Goal: Task Accomplishment & Management: Complete application form

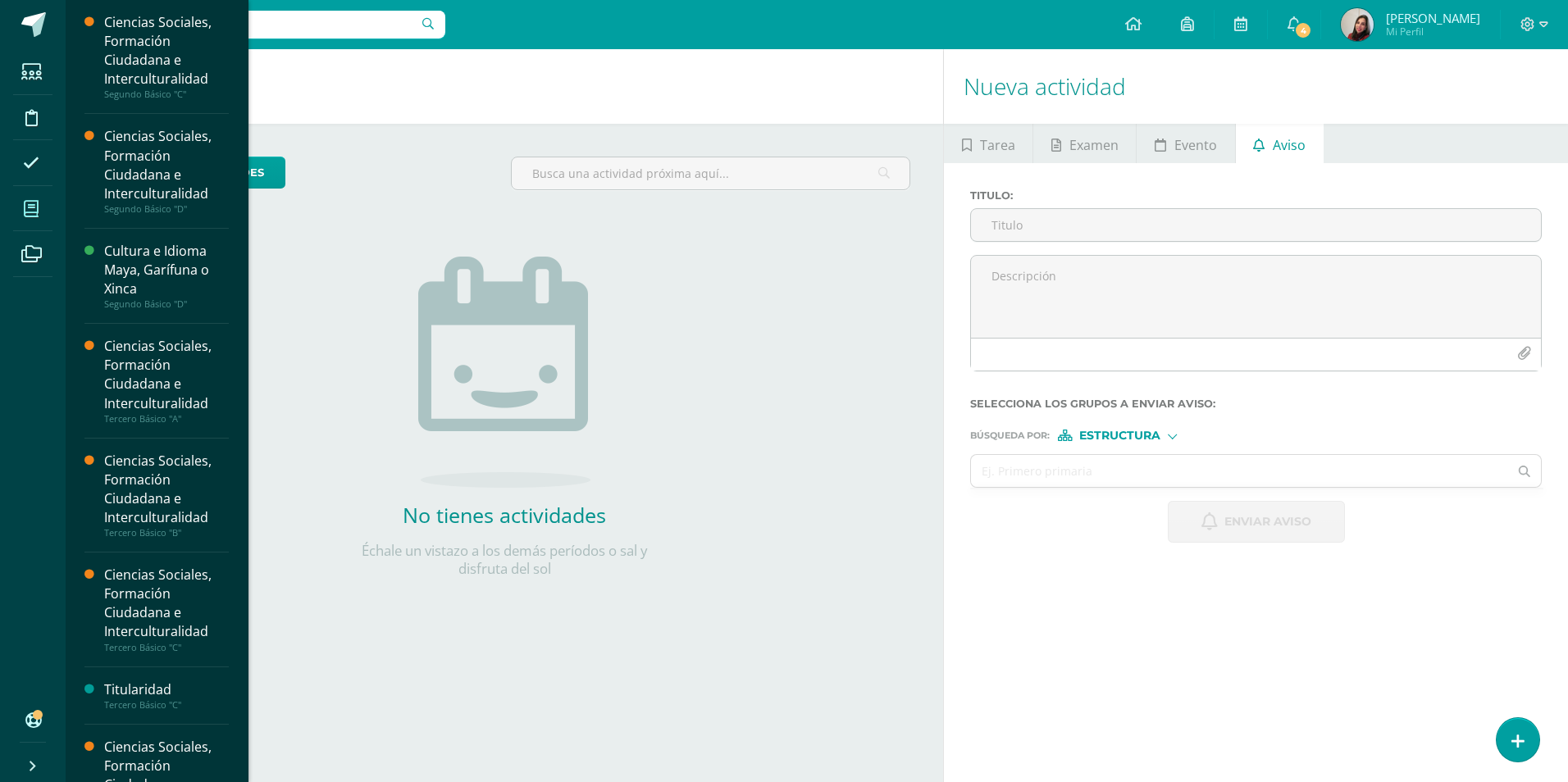
click at [32, 208] on icon at bounding box center [31, 209] width 15 height 16
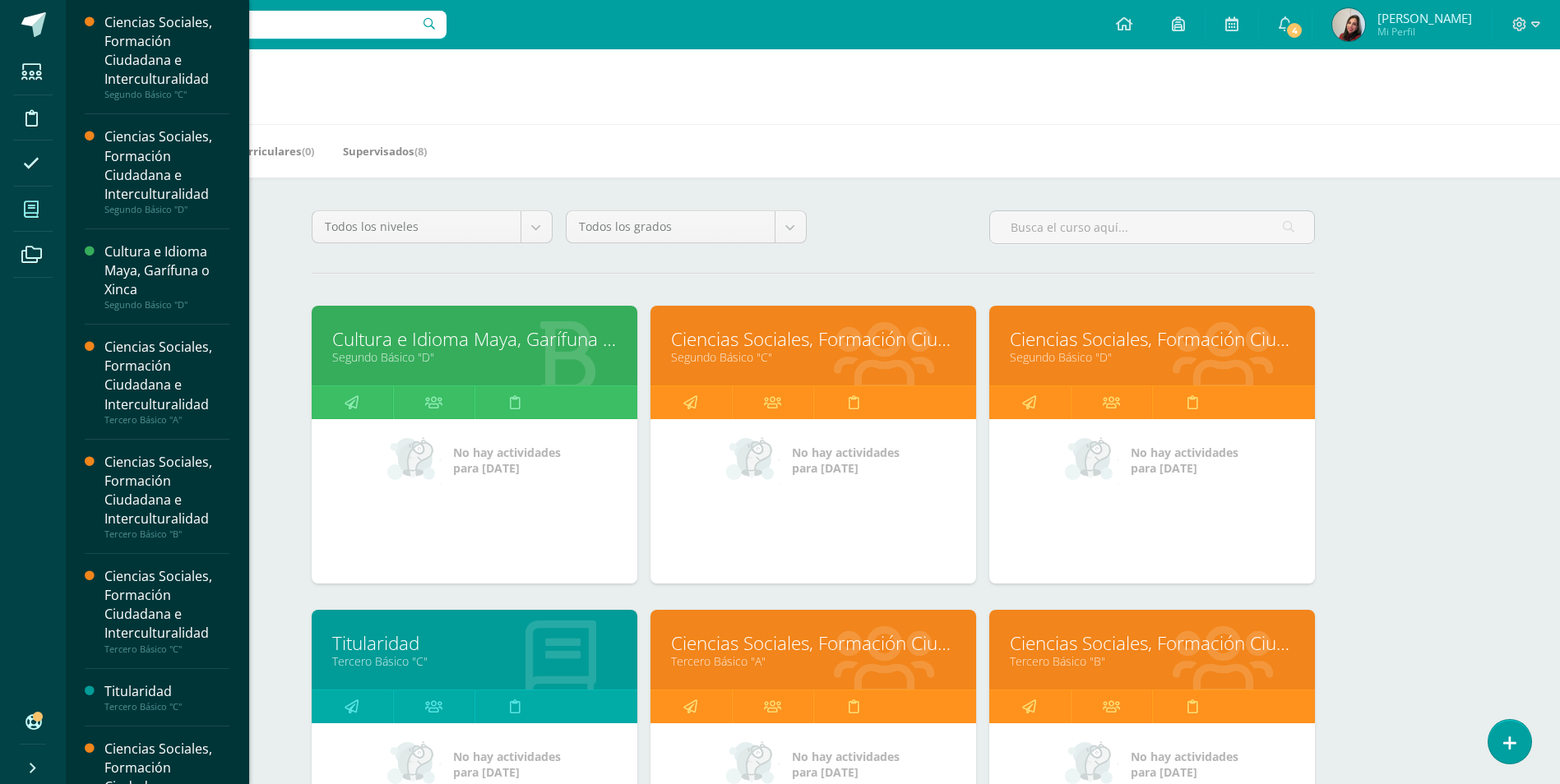
click at [723, 356] on link "Segundo Básico "C"" at bounding box center [813, 357] width 285 height 15
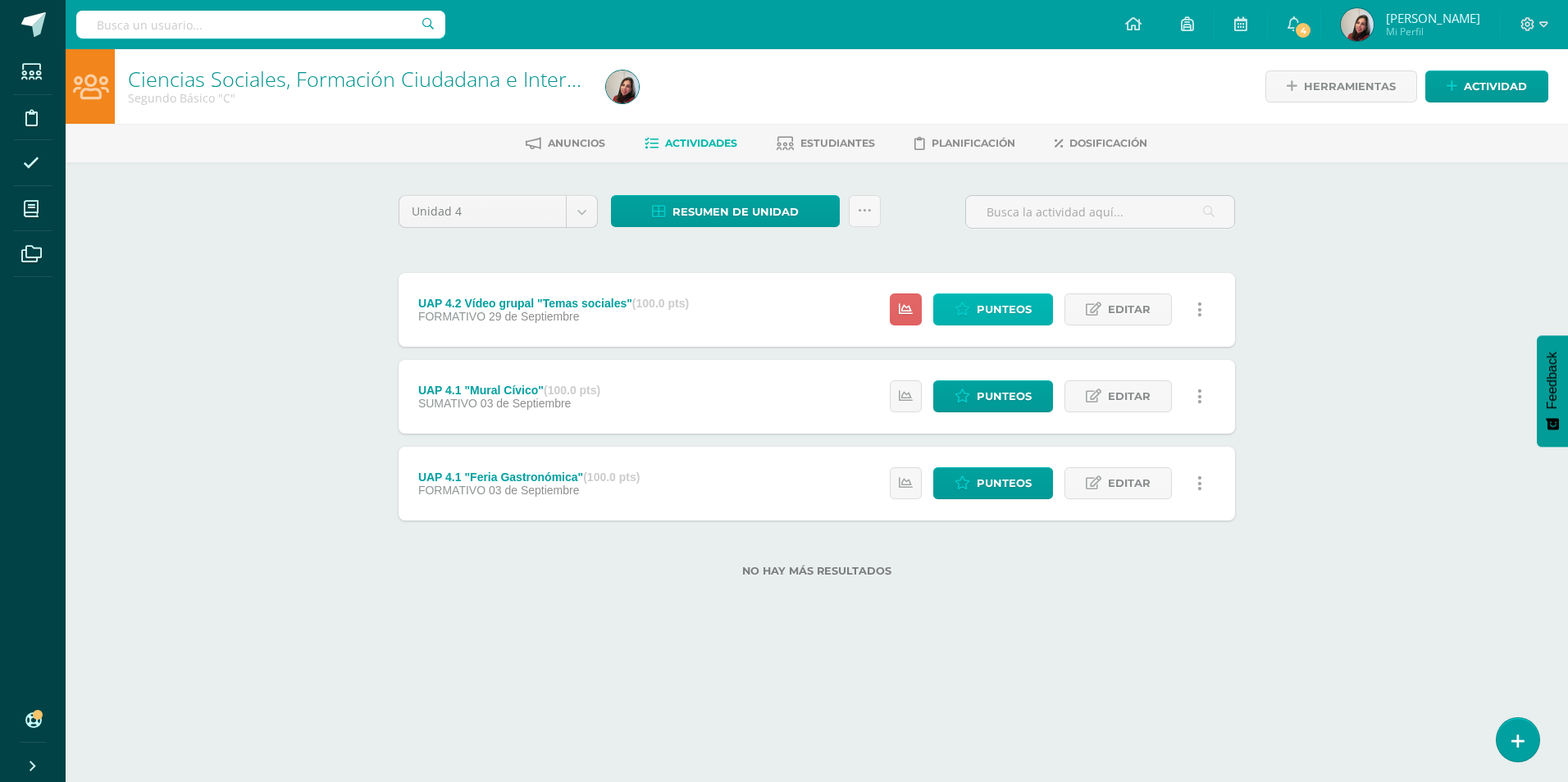
click at [997, 310] on span "Punteos" at bounding box center [1005, 309] width 55 height 30
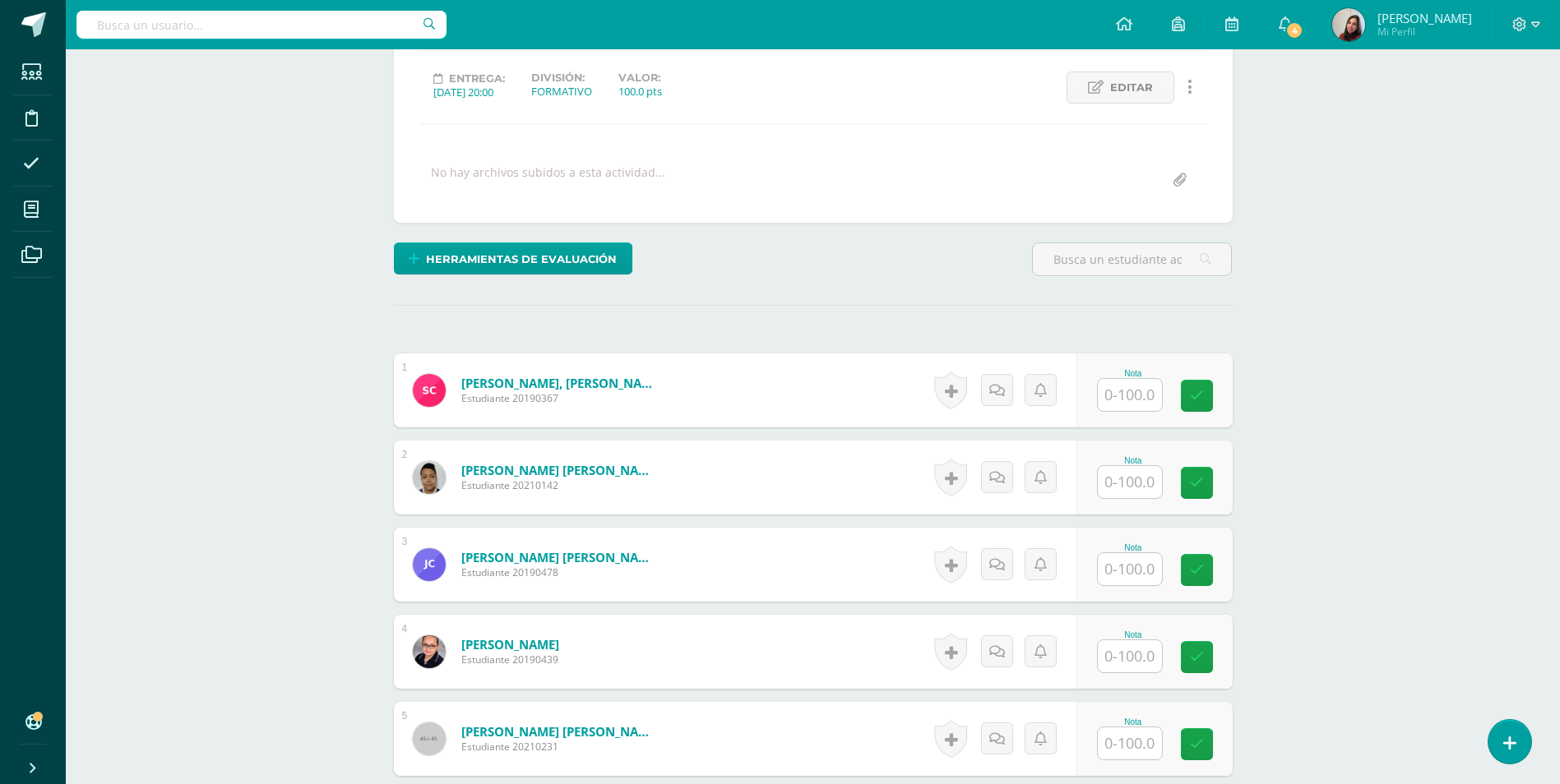
scroll to position [247, 0]
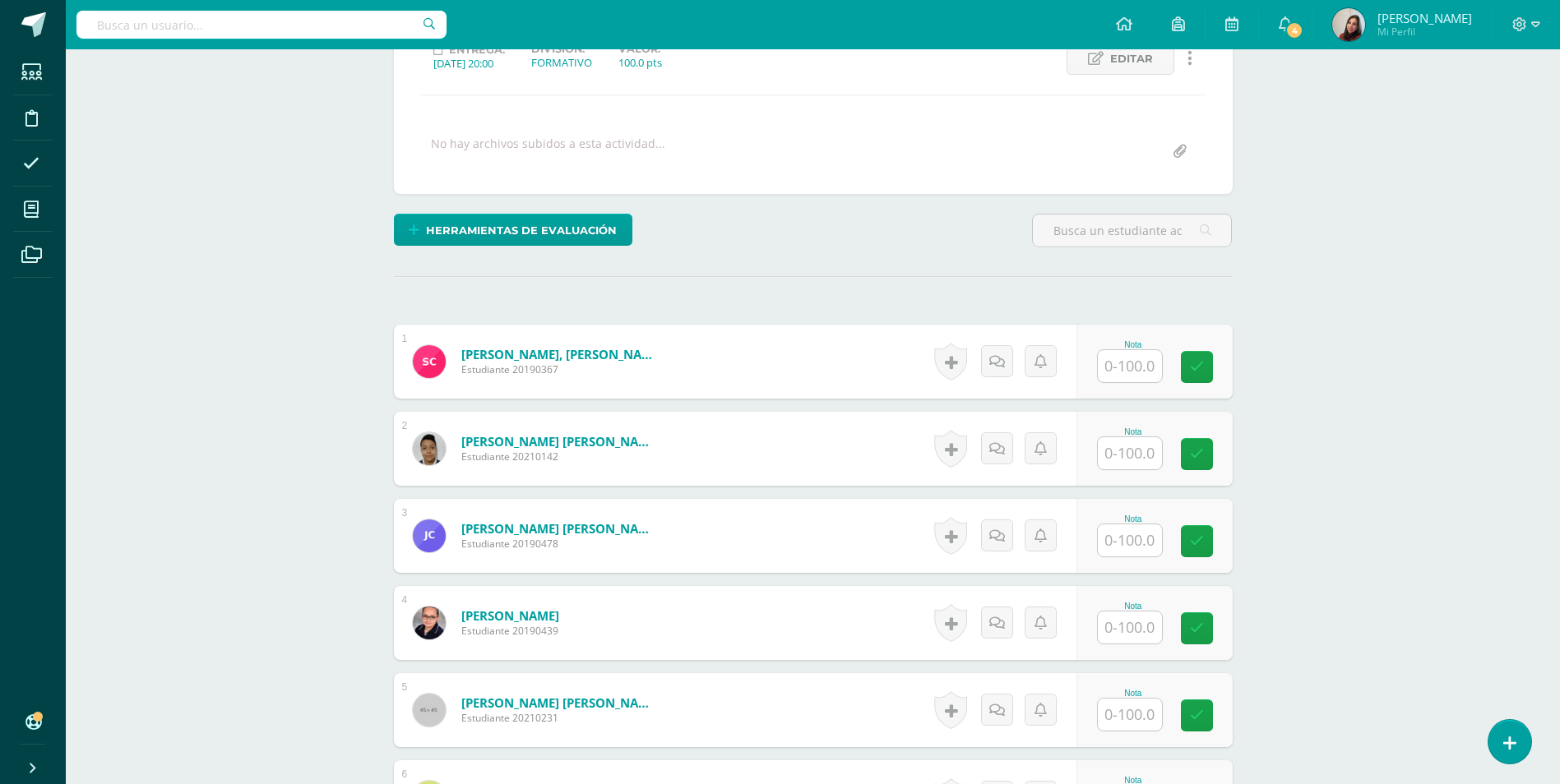
click at [1105, 368] on input "text" at bounding box center [1130, 366] width 64 height 32
type input "85"
type input "95"
type input "80"
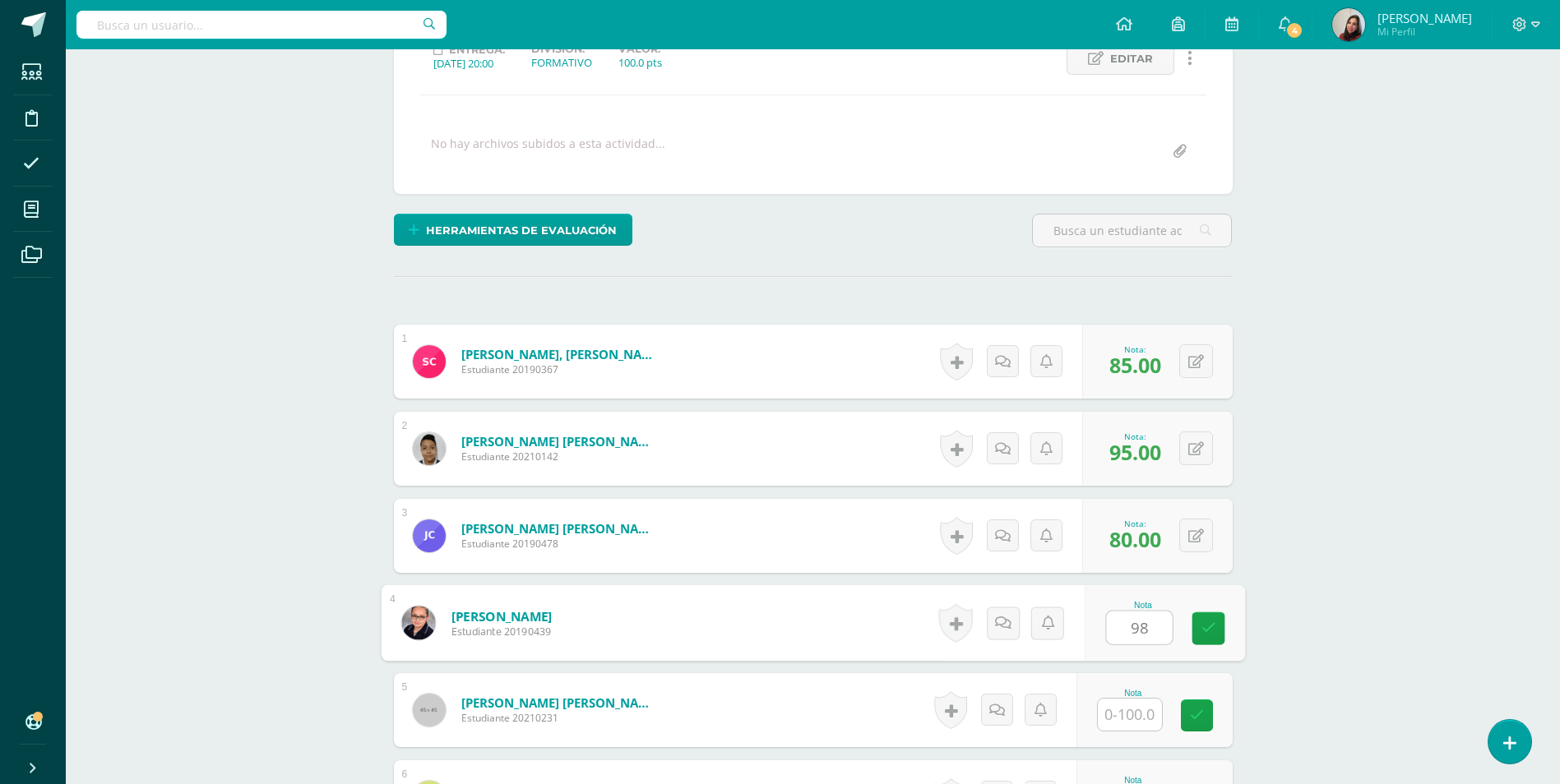
type input "98"
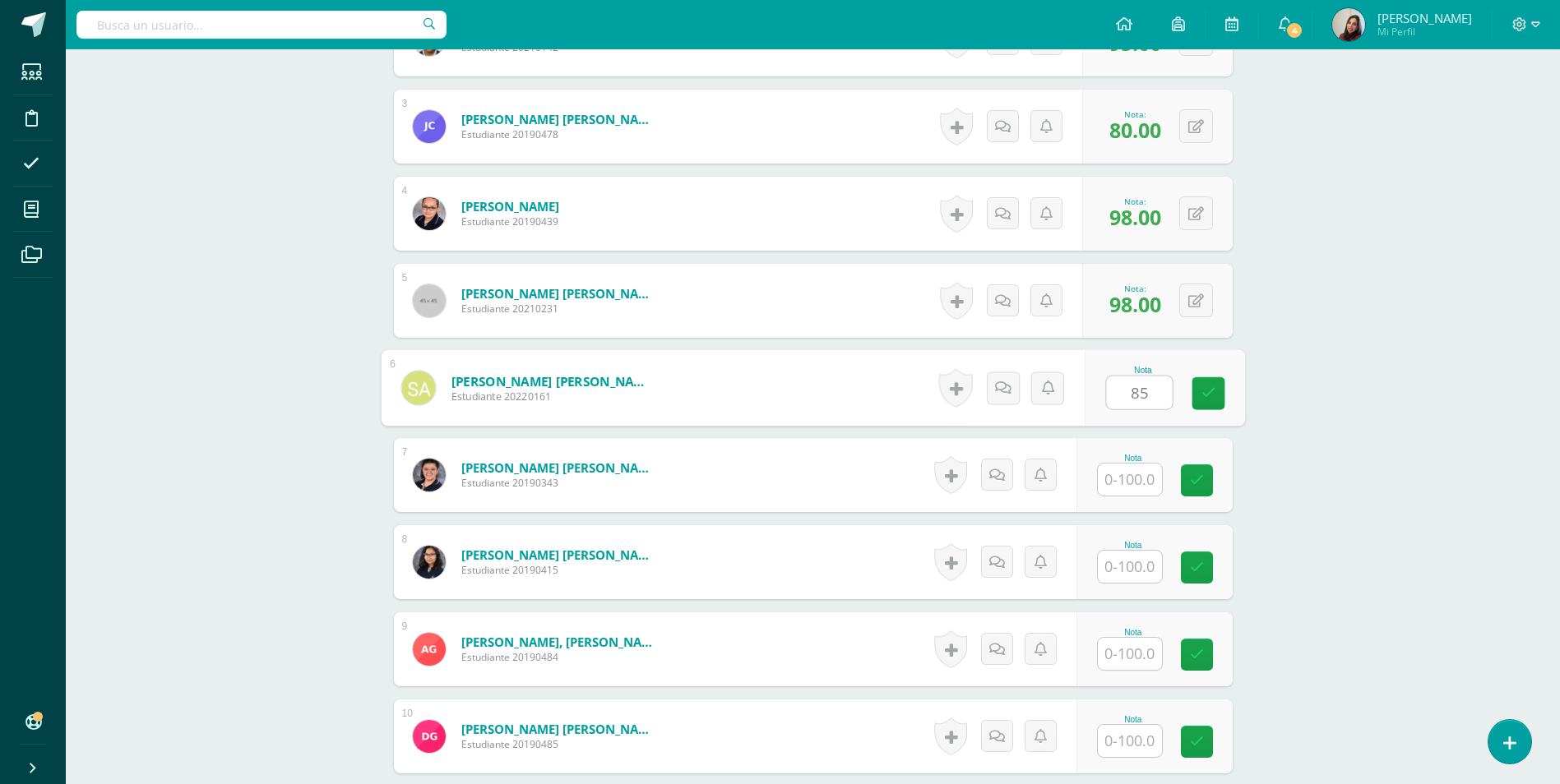
type input "85"
type input "98"
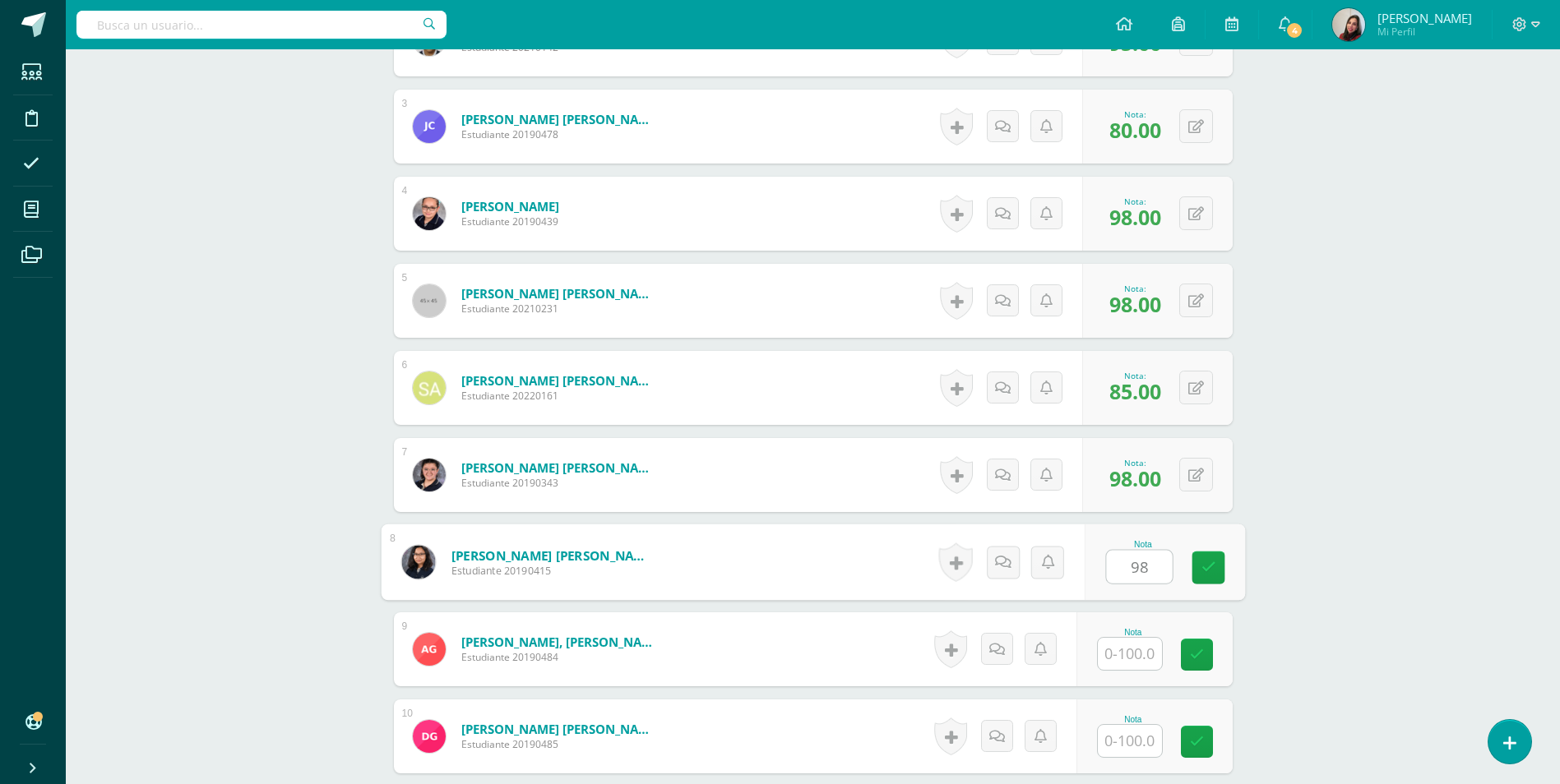
type input "98"
type input "85"
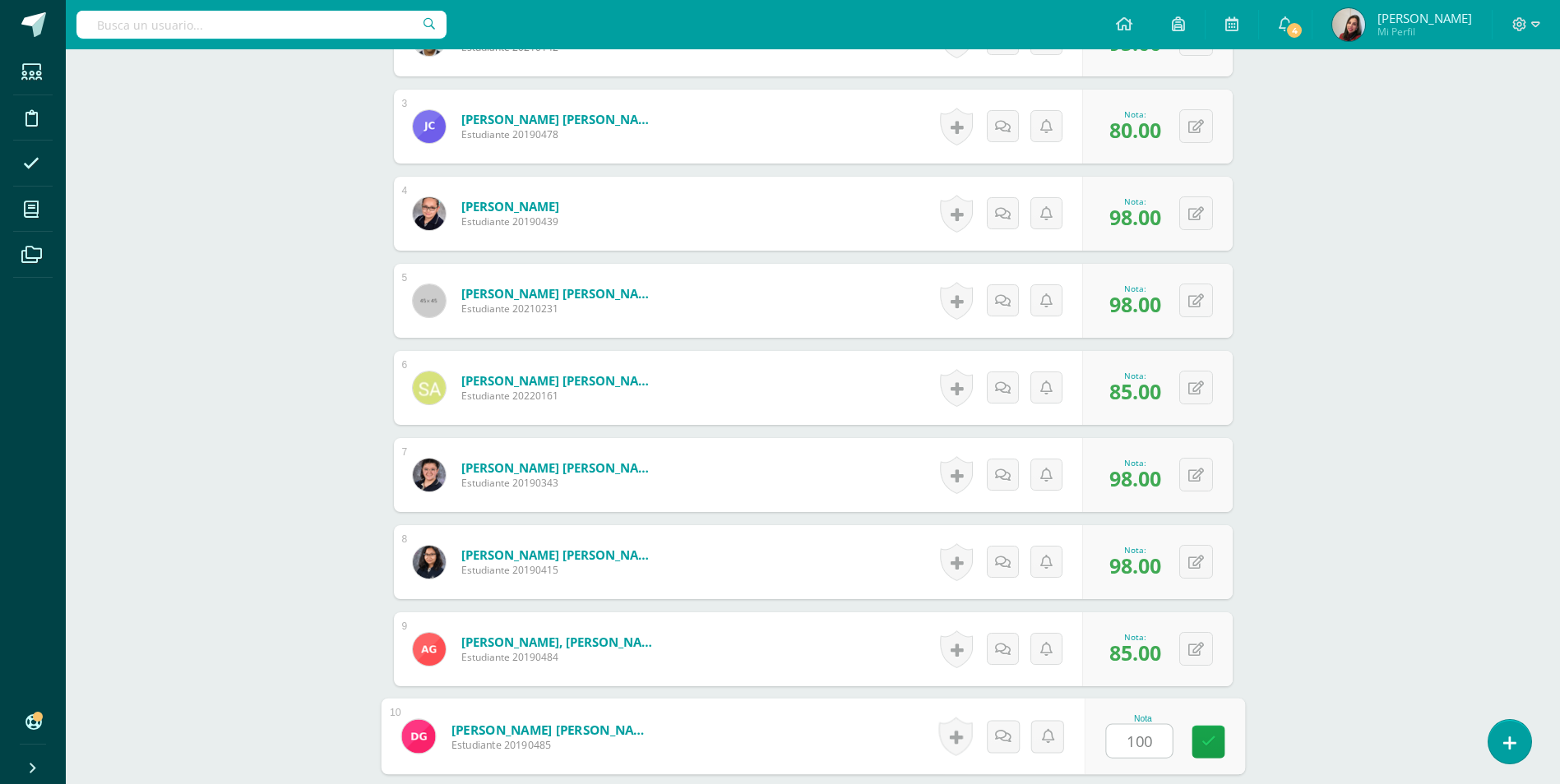
type input "100"
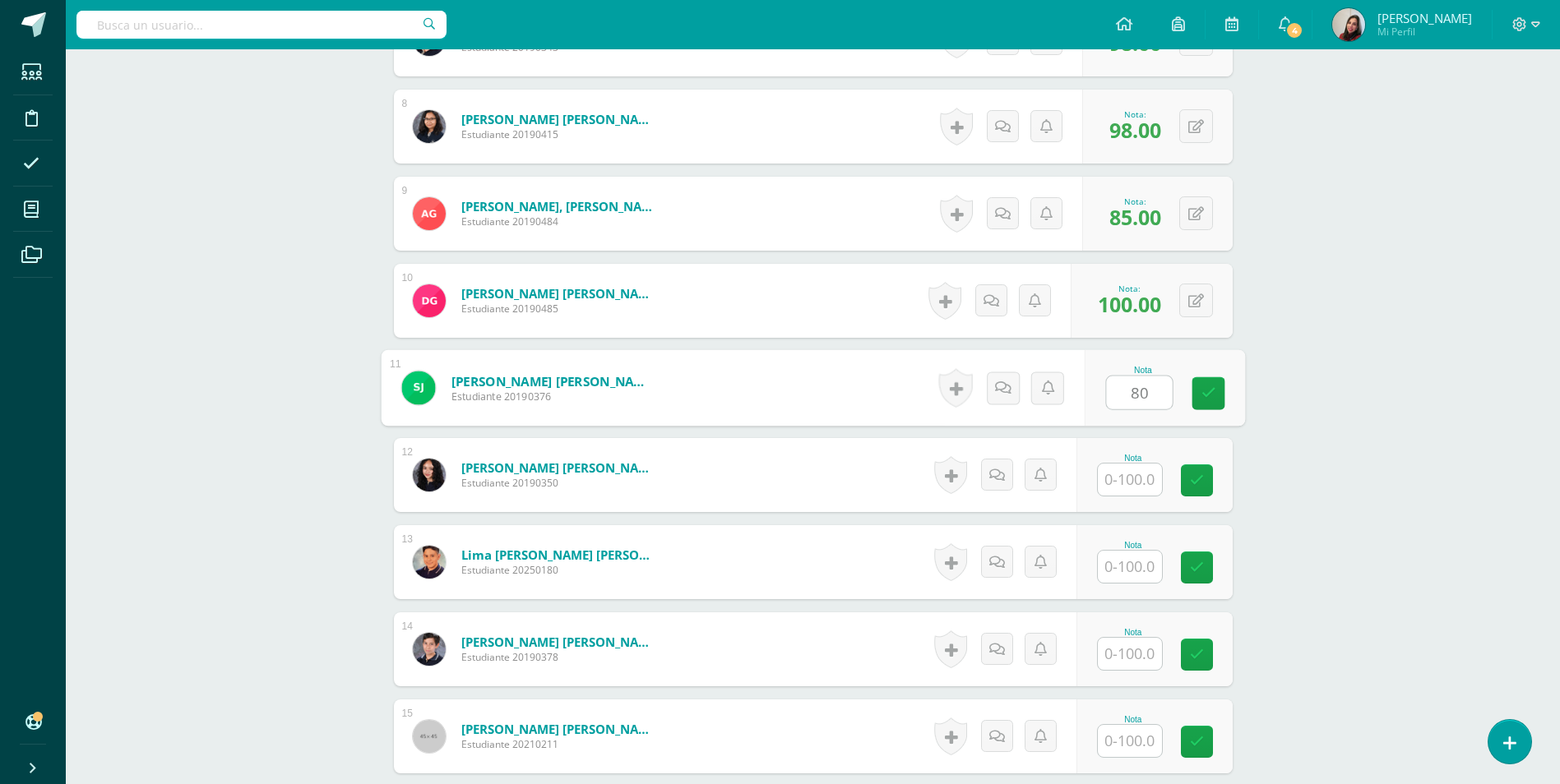
type input "80"
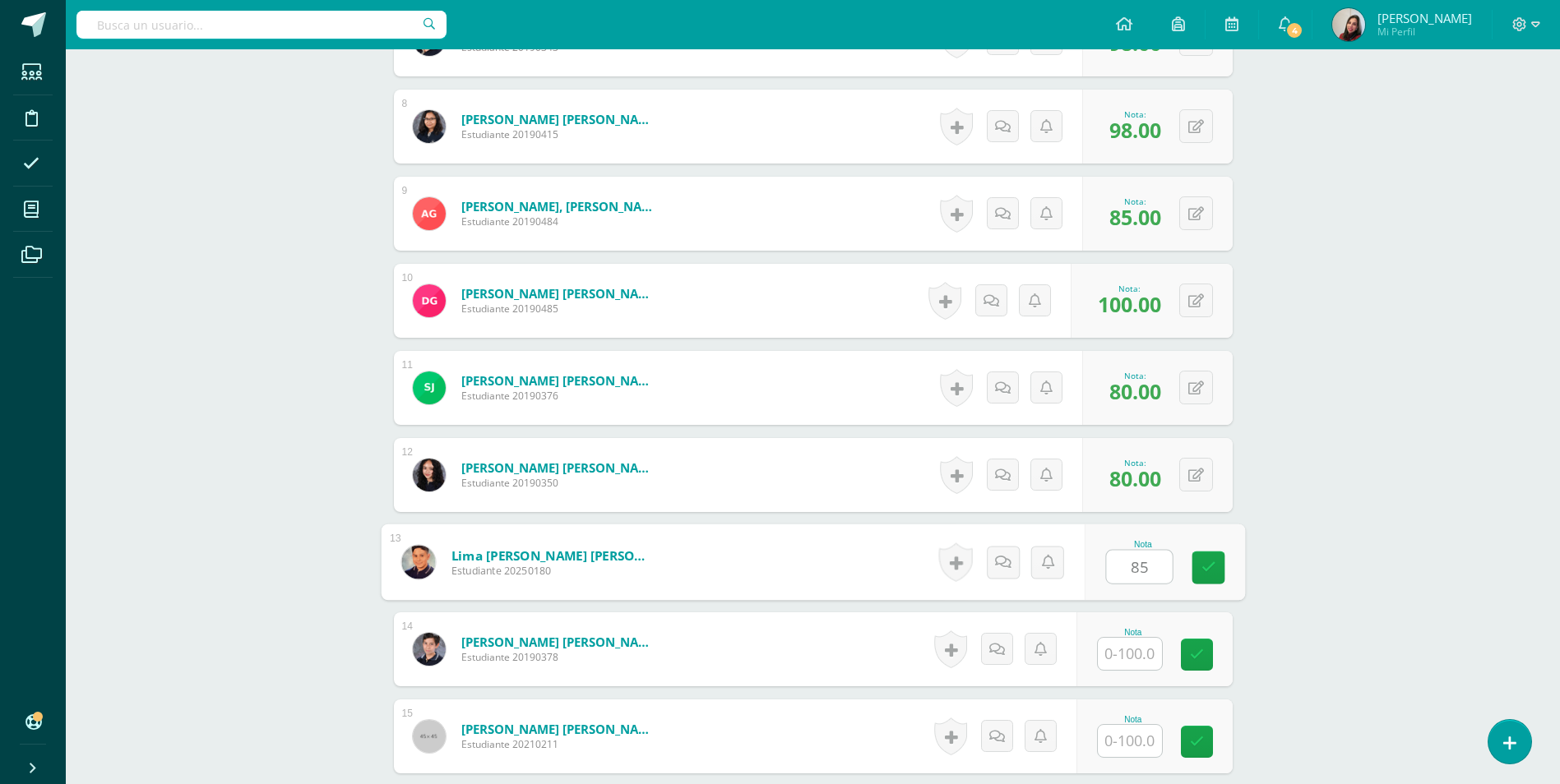
type input "85"
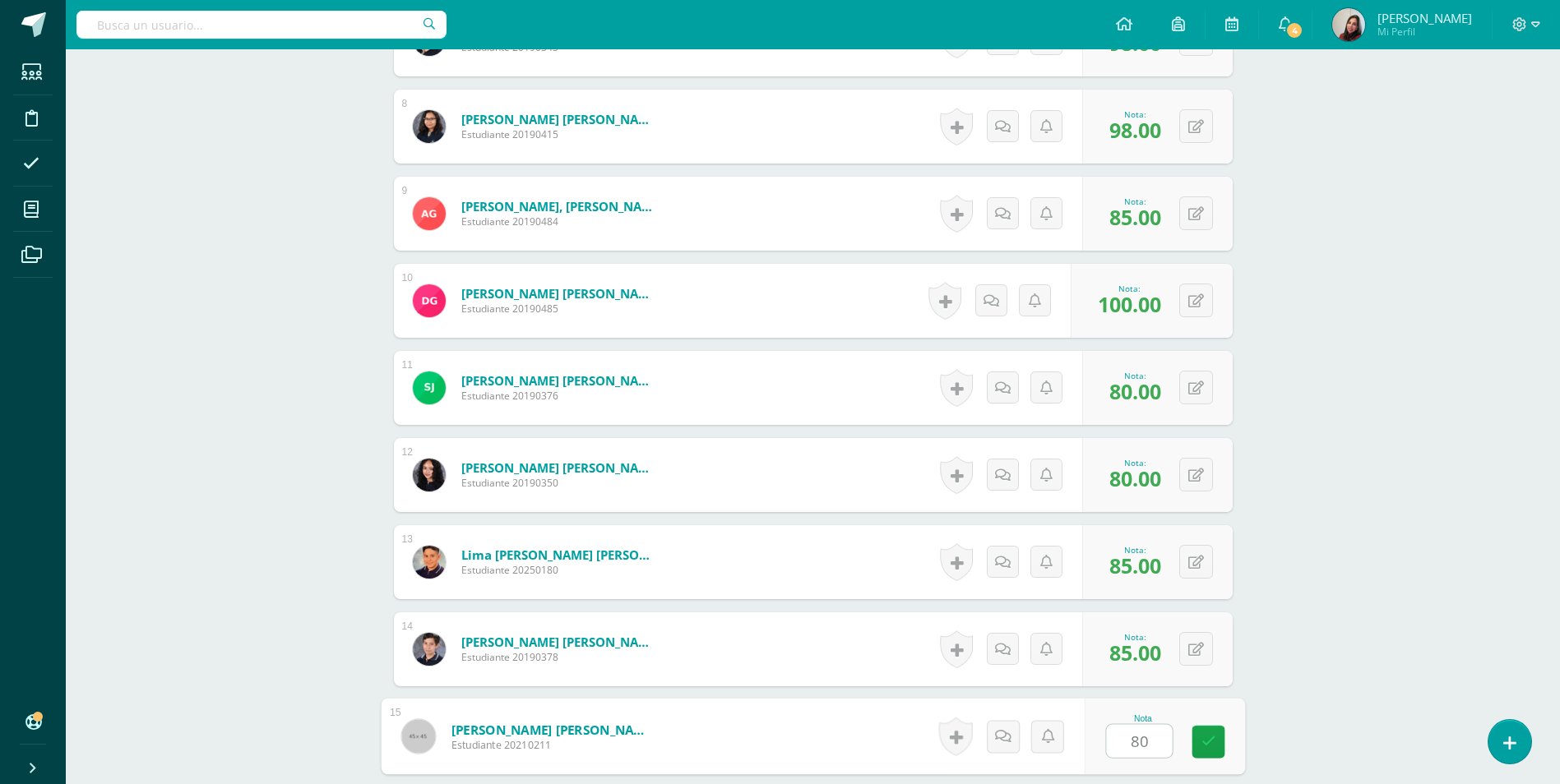
type input "80"
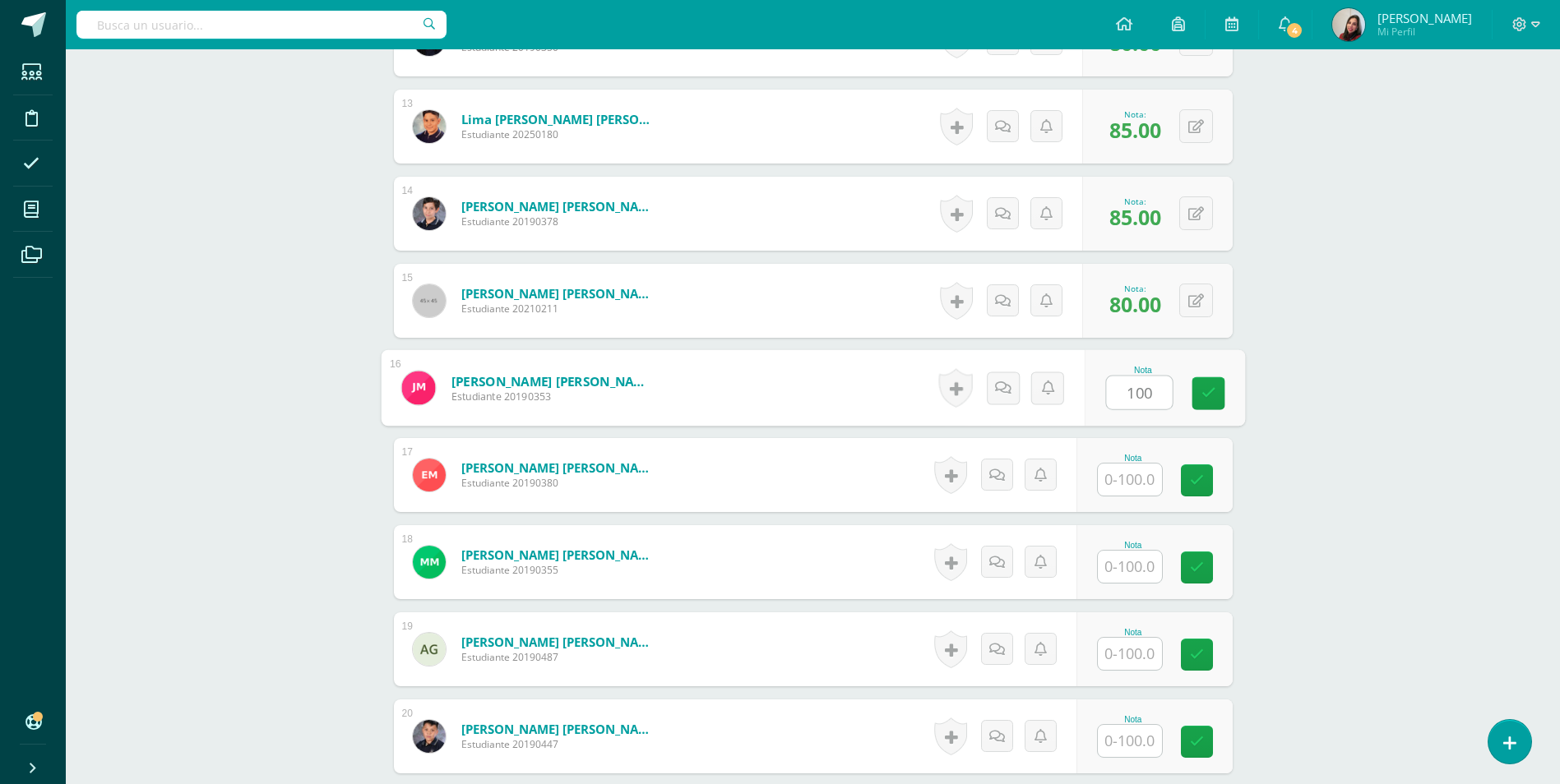
type input "100"
type input "80"
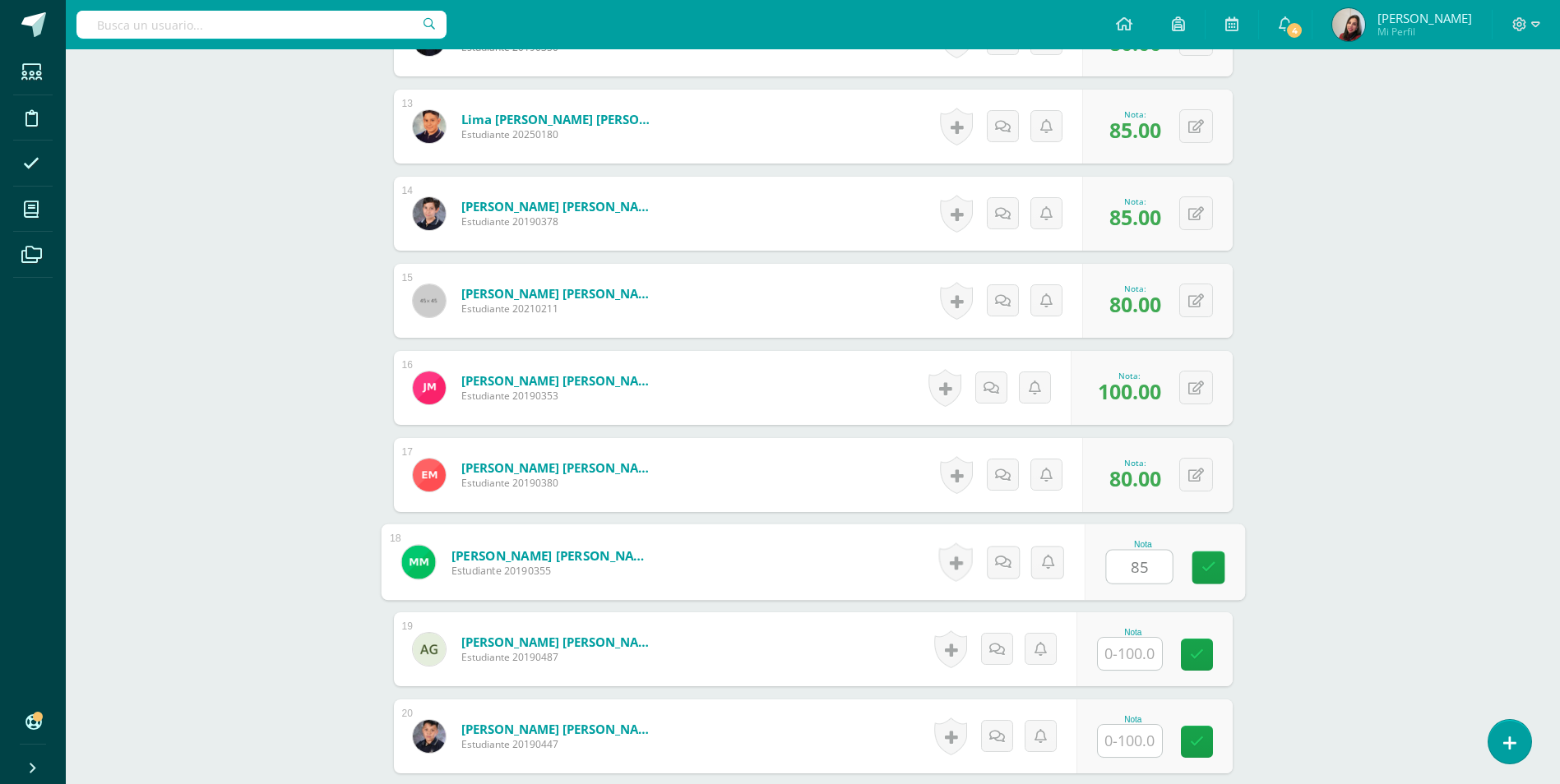
type input "85"
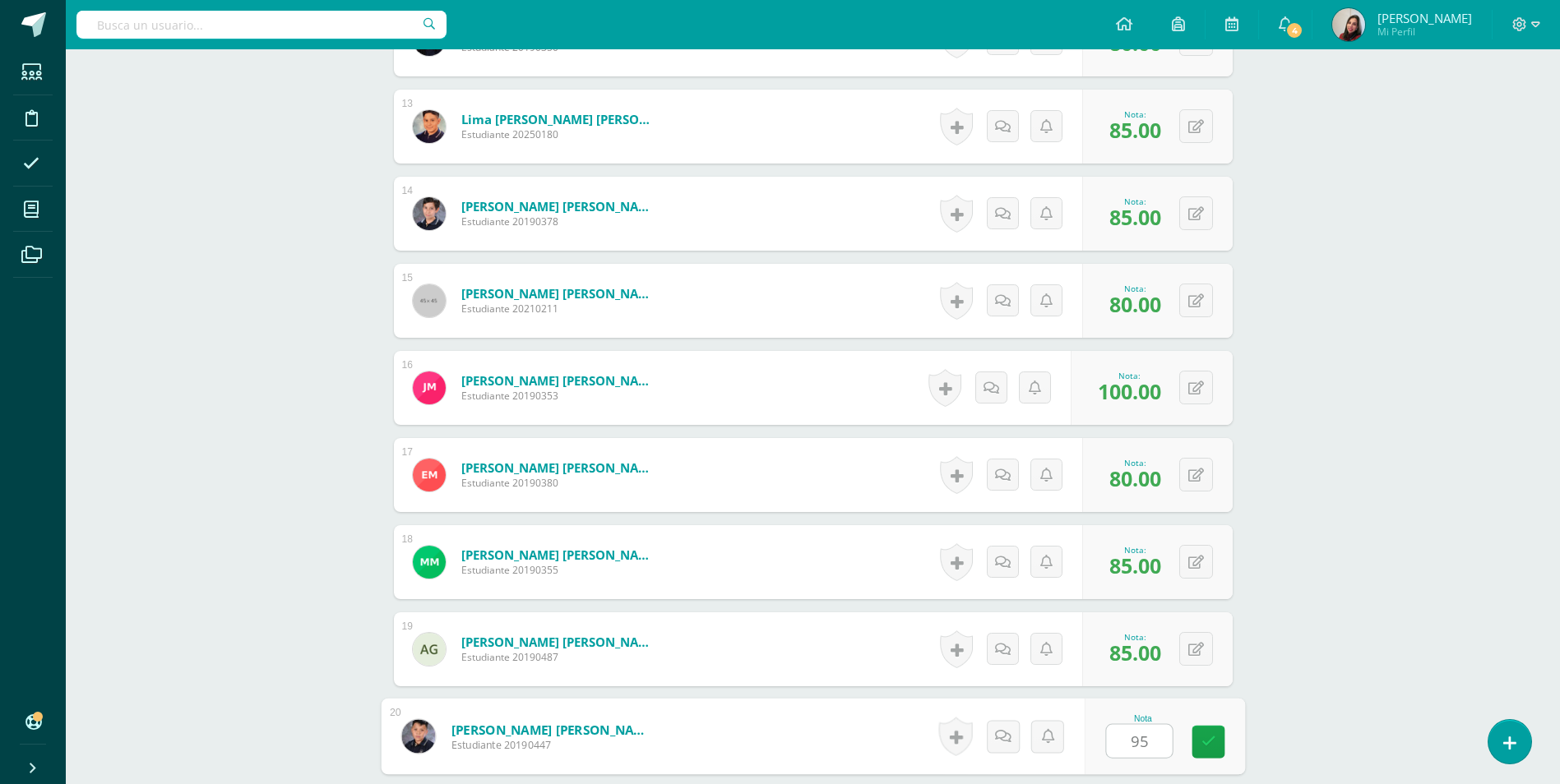
type input "95"
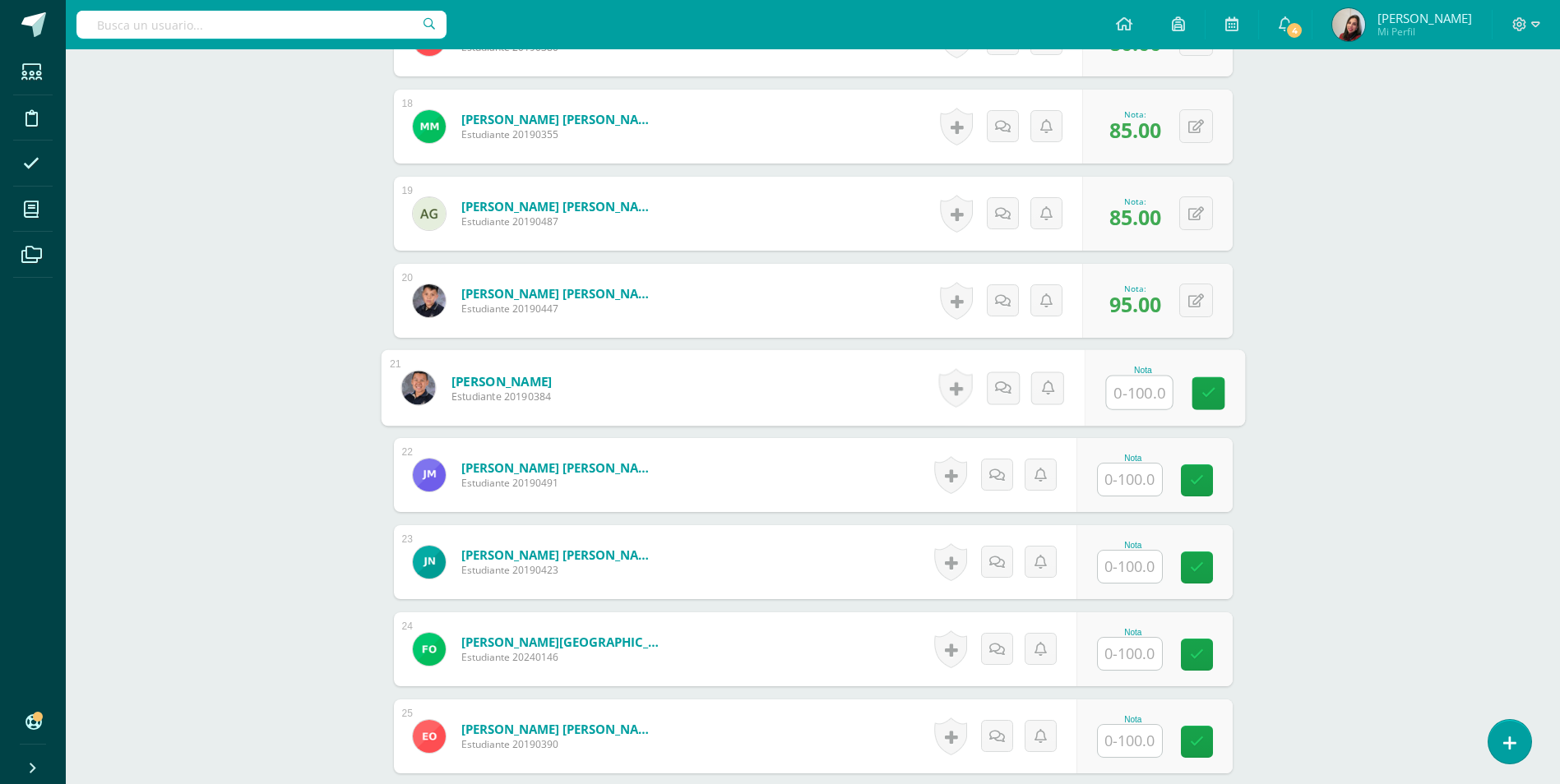
type input "5"
type input "95"
type input "100"
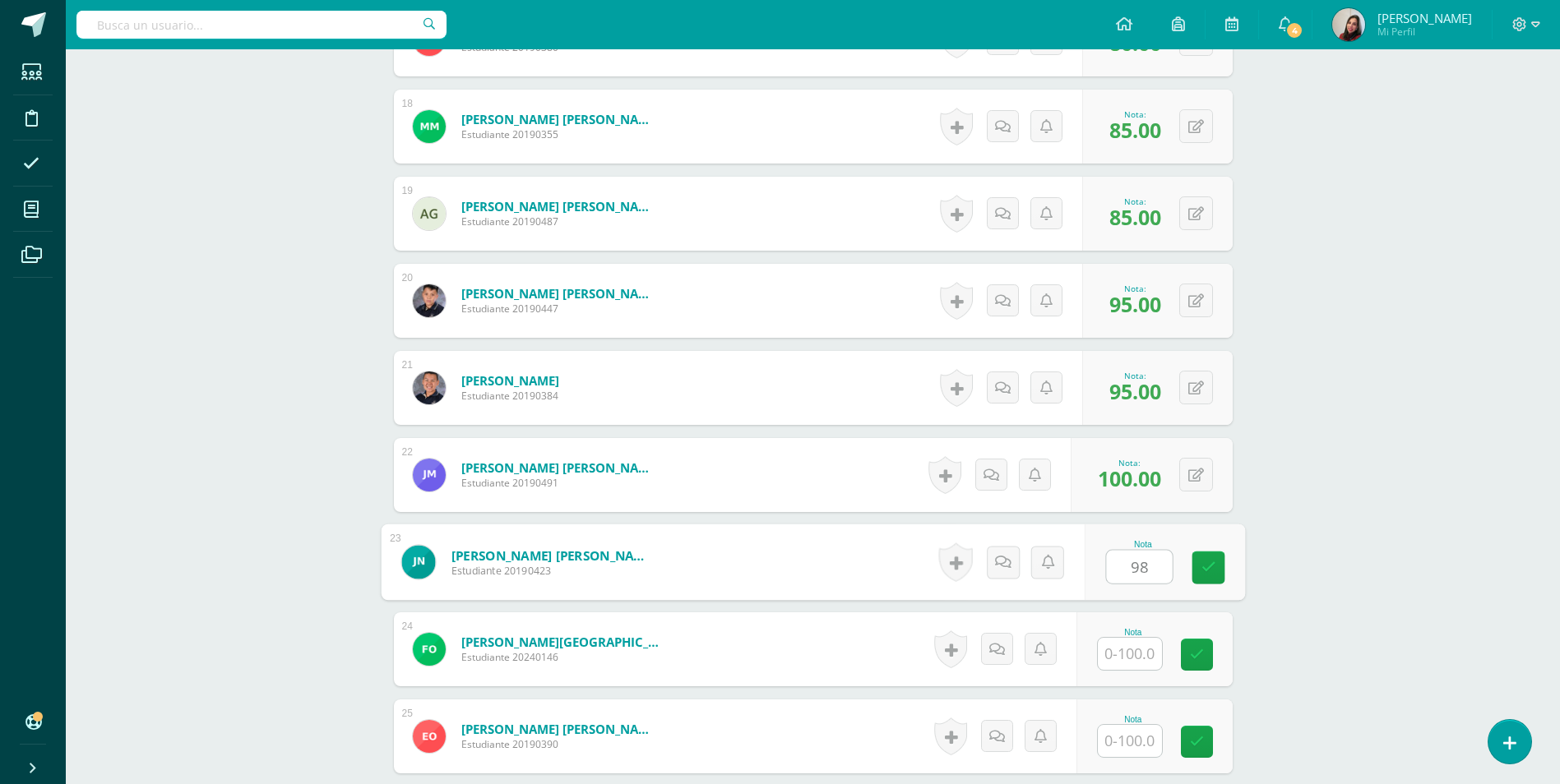
type input "98"
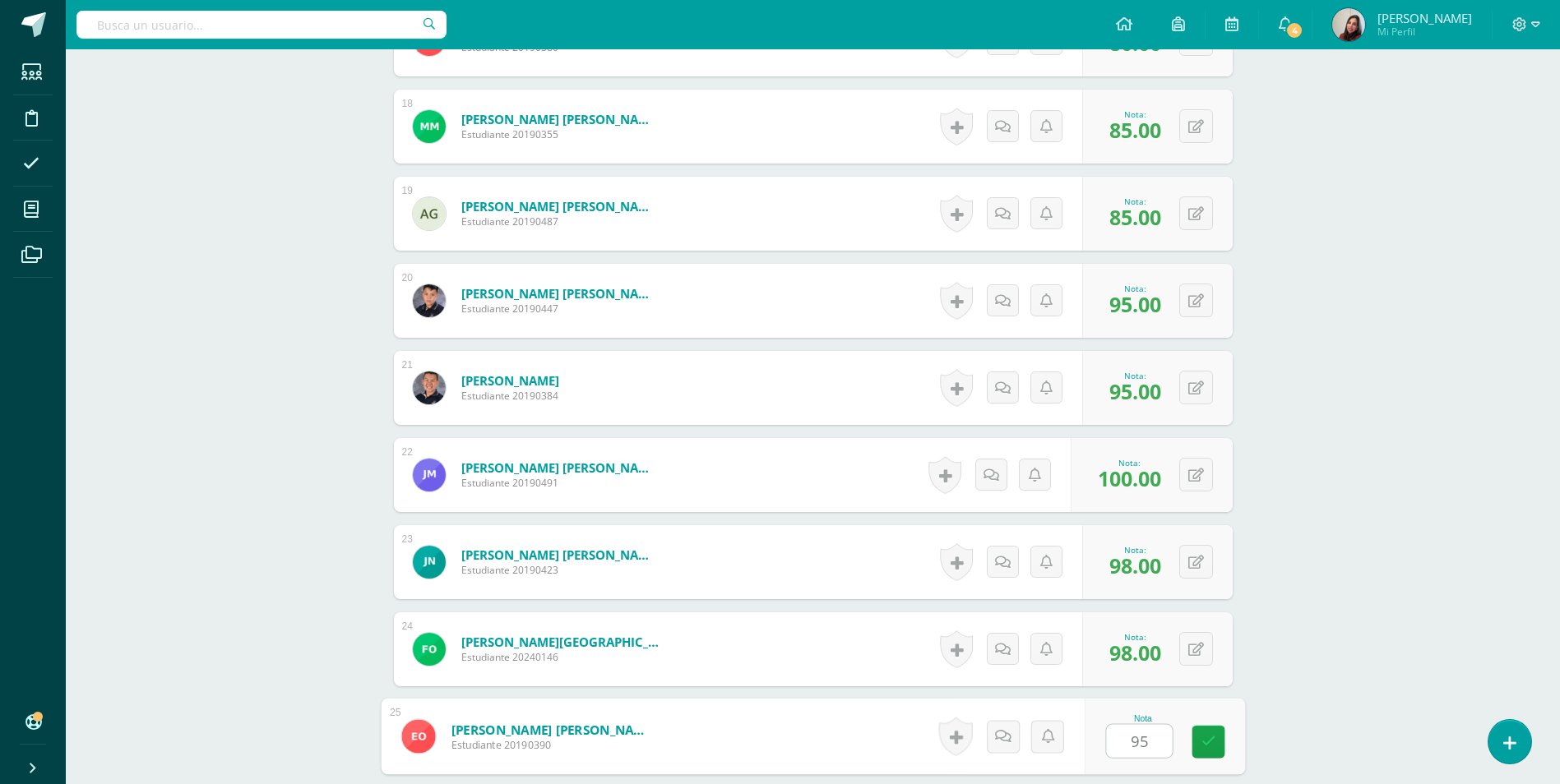
type input "95"
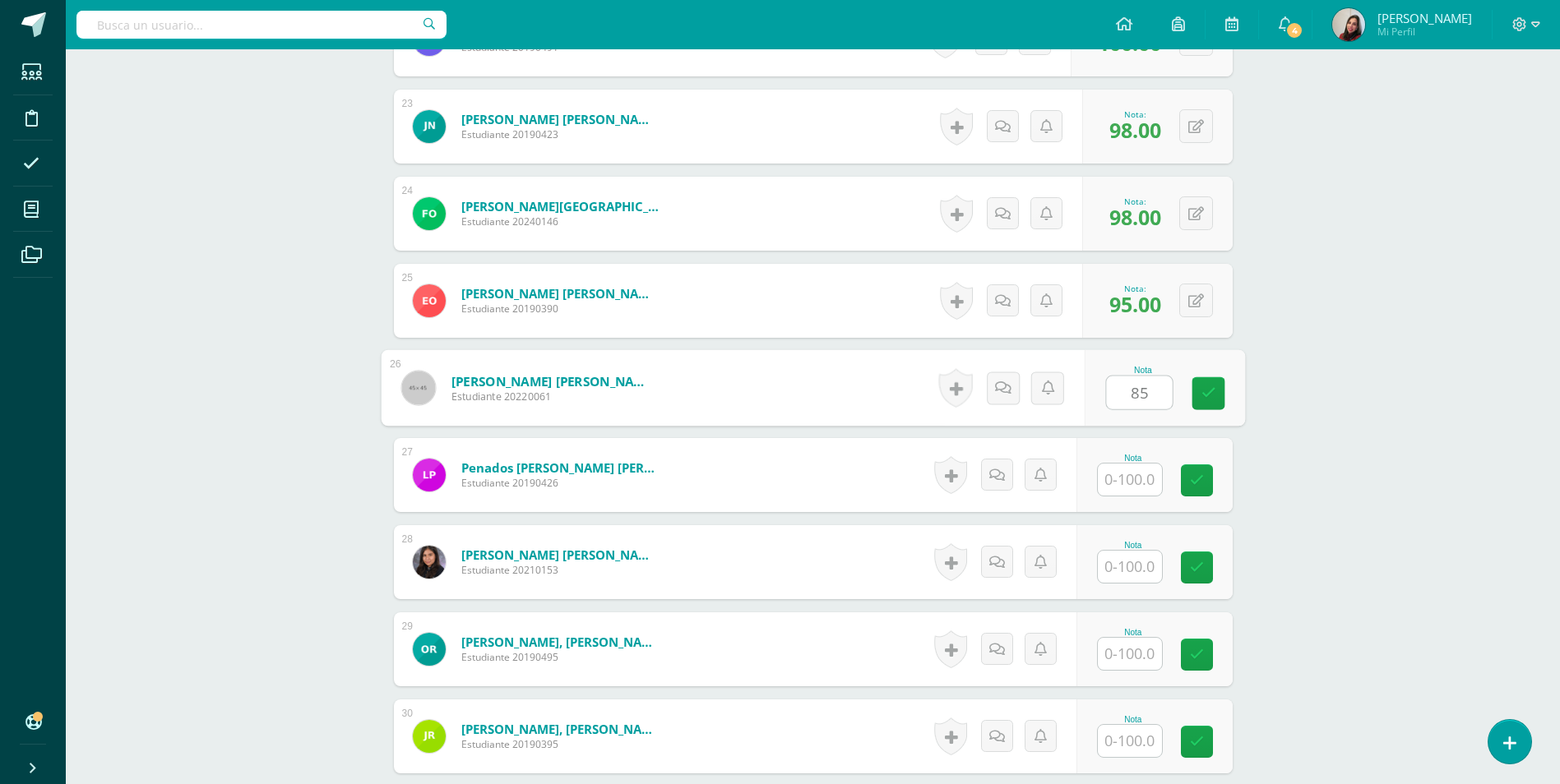
type input "85"
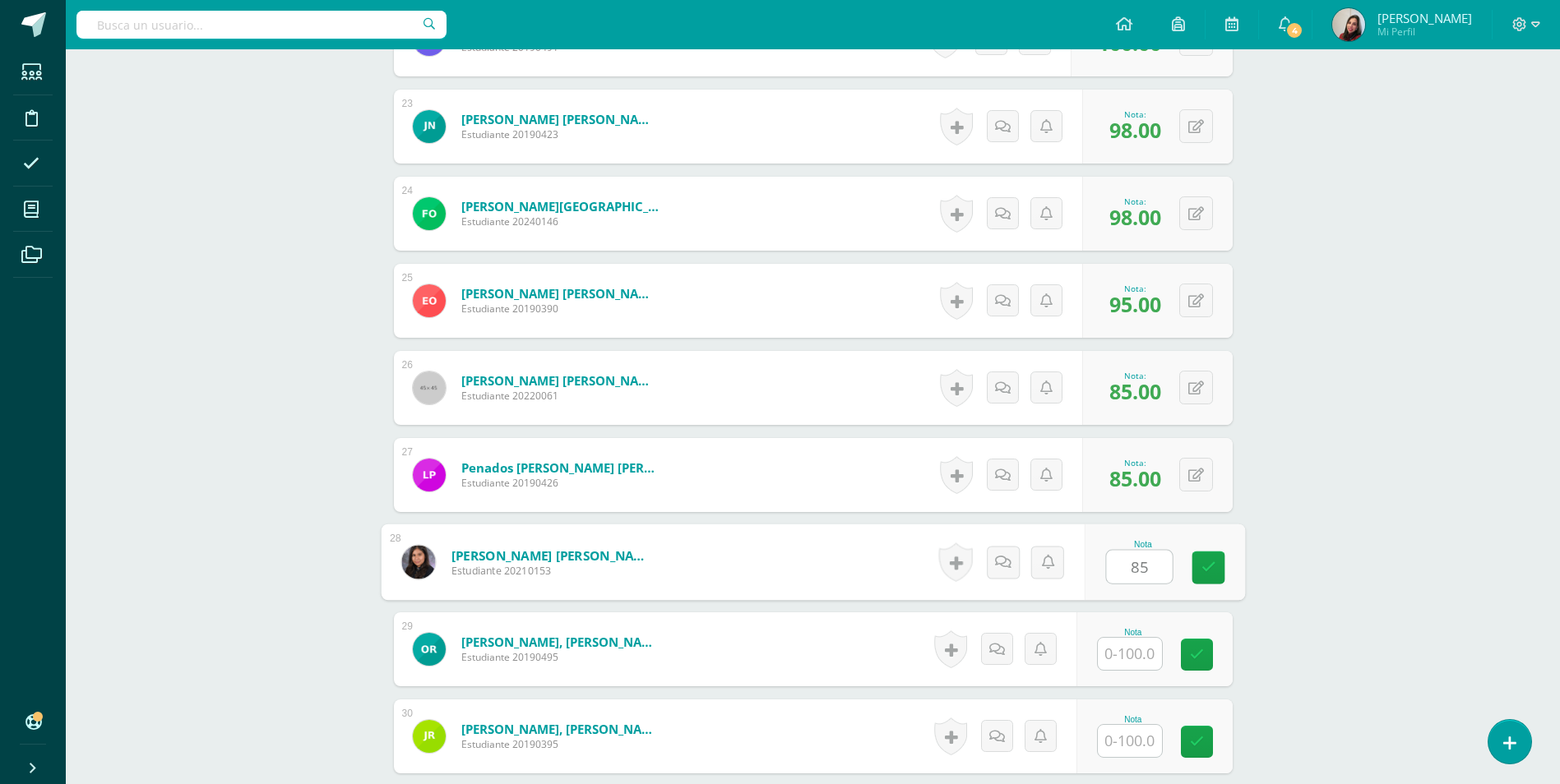
type input "85"
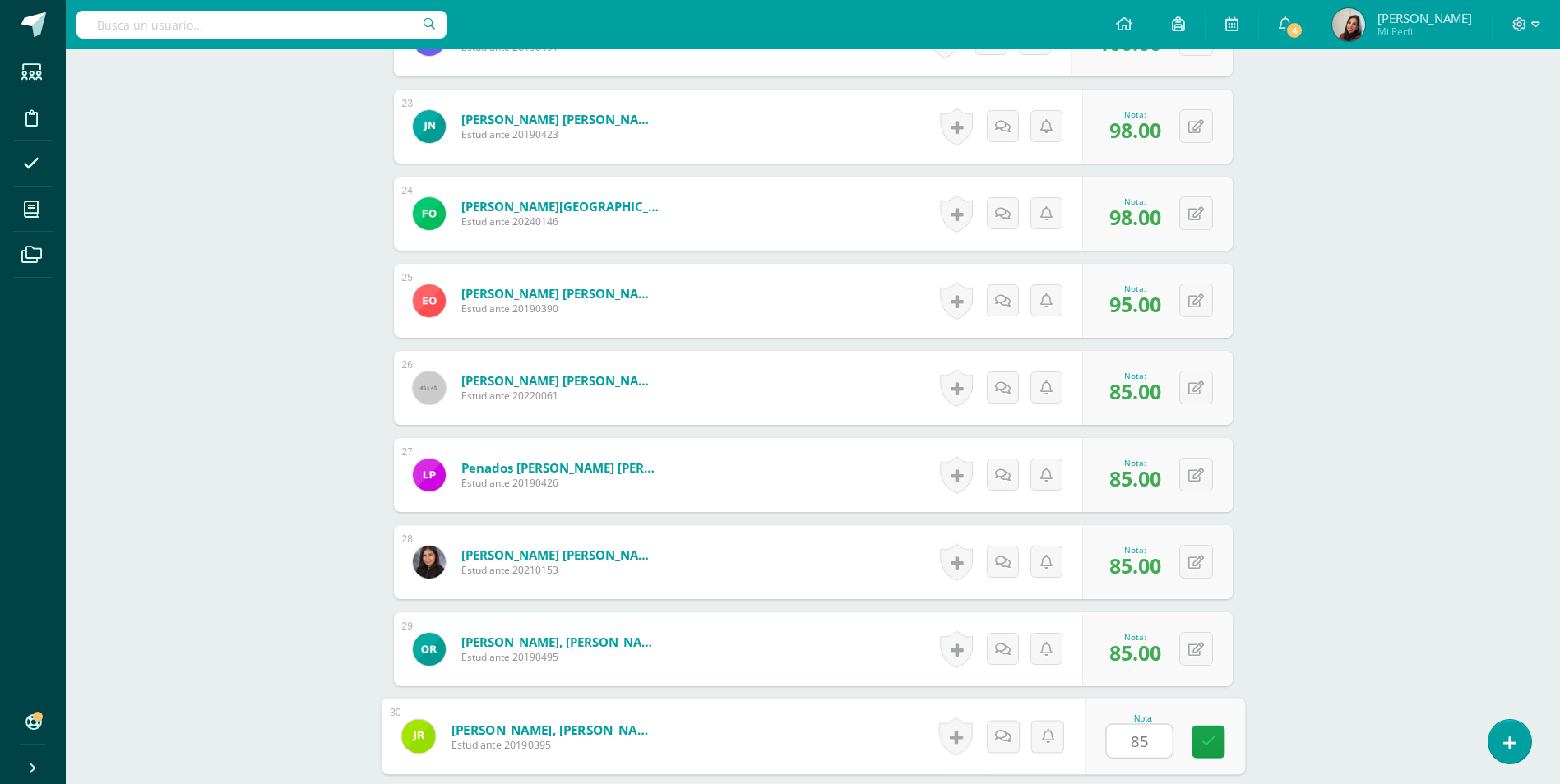
type input "85"
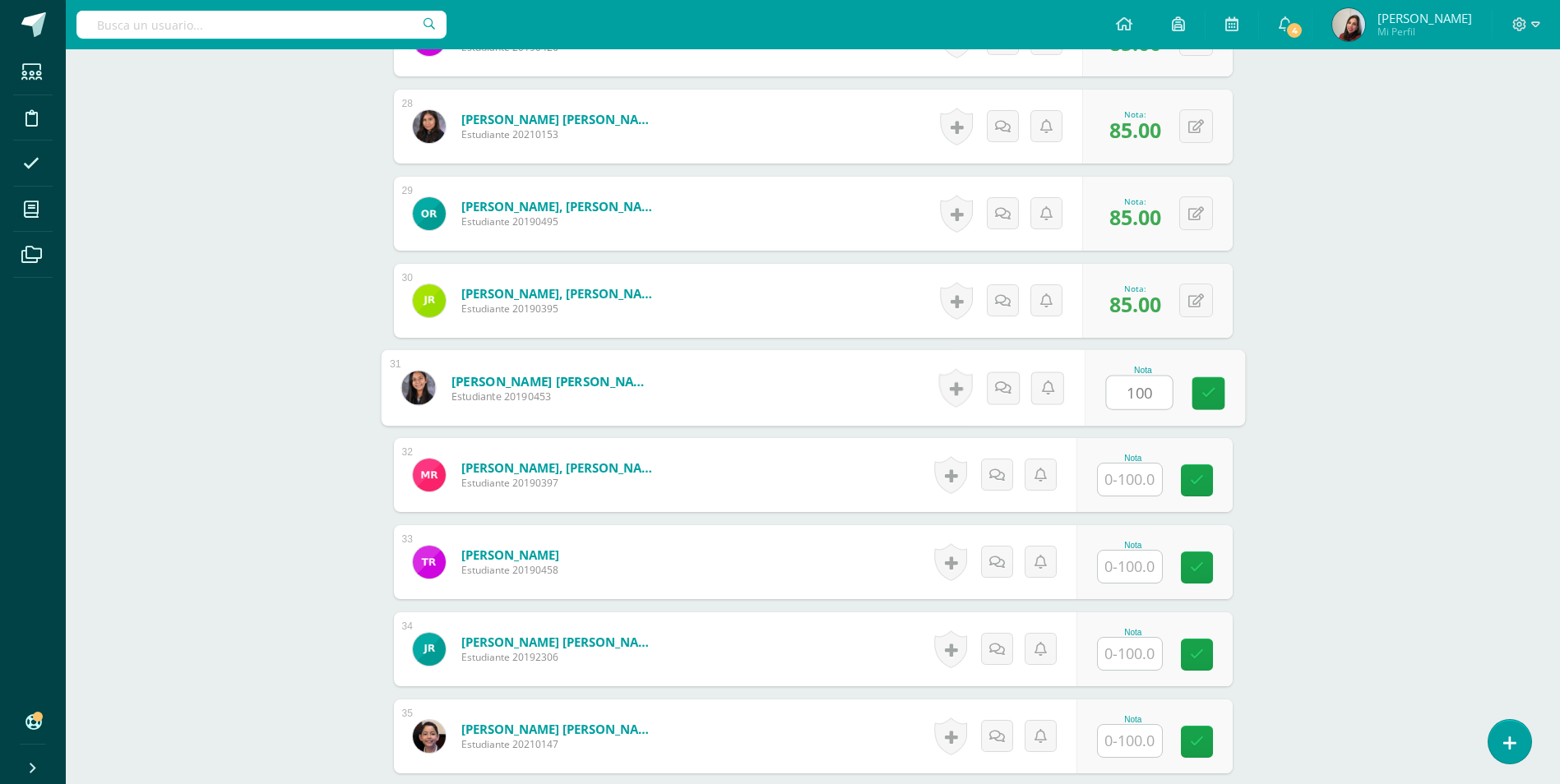
type input "100"
type input "85"
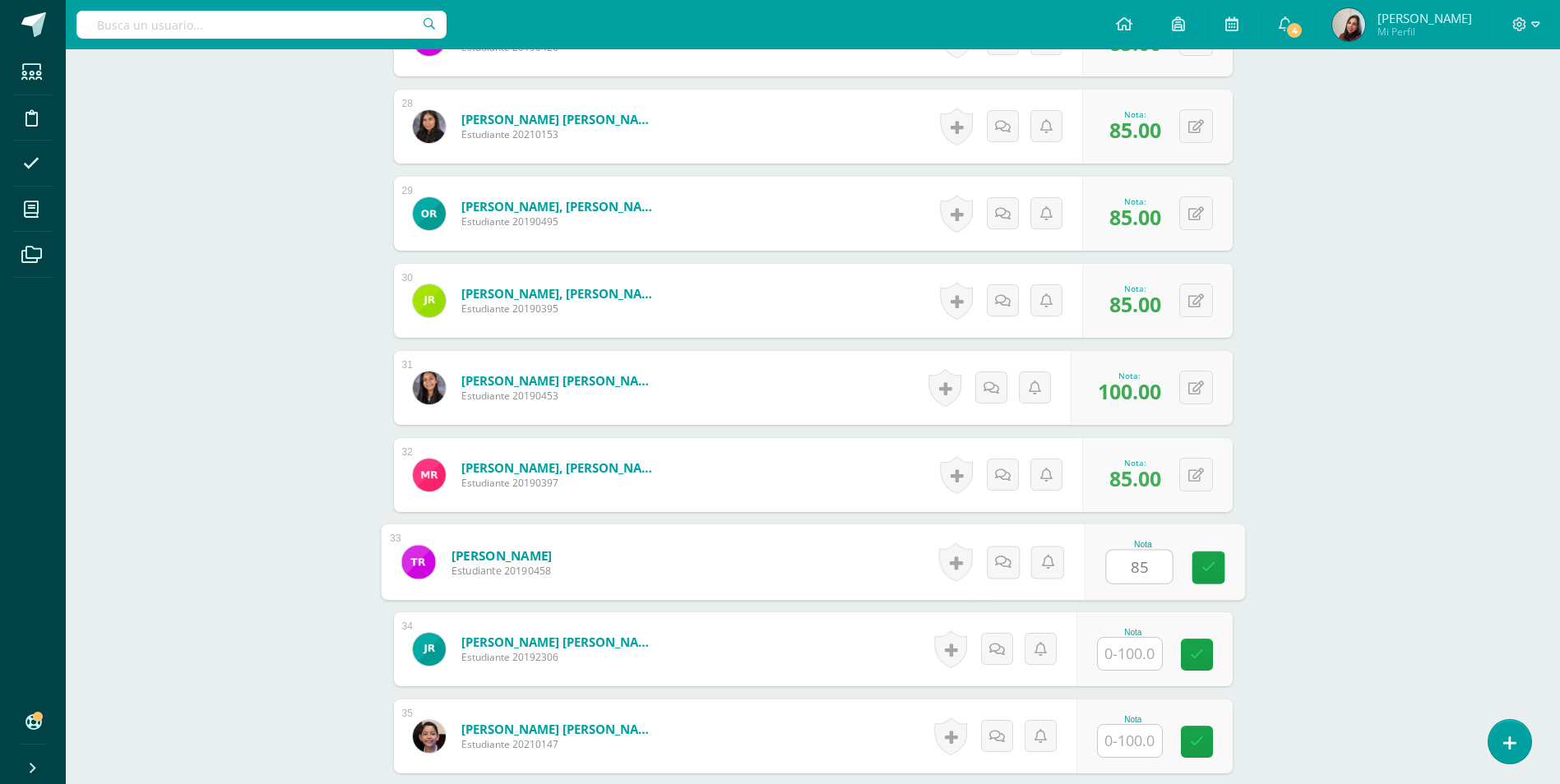
type input "85"
type input "80"
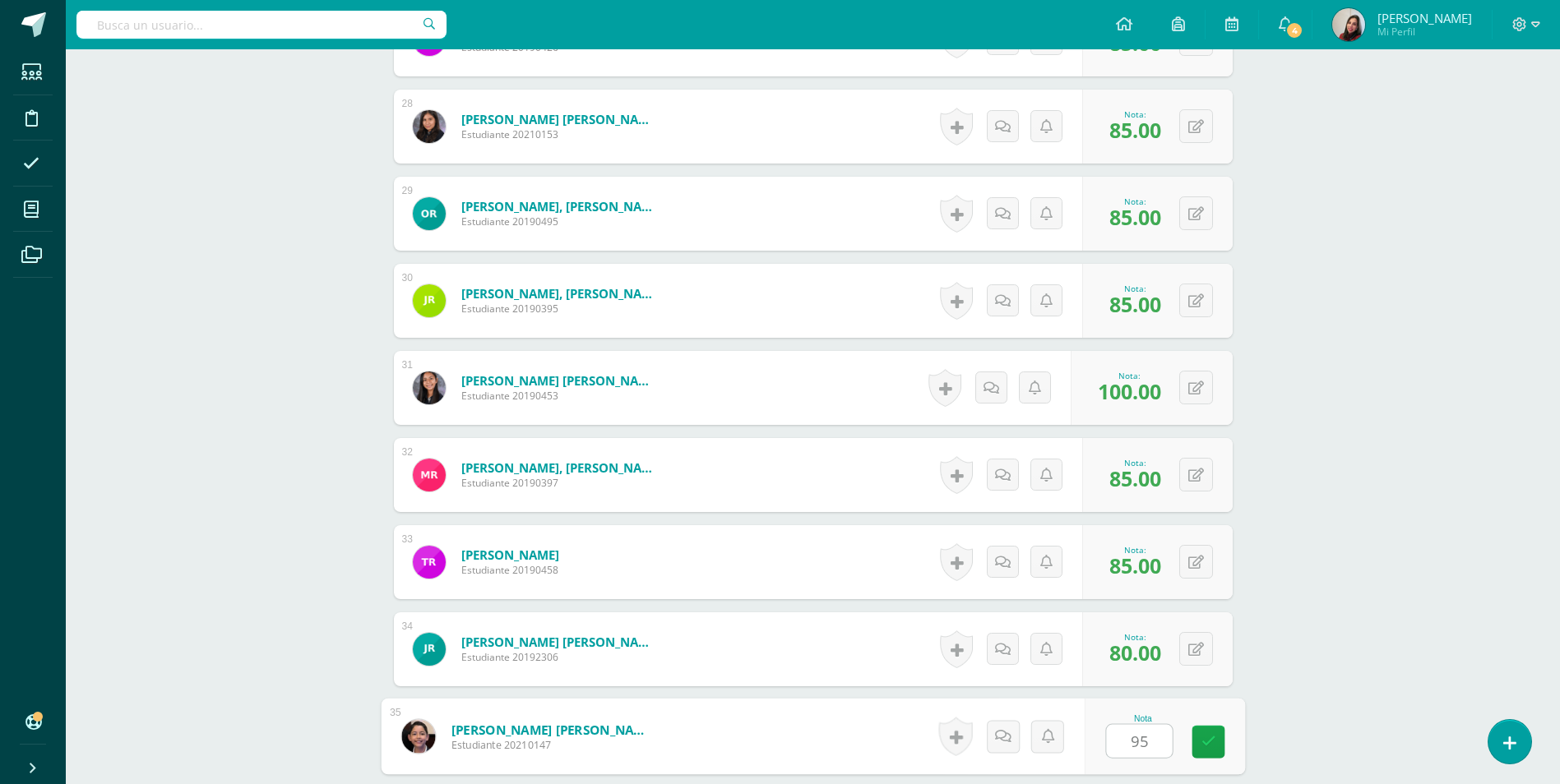
type input "95"
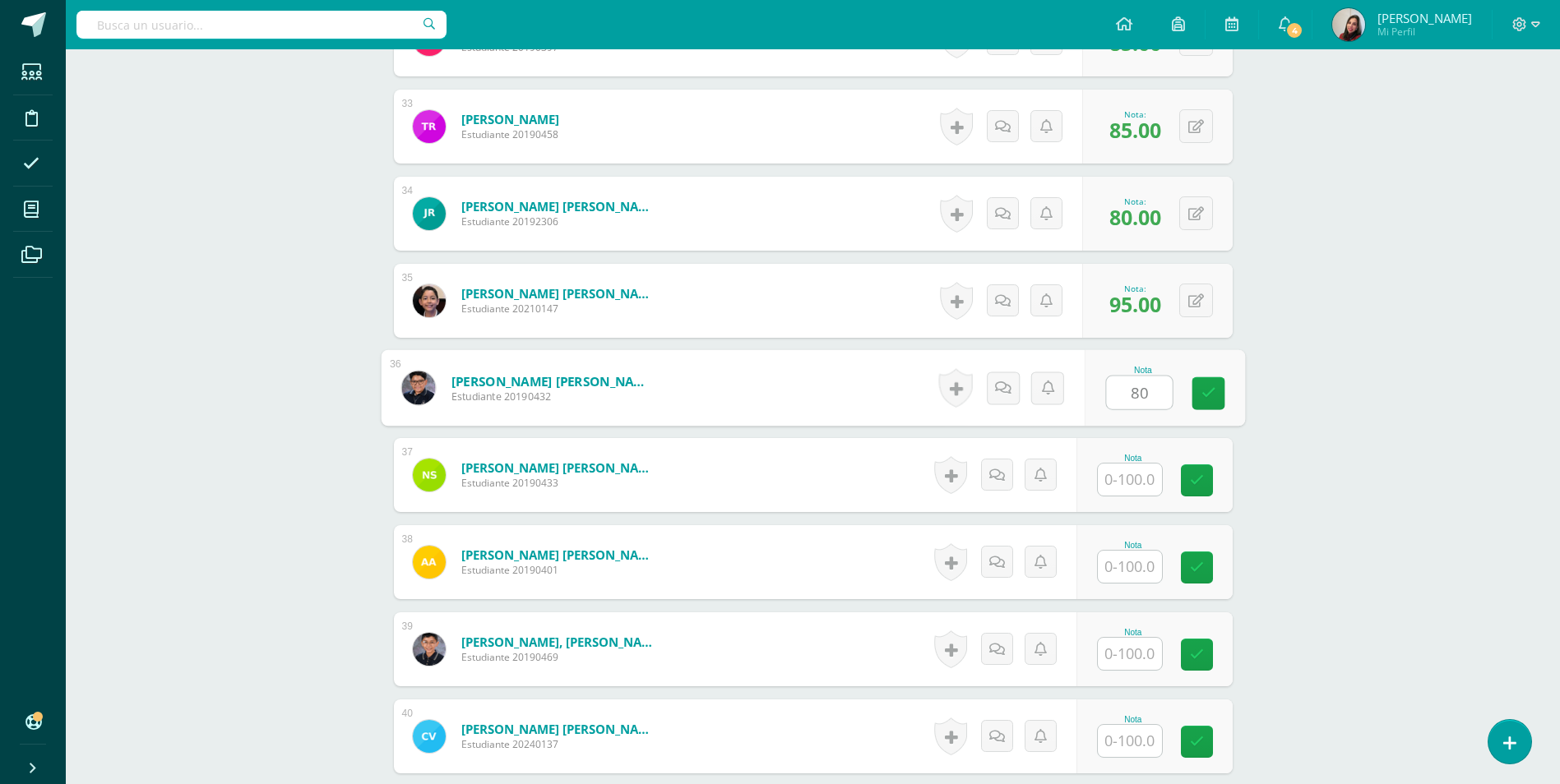
type input "80"
type input "100"
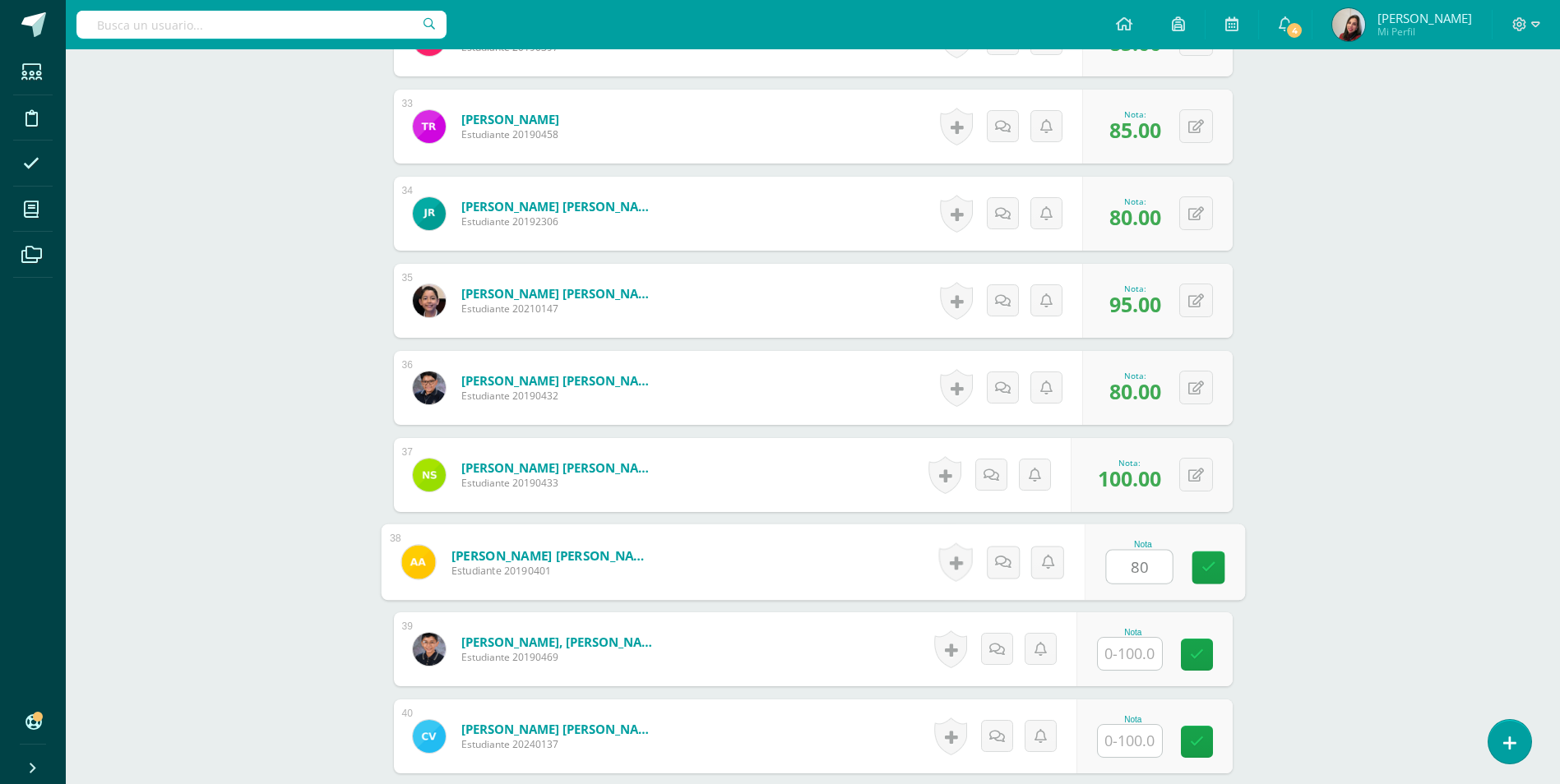
type input "80"
type input "85"
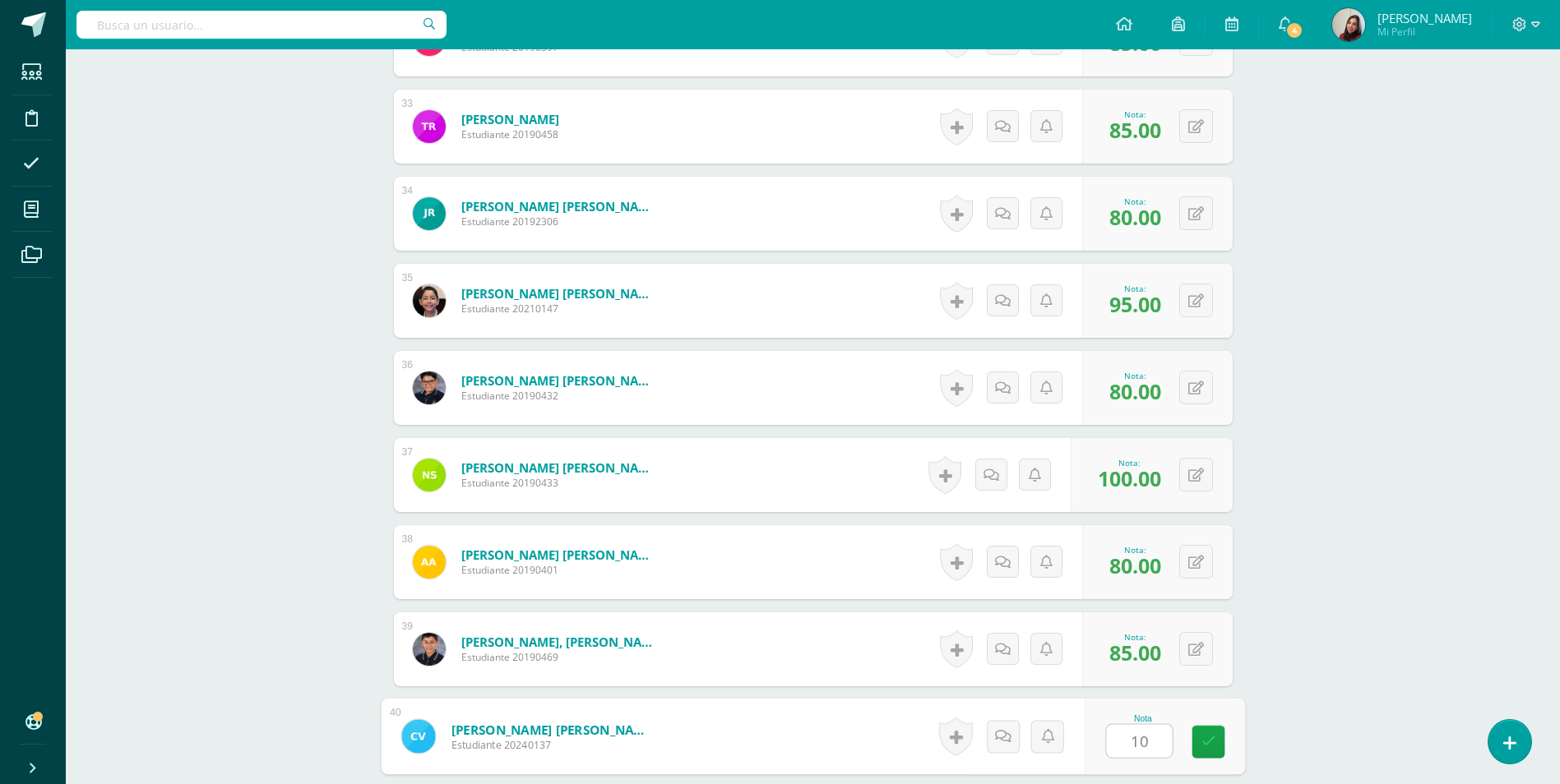
type input "100"
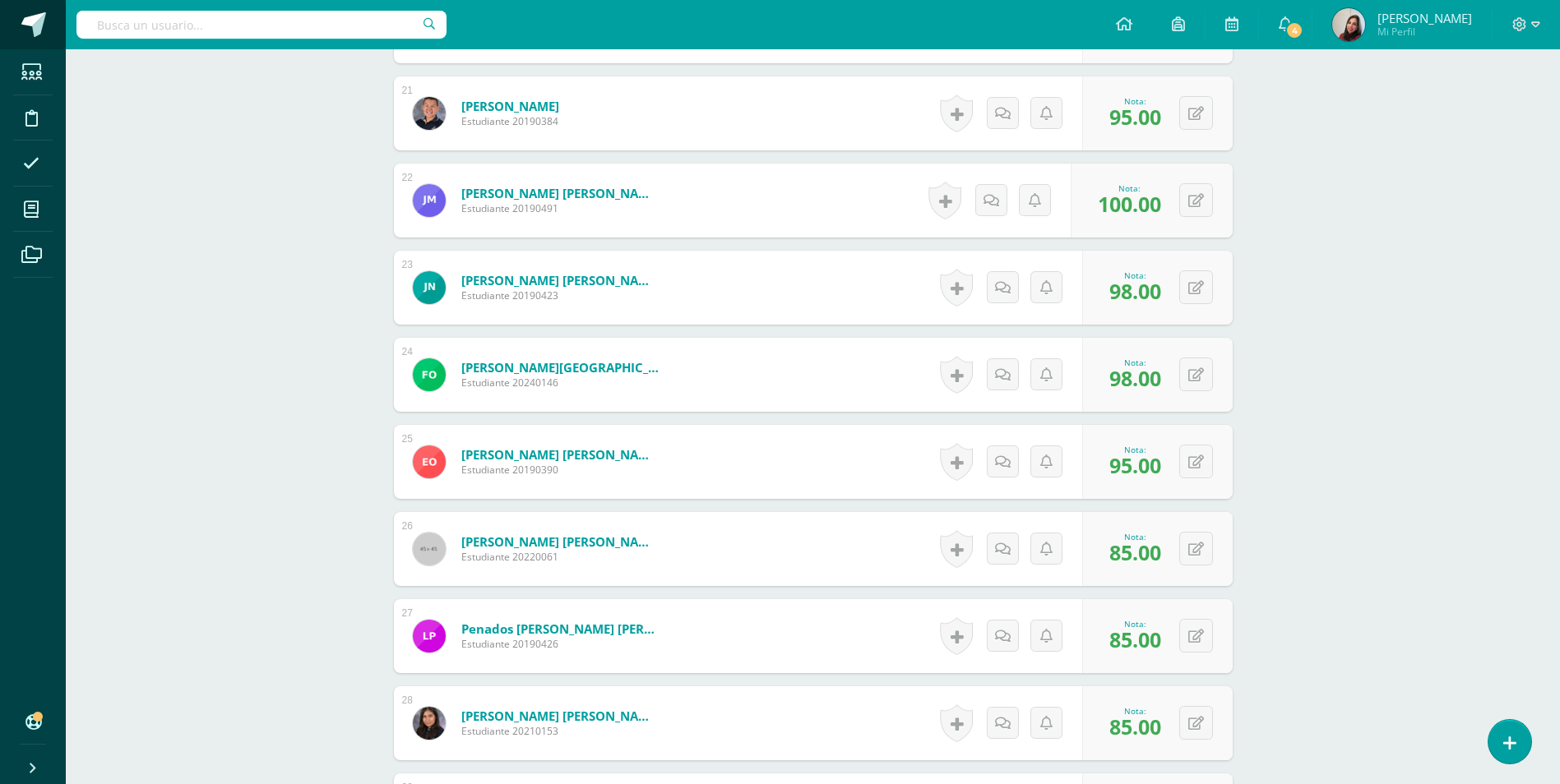
scroll to position [2050, 0]
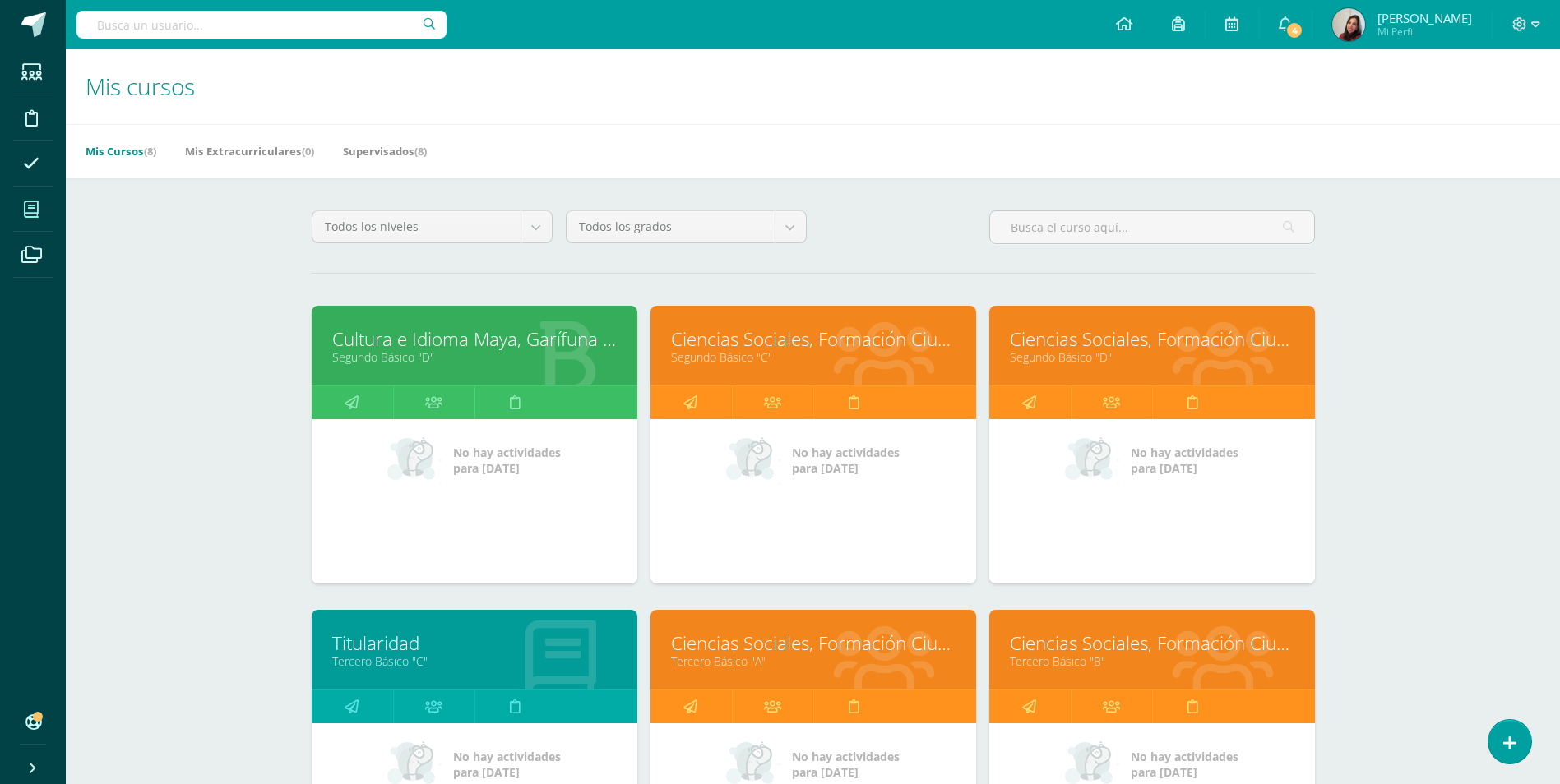
click at [480, 349] on link "Cultura e Idioma Maya, Garífuna o Xinca" at bounding box center [475, 339] width 285 height 26
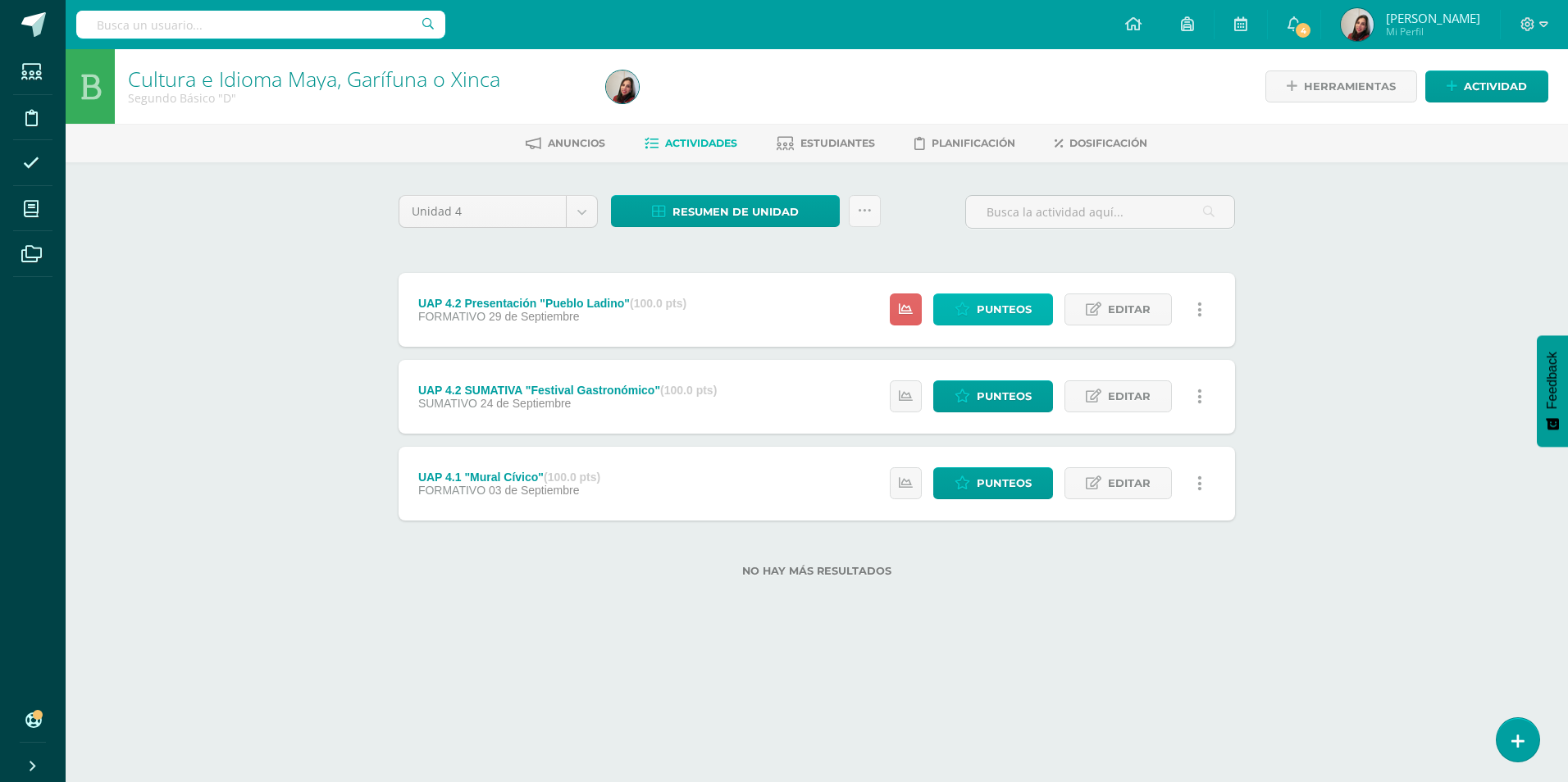
click at [1008, 309] on span "Punteos" at bounding box center [1005, 309] width 55 height 30
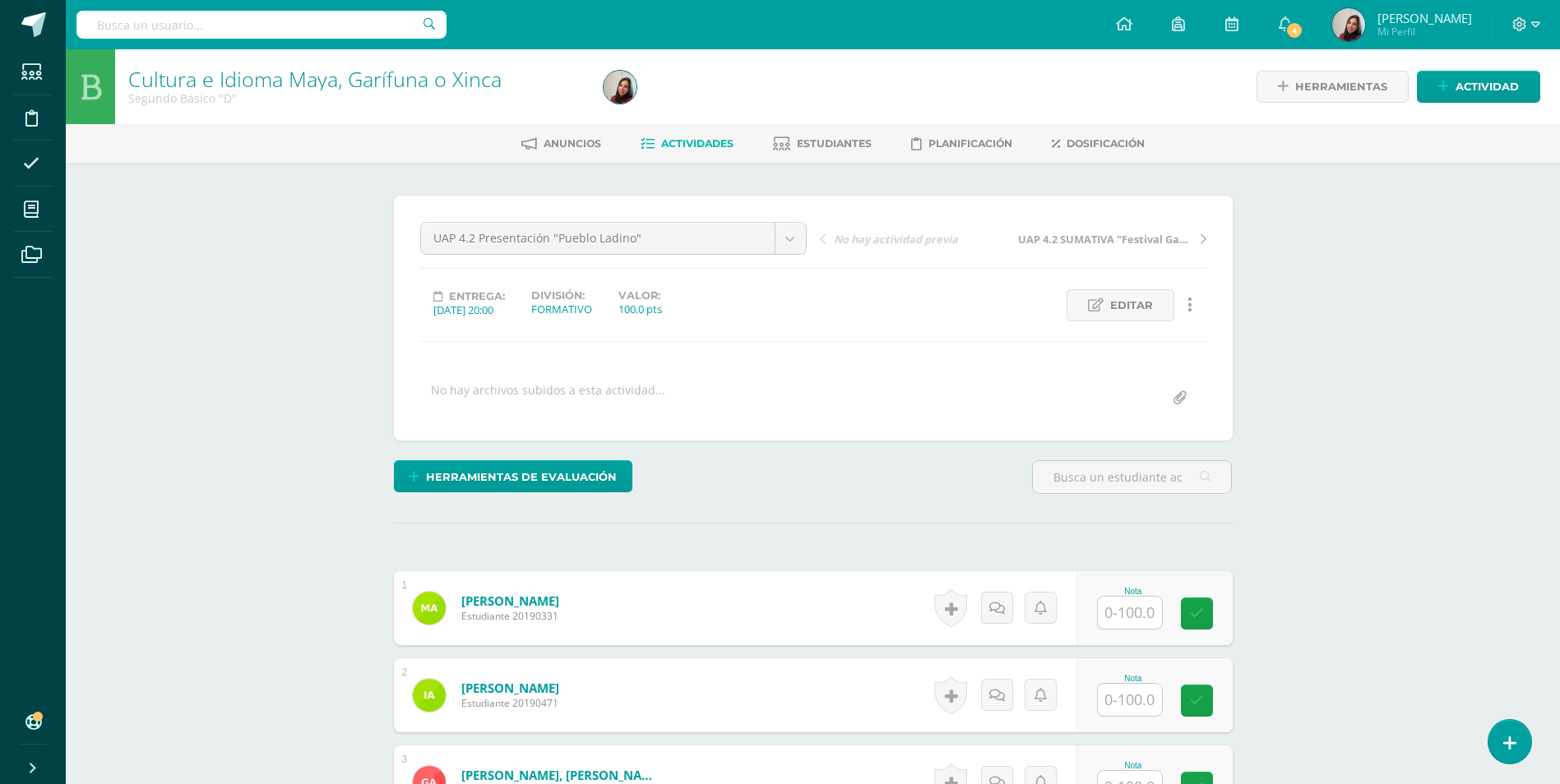
click at [1151, 605] on input "text" at bounding box center [1130, 613] width 64 height 32
type input "100"
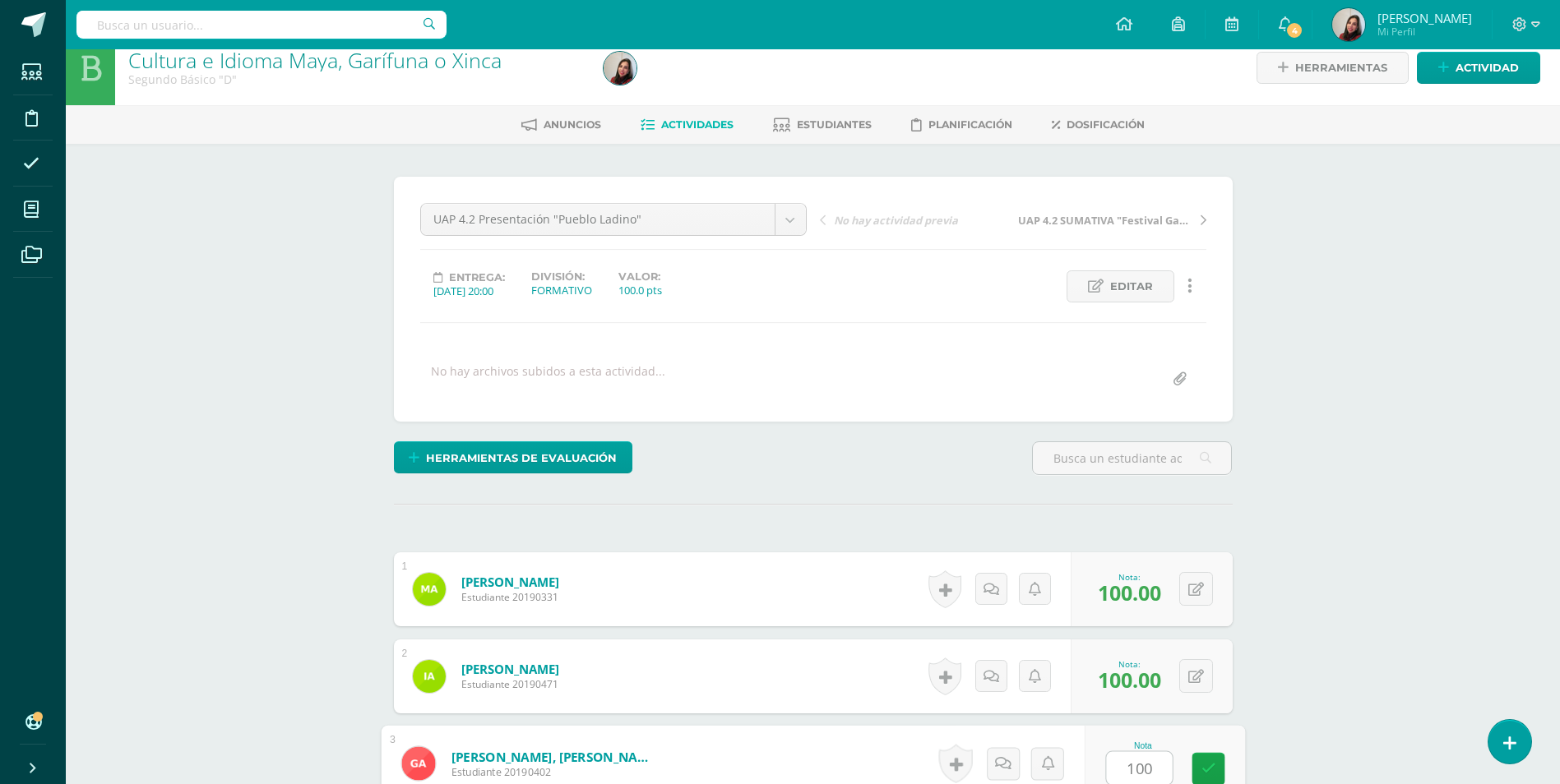
type input "100"
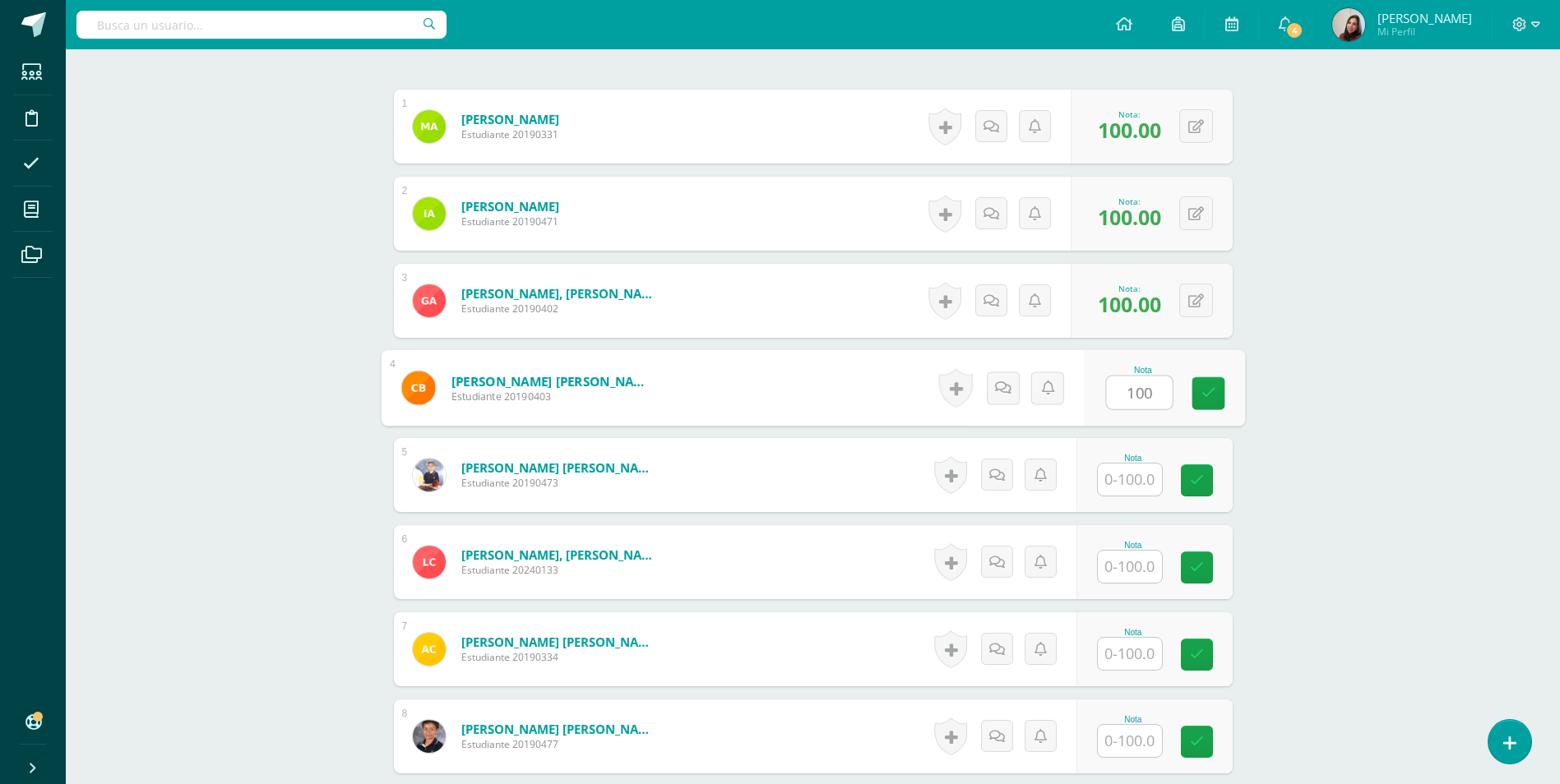
type input "100"
type input "90"
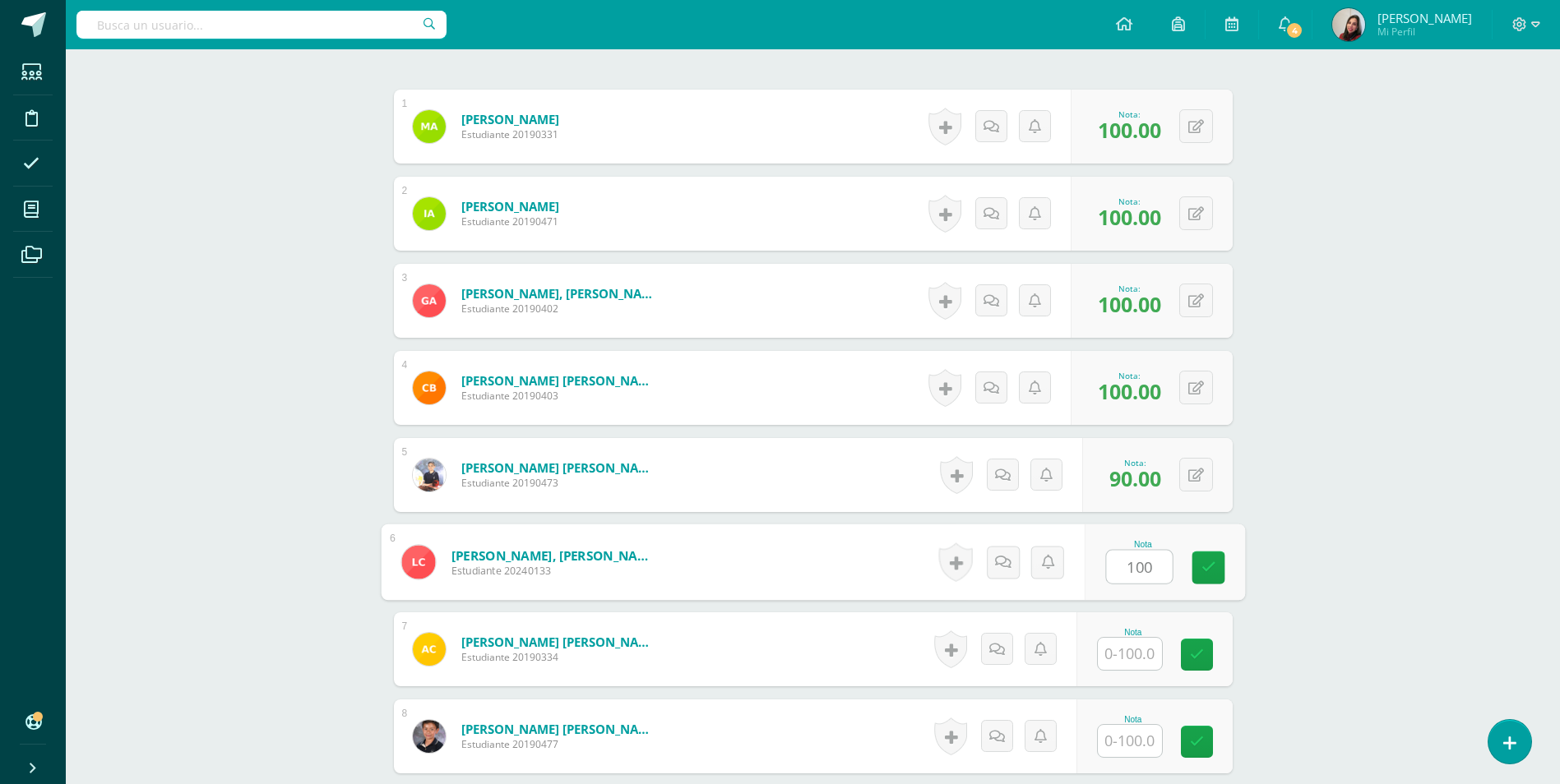
type input "100"
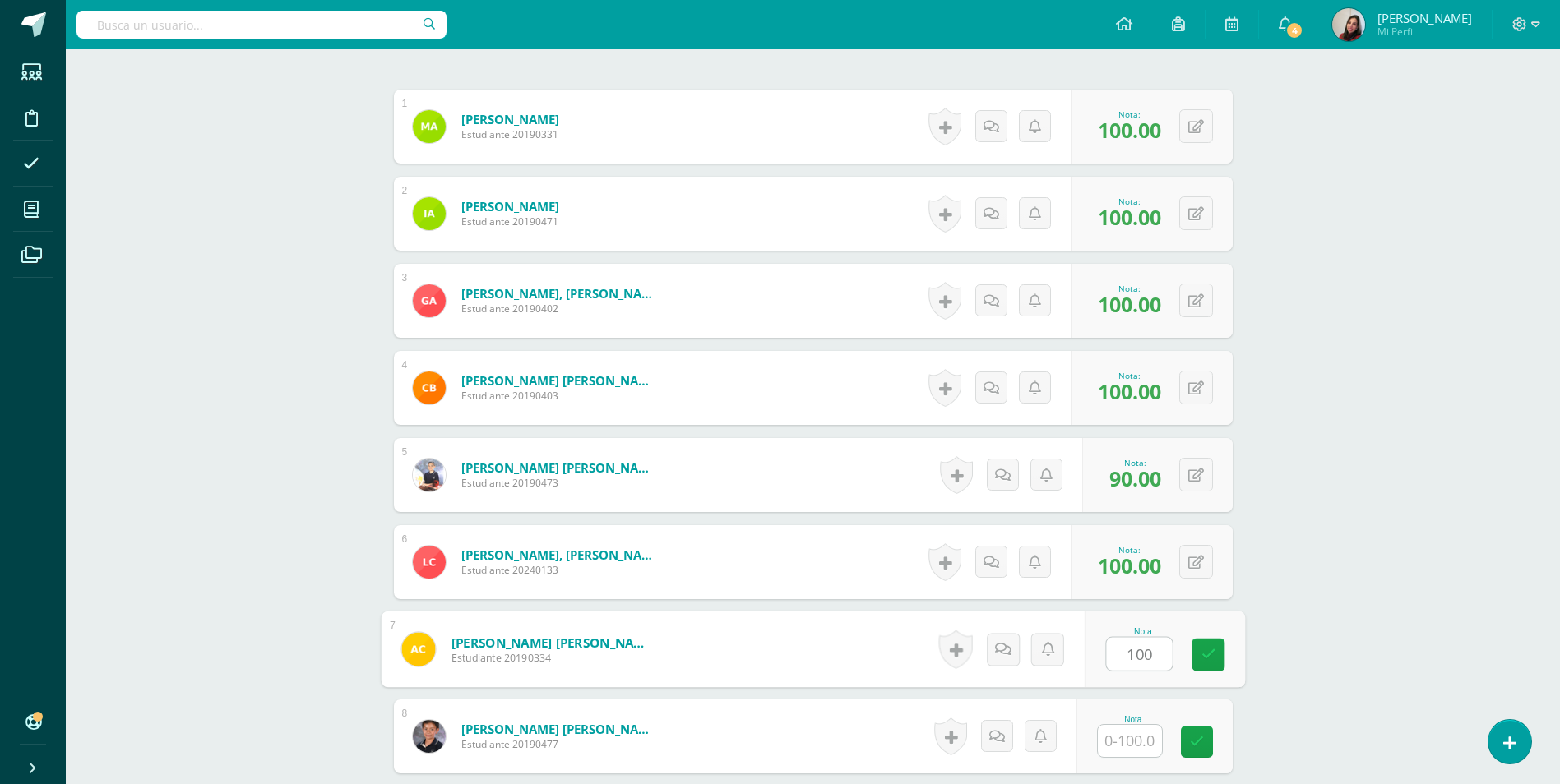
type input "100"
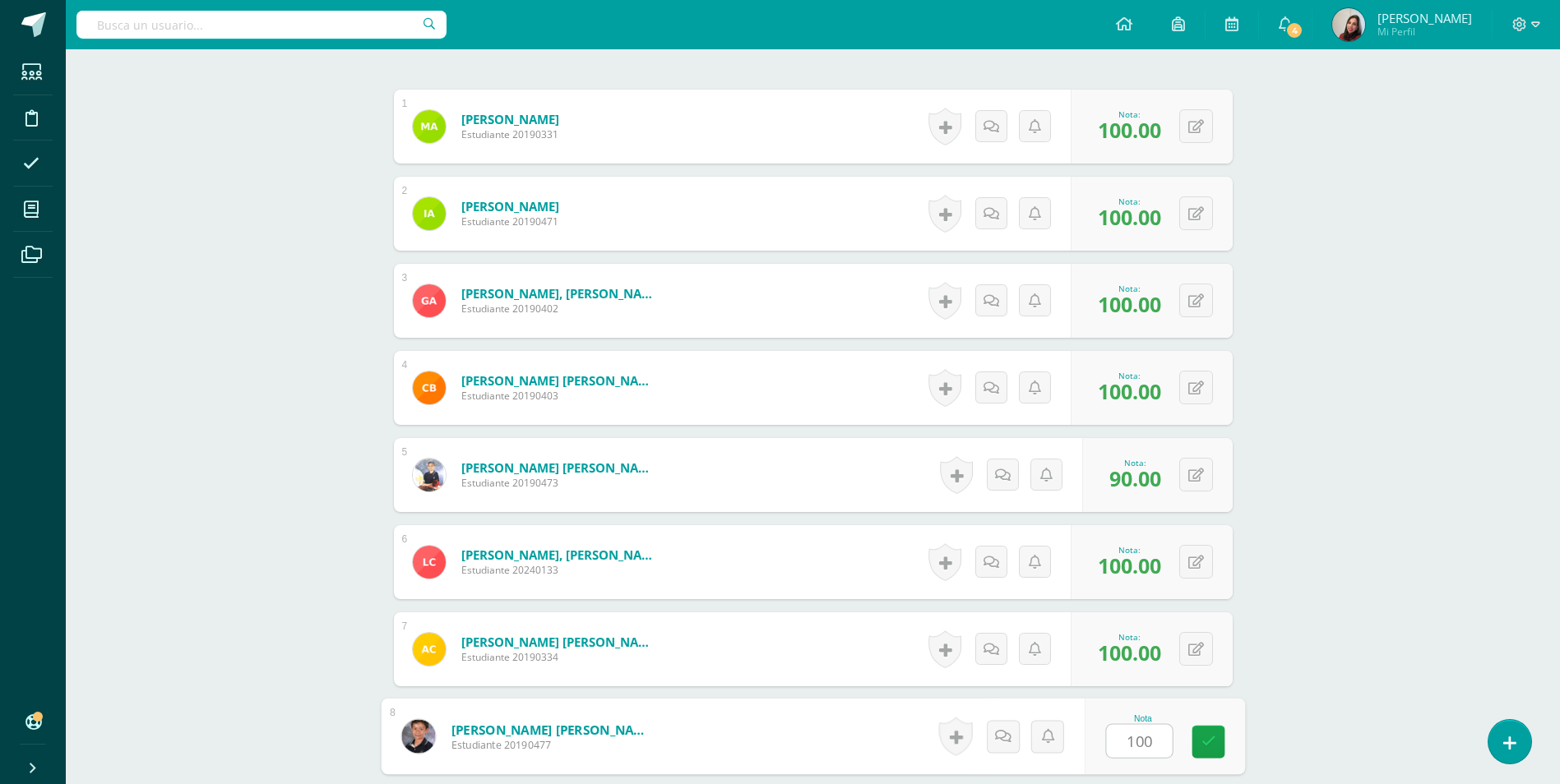
type input "100"
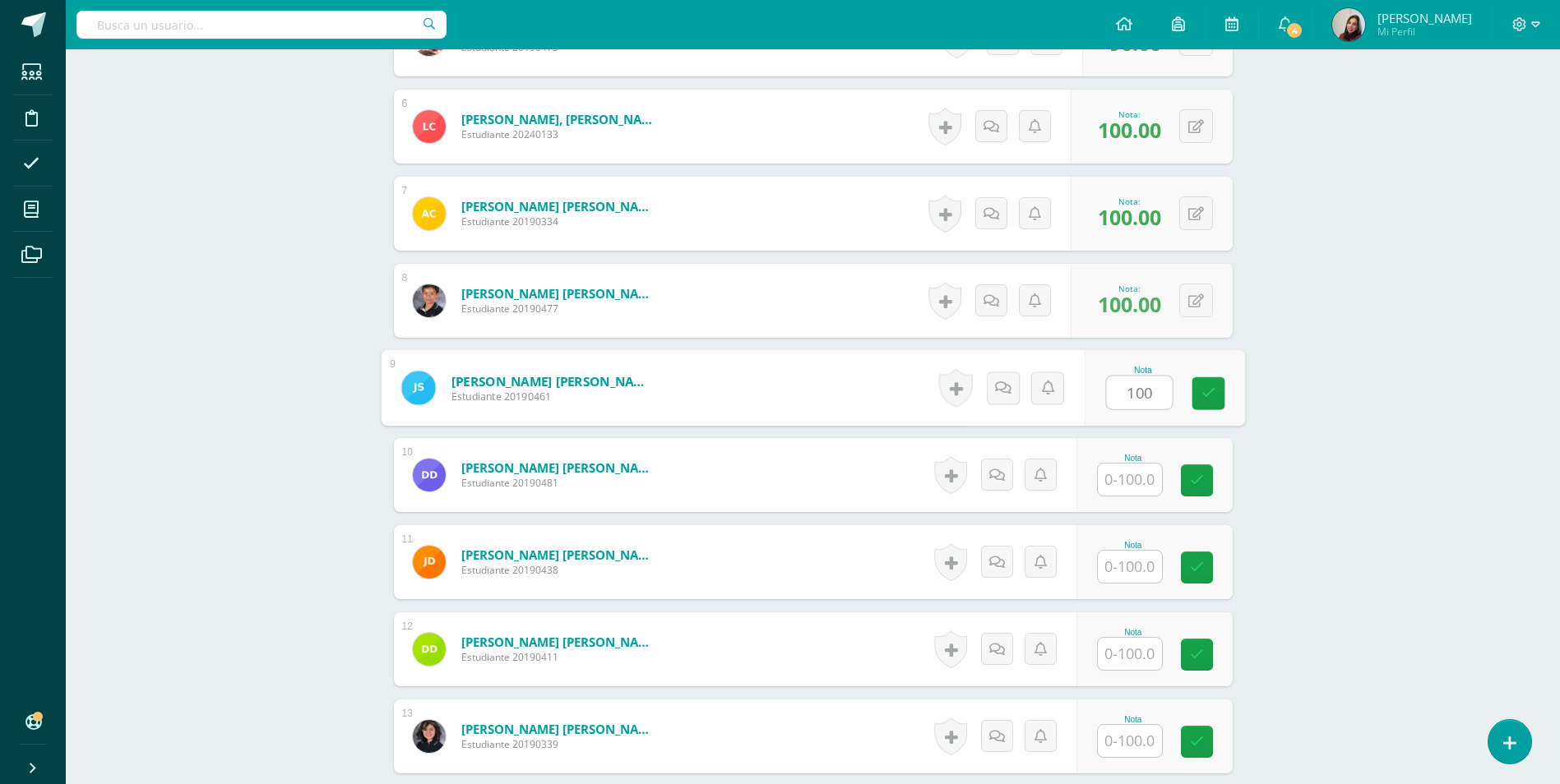
type input "100"
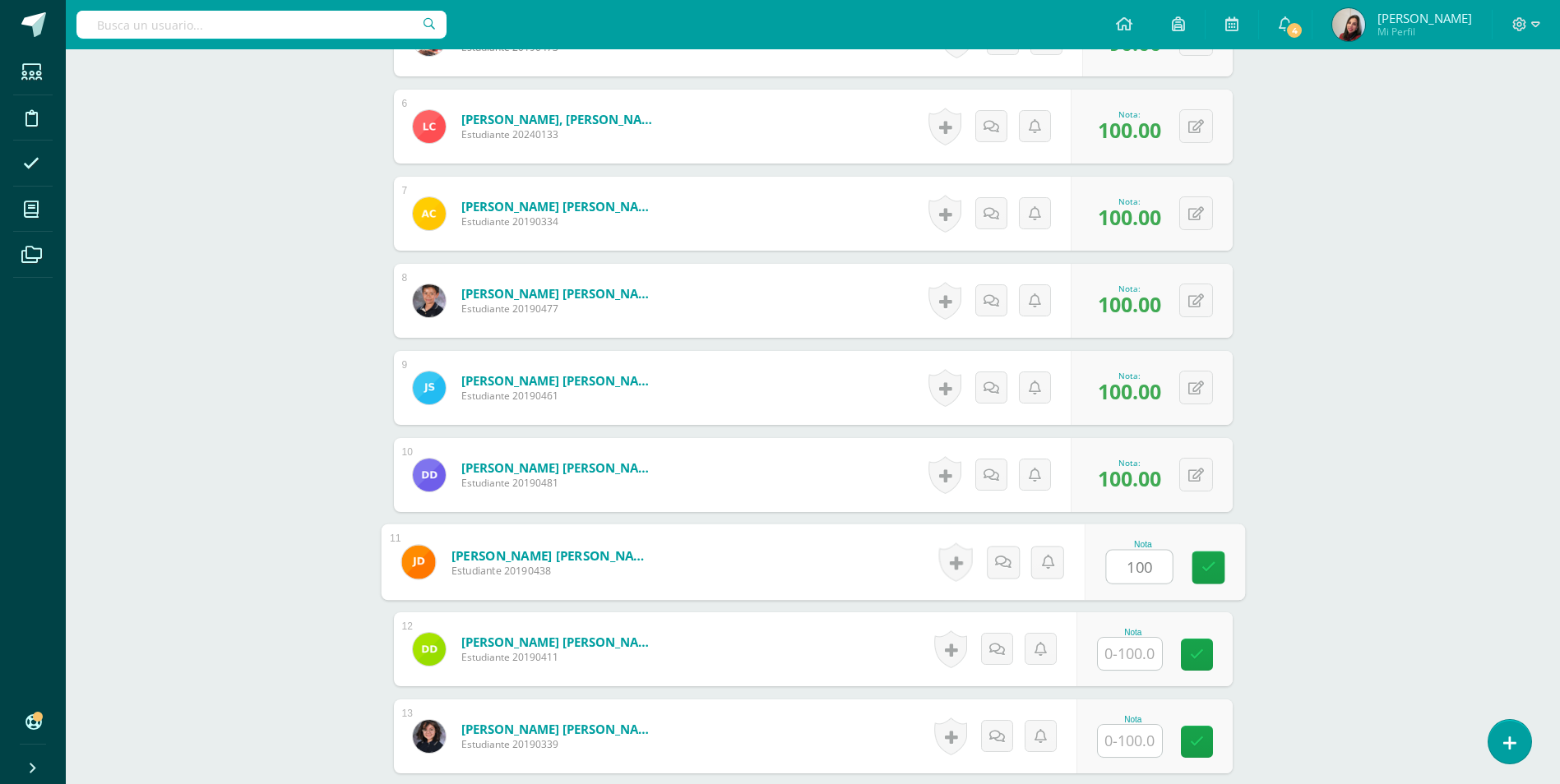
type input "100"
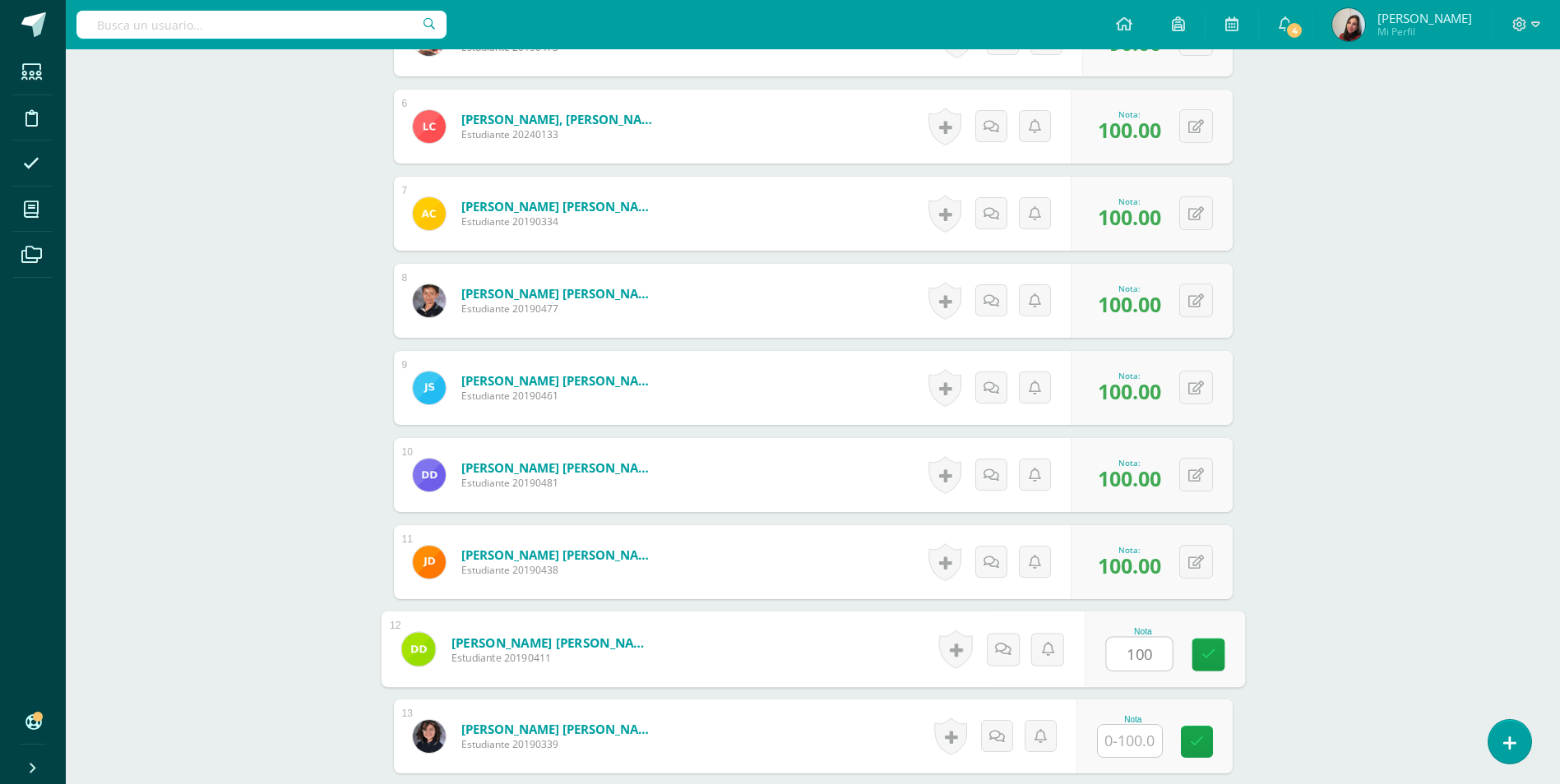
type input "100"
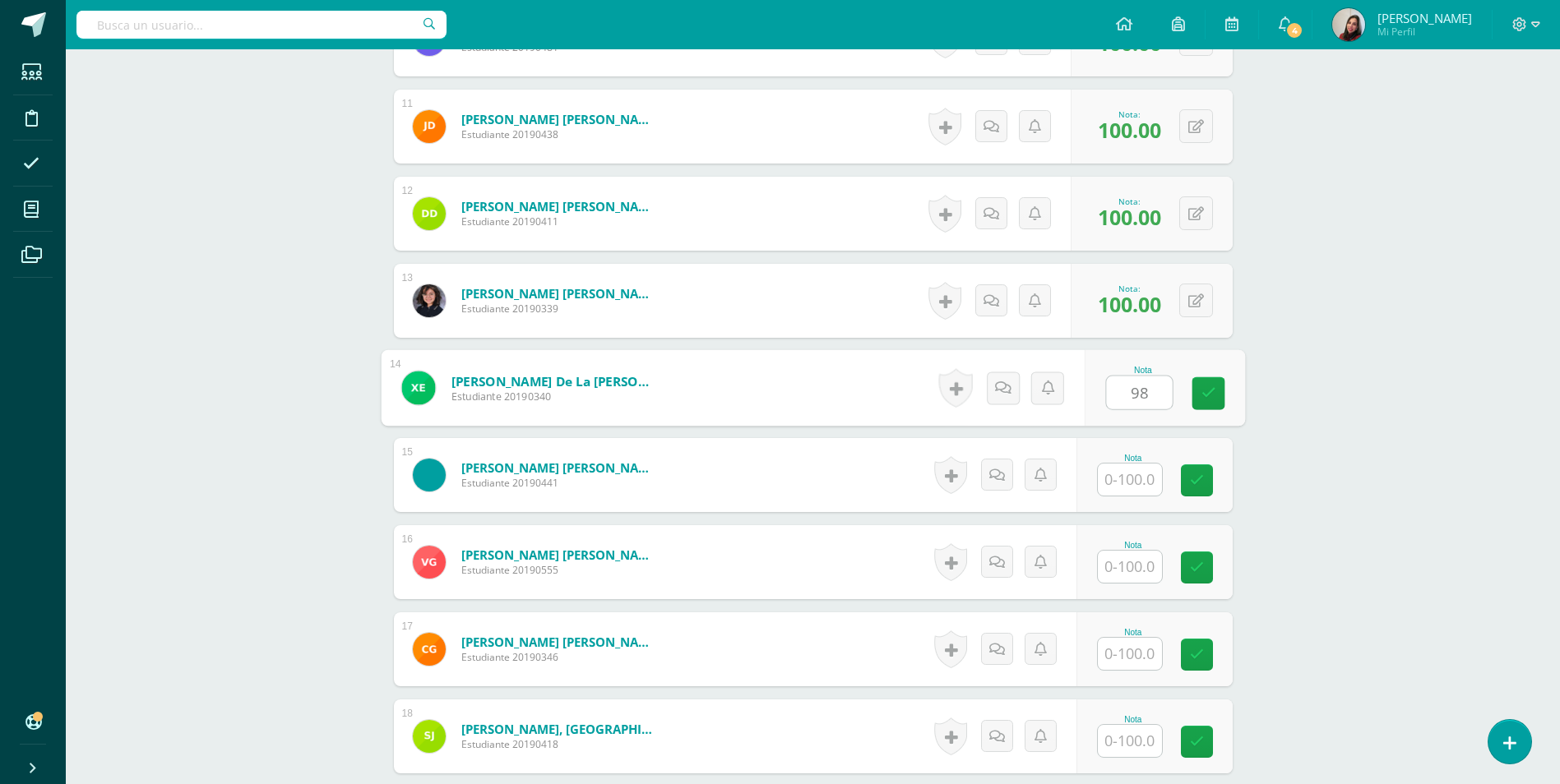
type input "98"
type input "90"
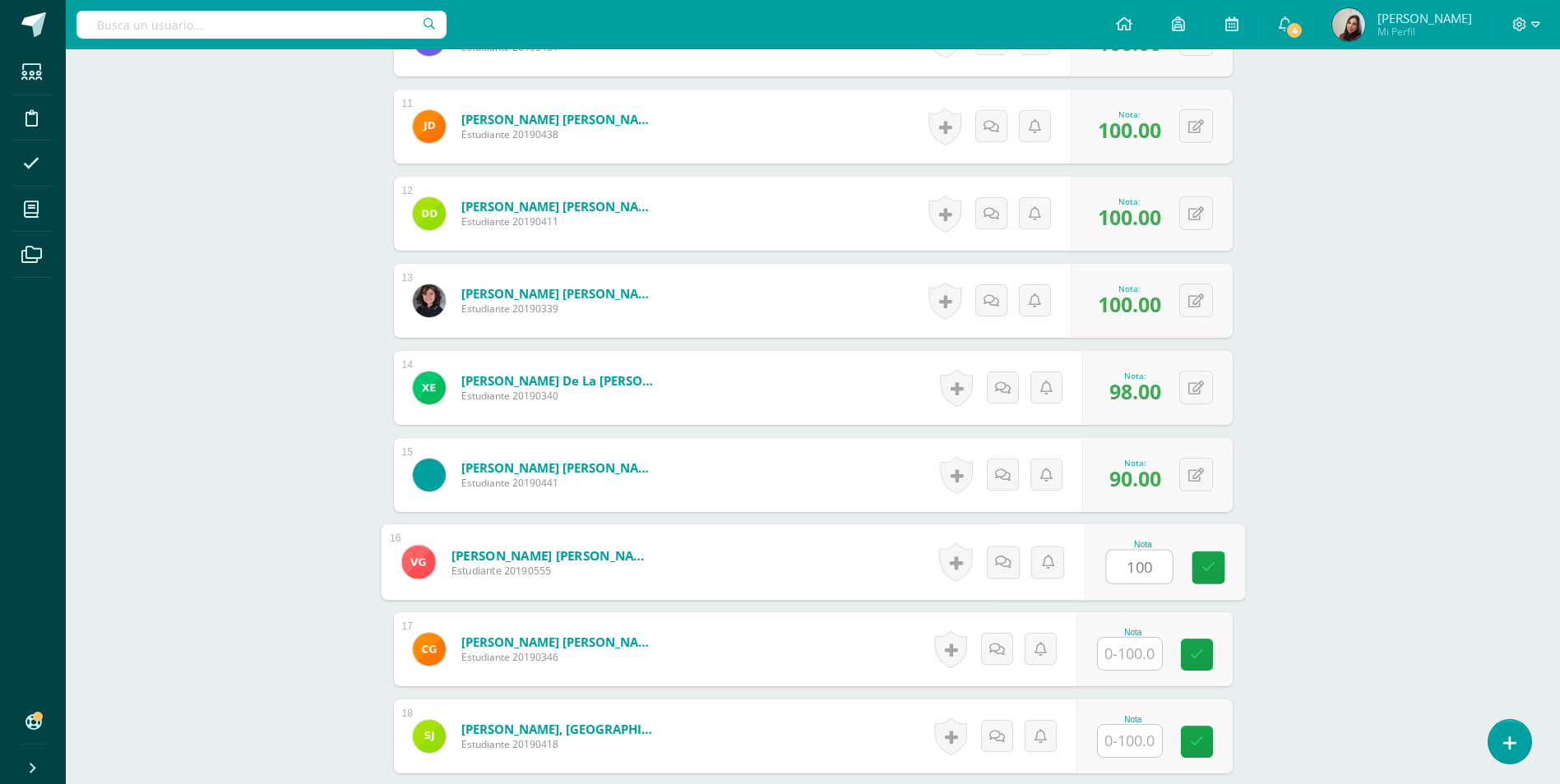
type input "100"
type input "98"
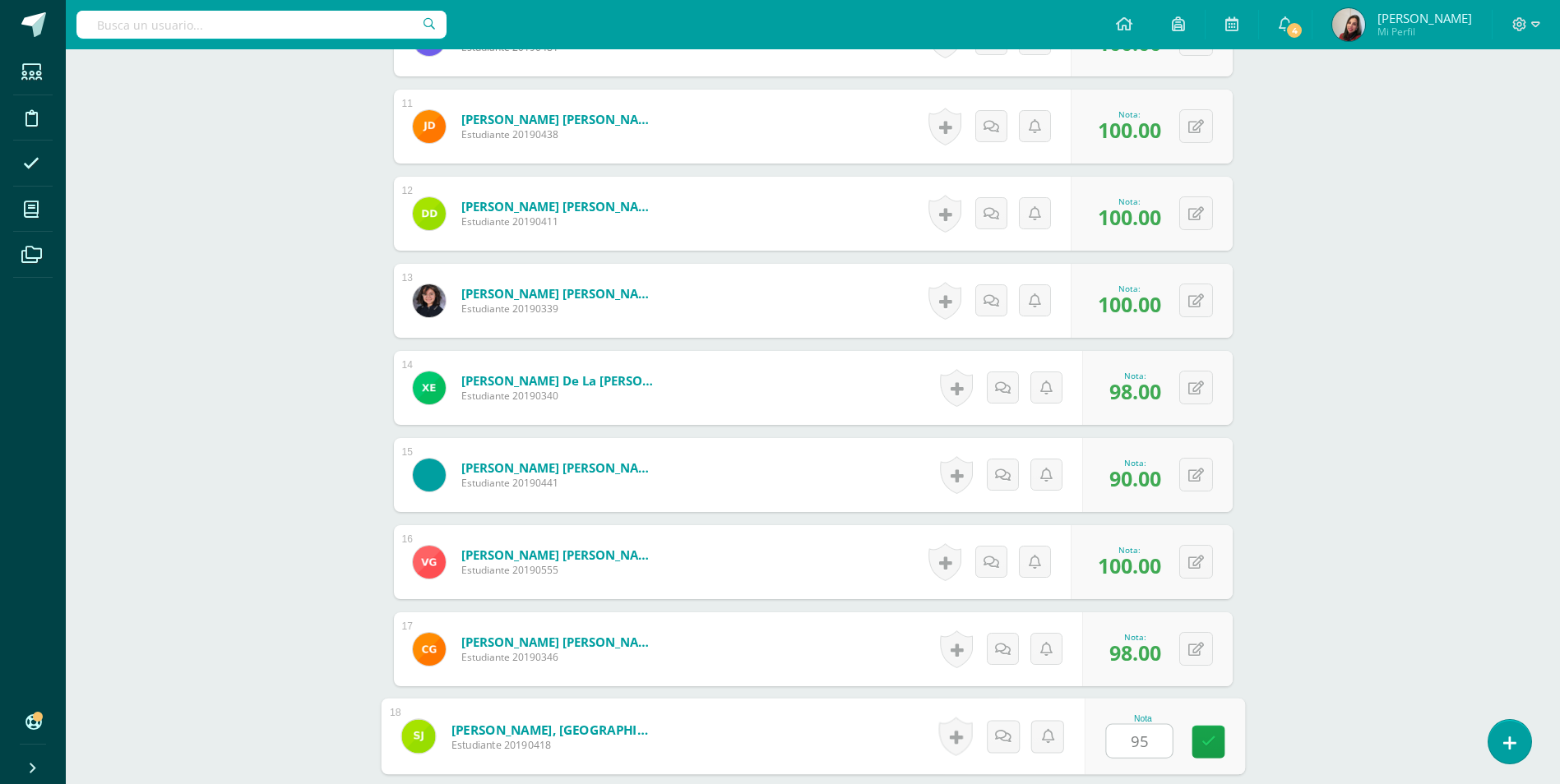
type input "95"
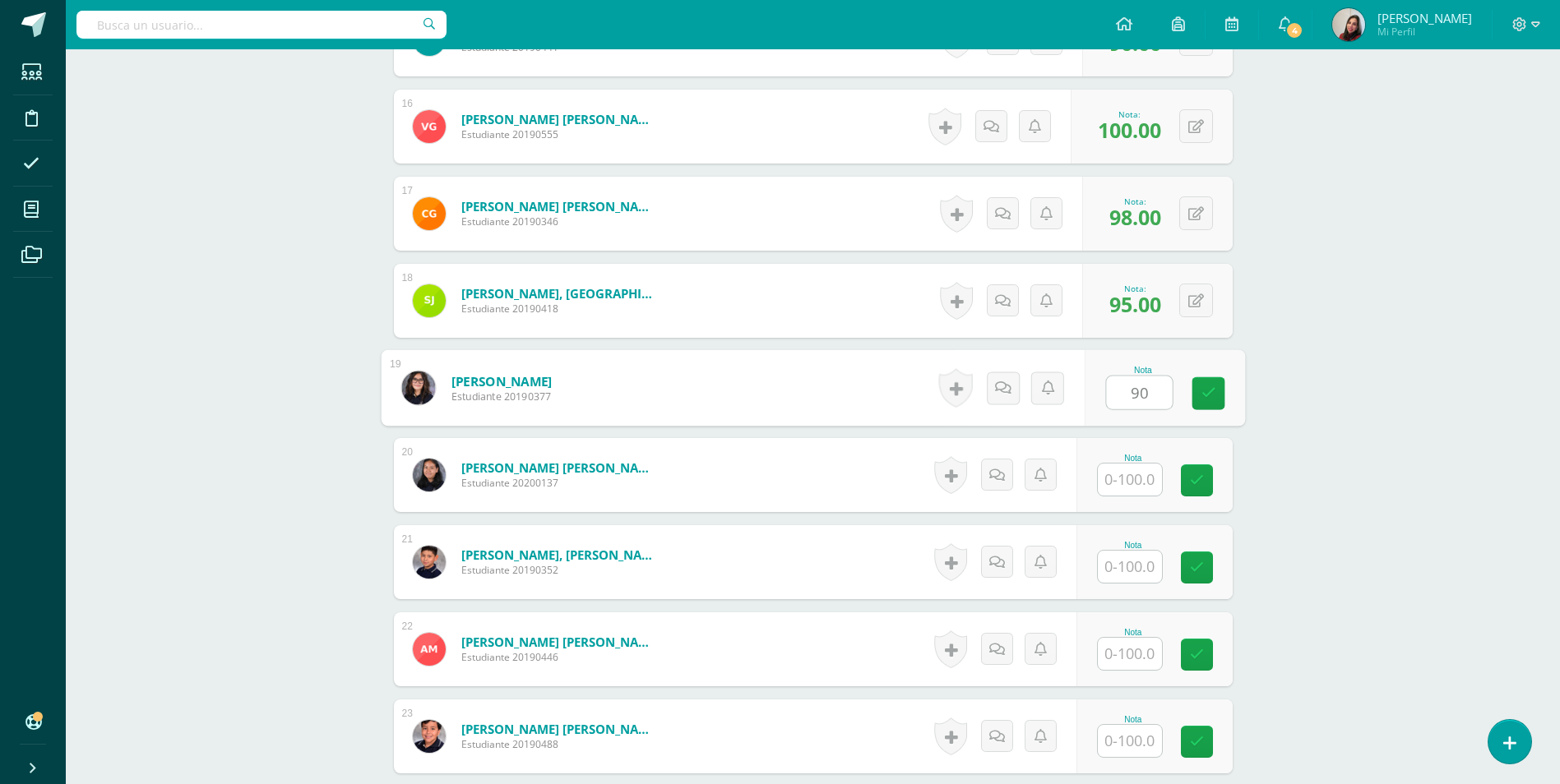
type input "90"
type input "95"
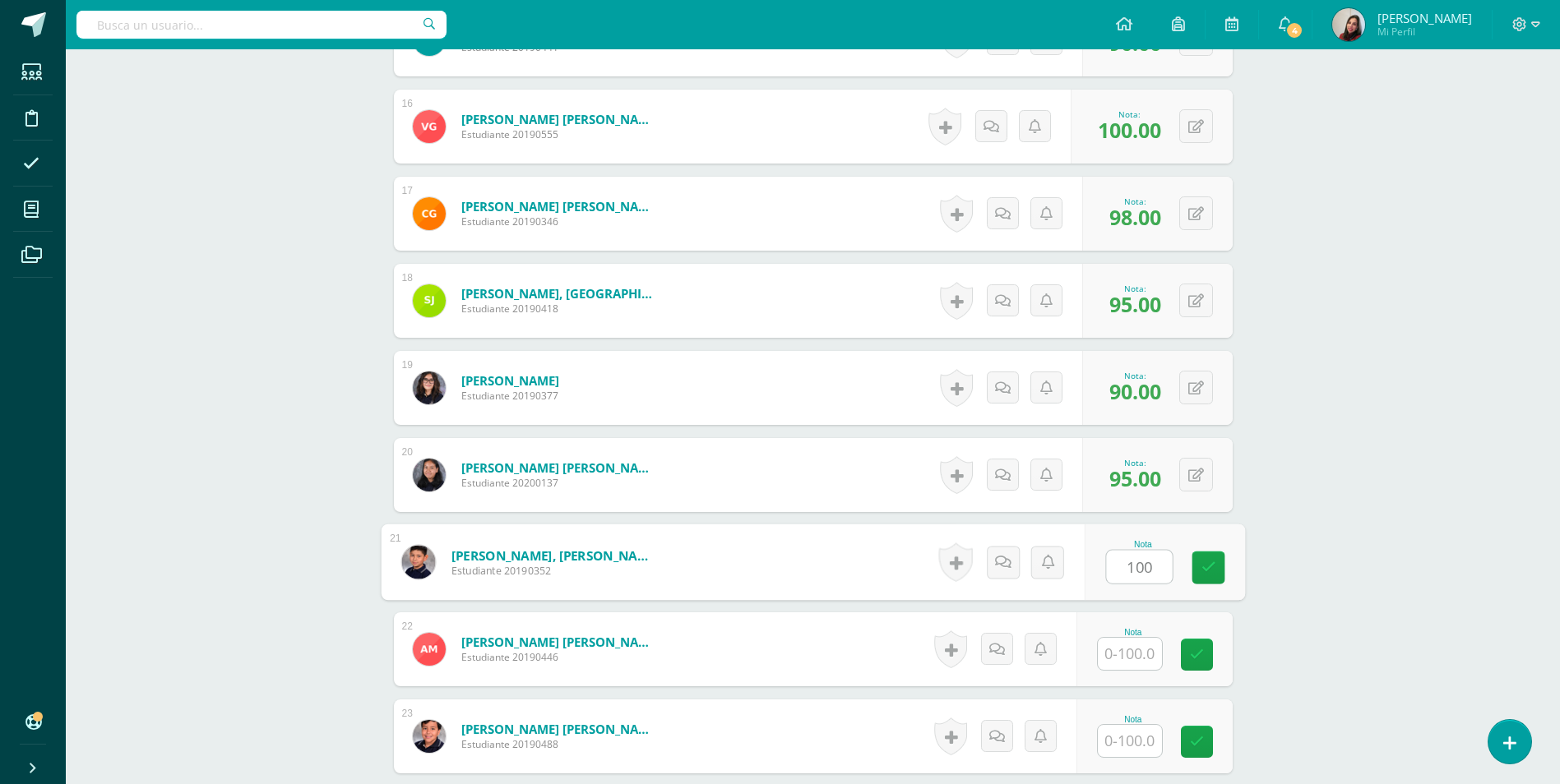
type input "100"
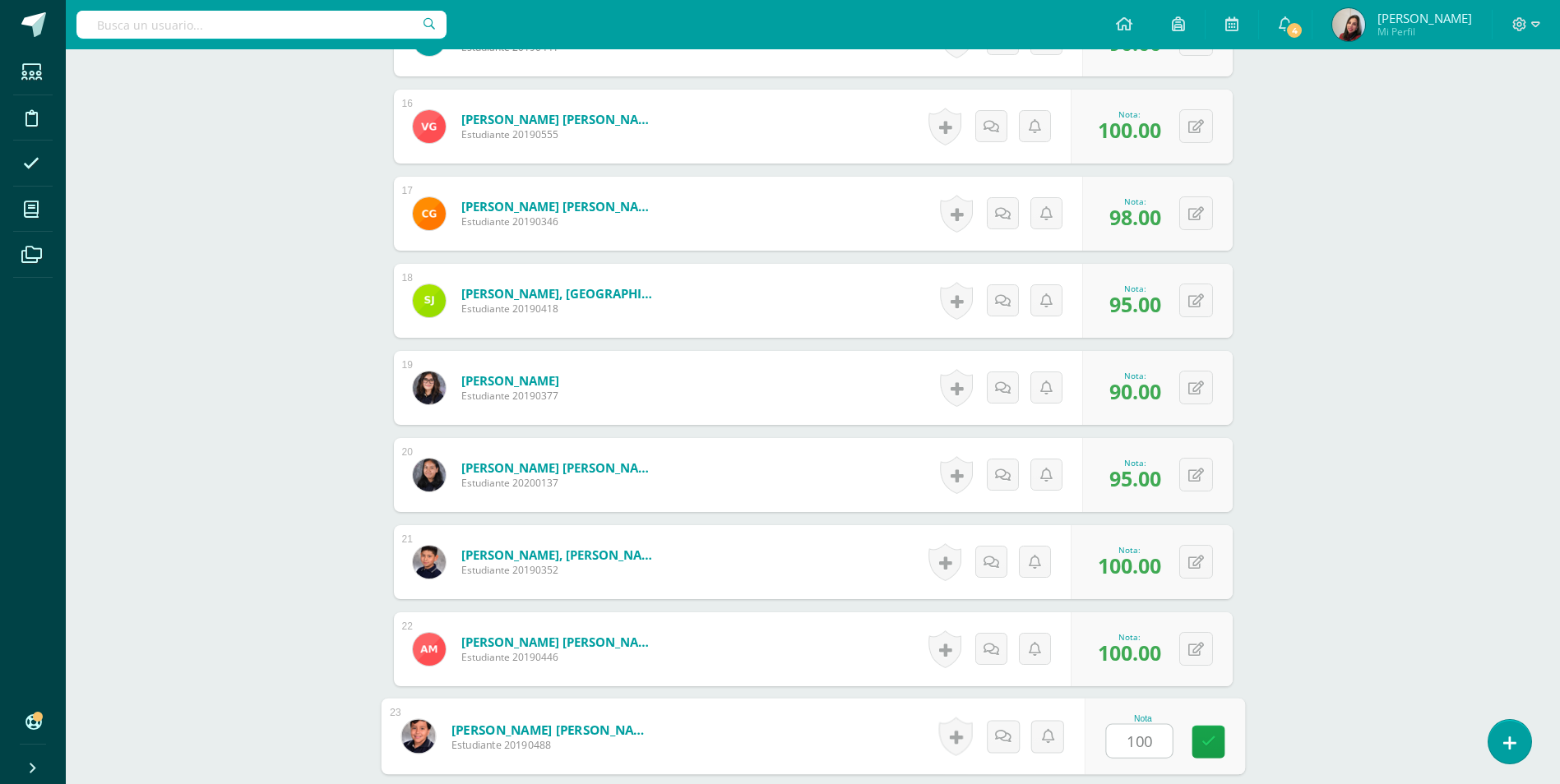
type input "100"
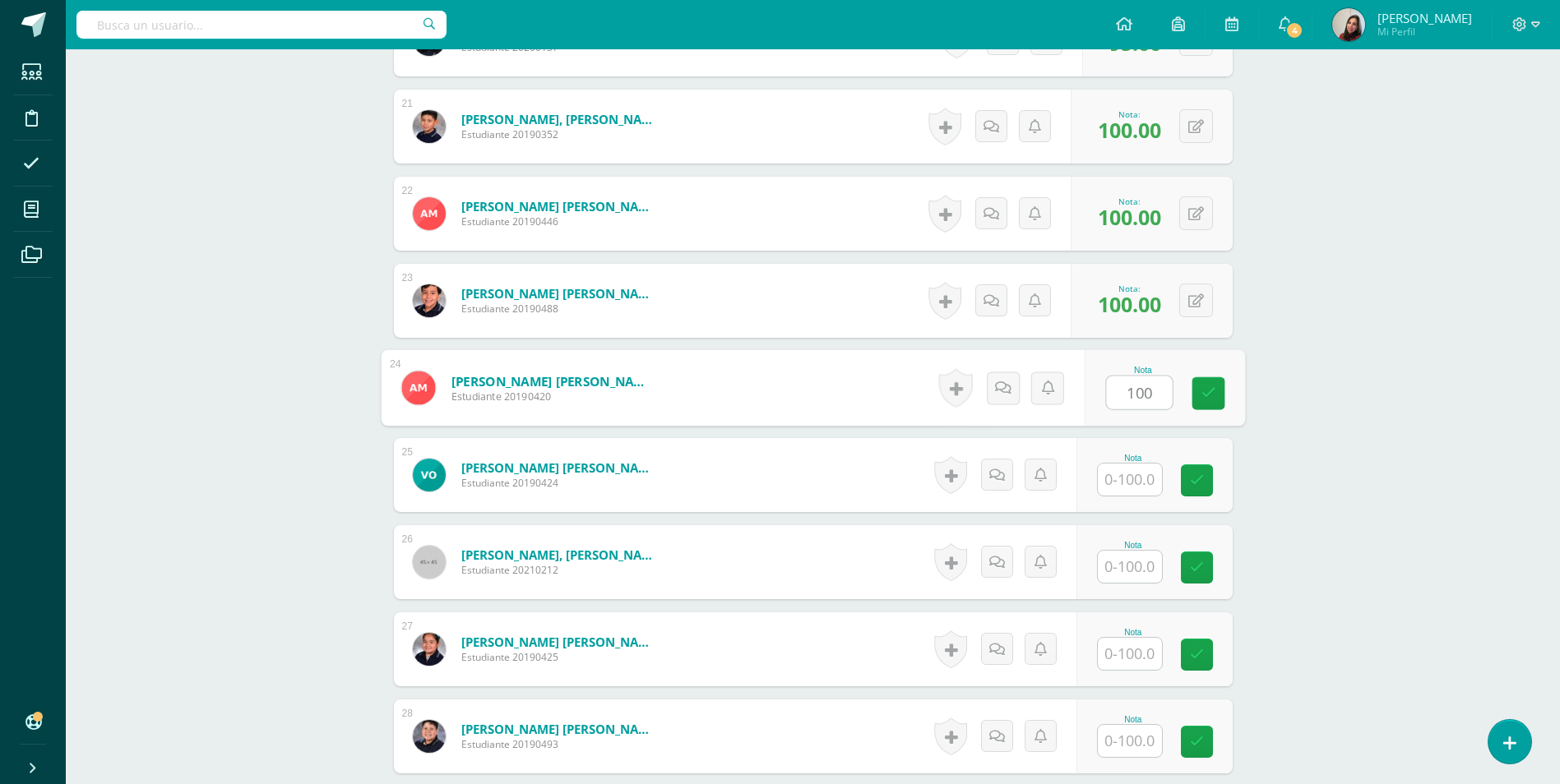
type input "100"
type input "1"
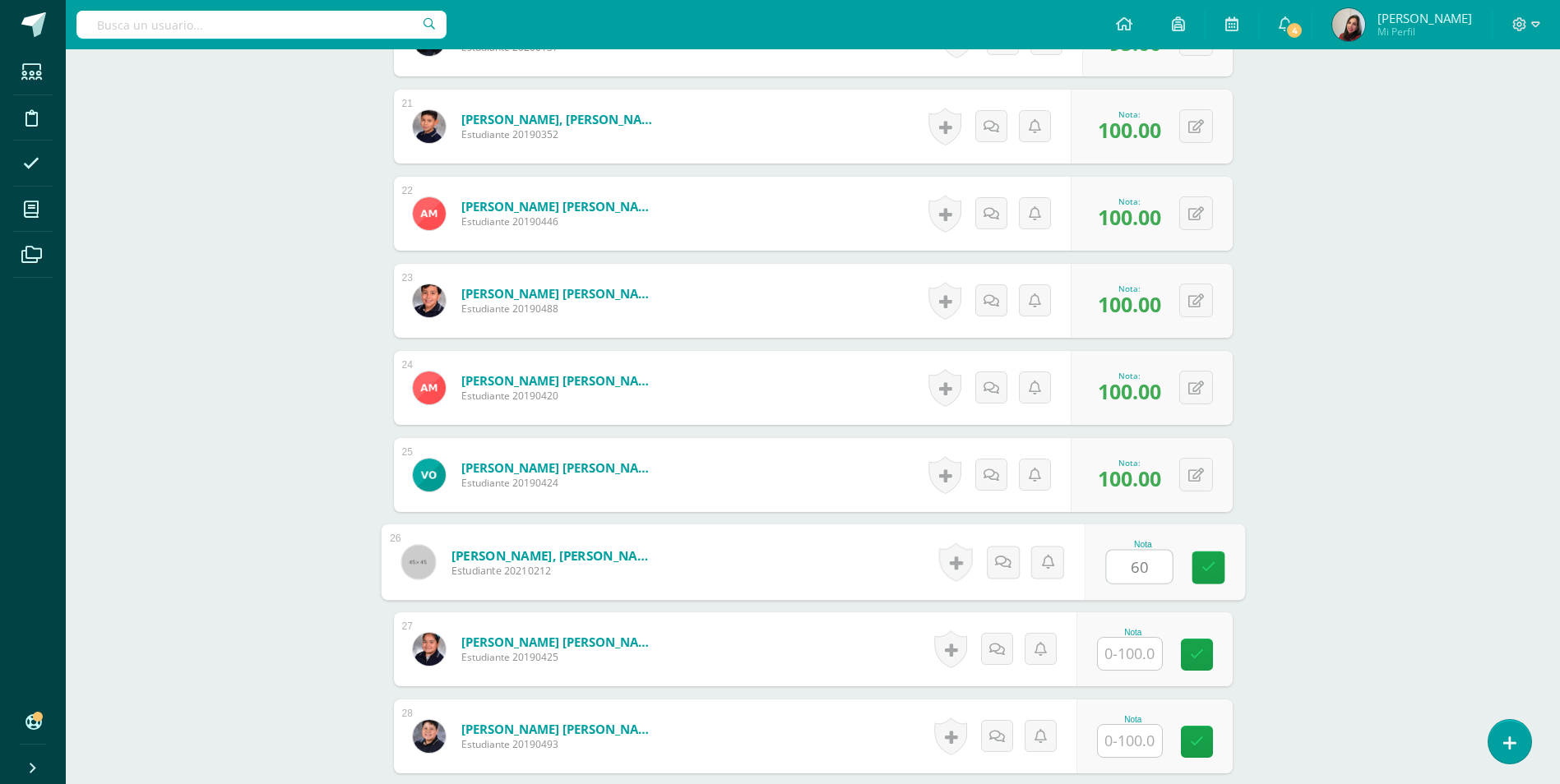
type input "60"
type input "100"
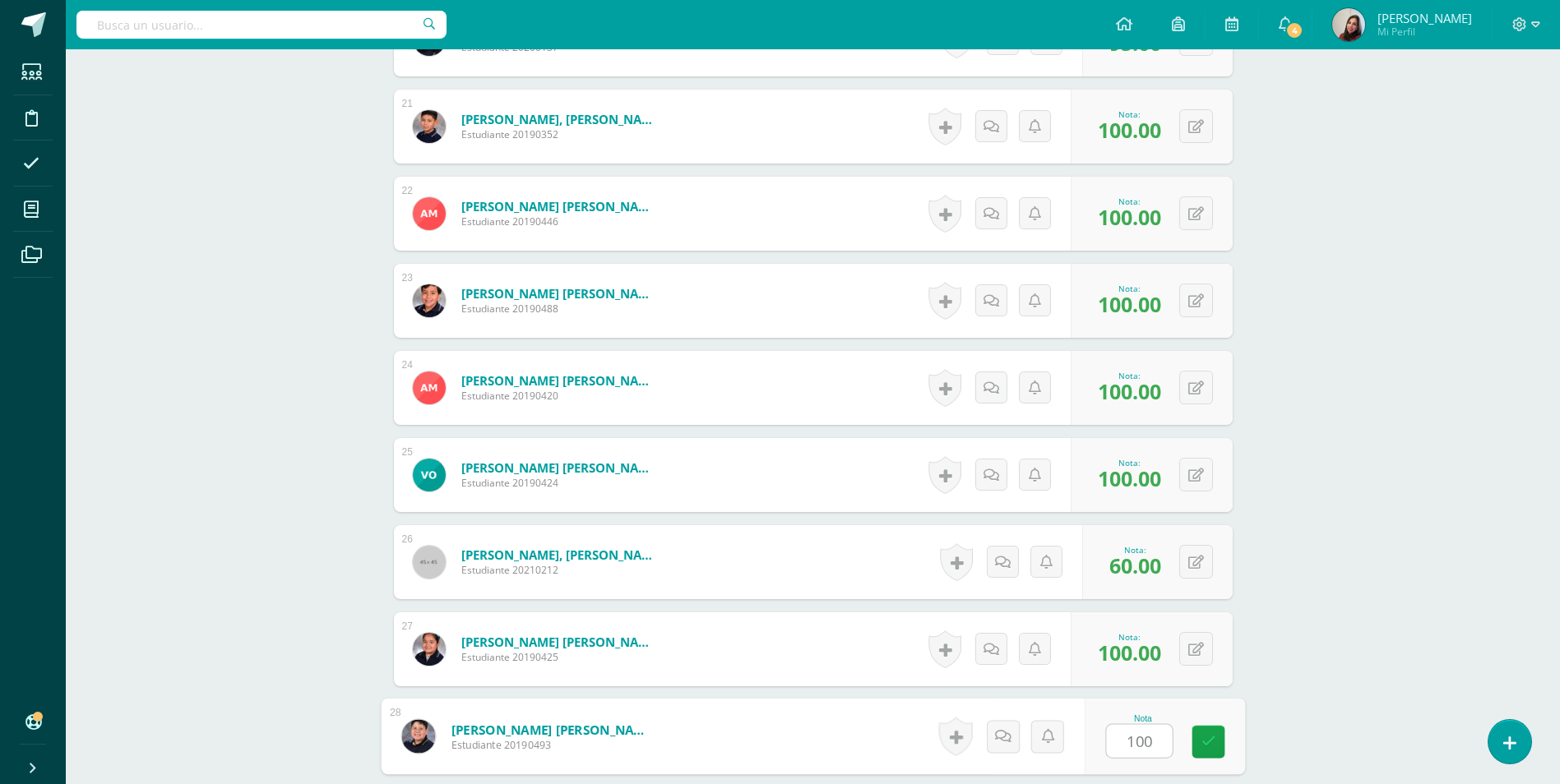
type input "100"
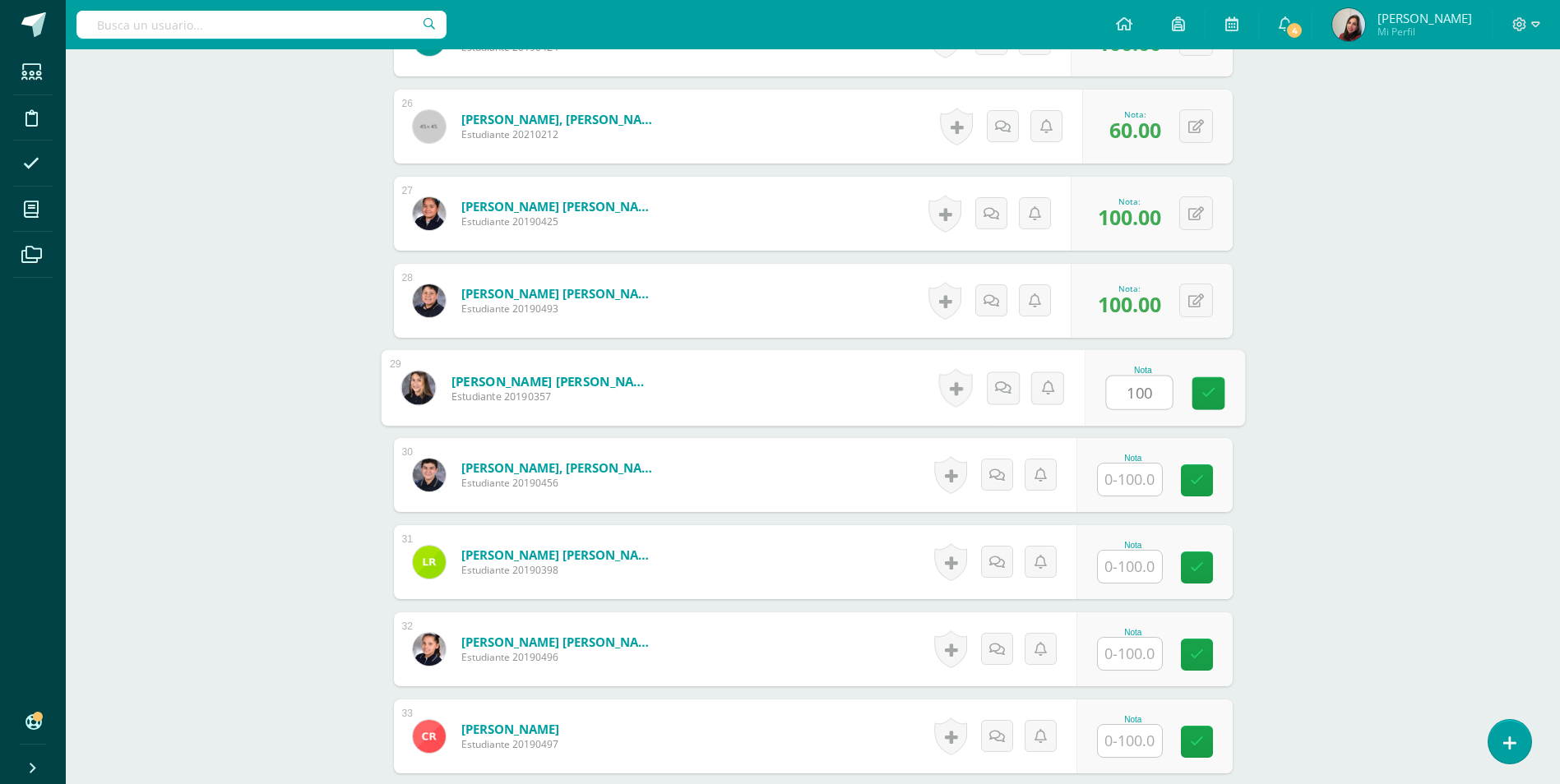
type input "100"
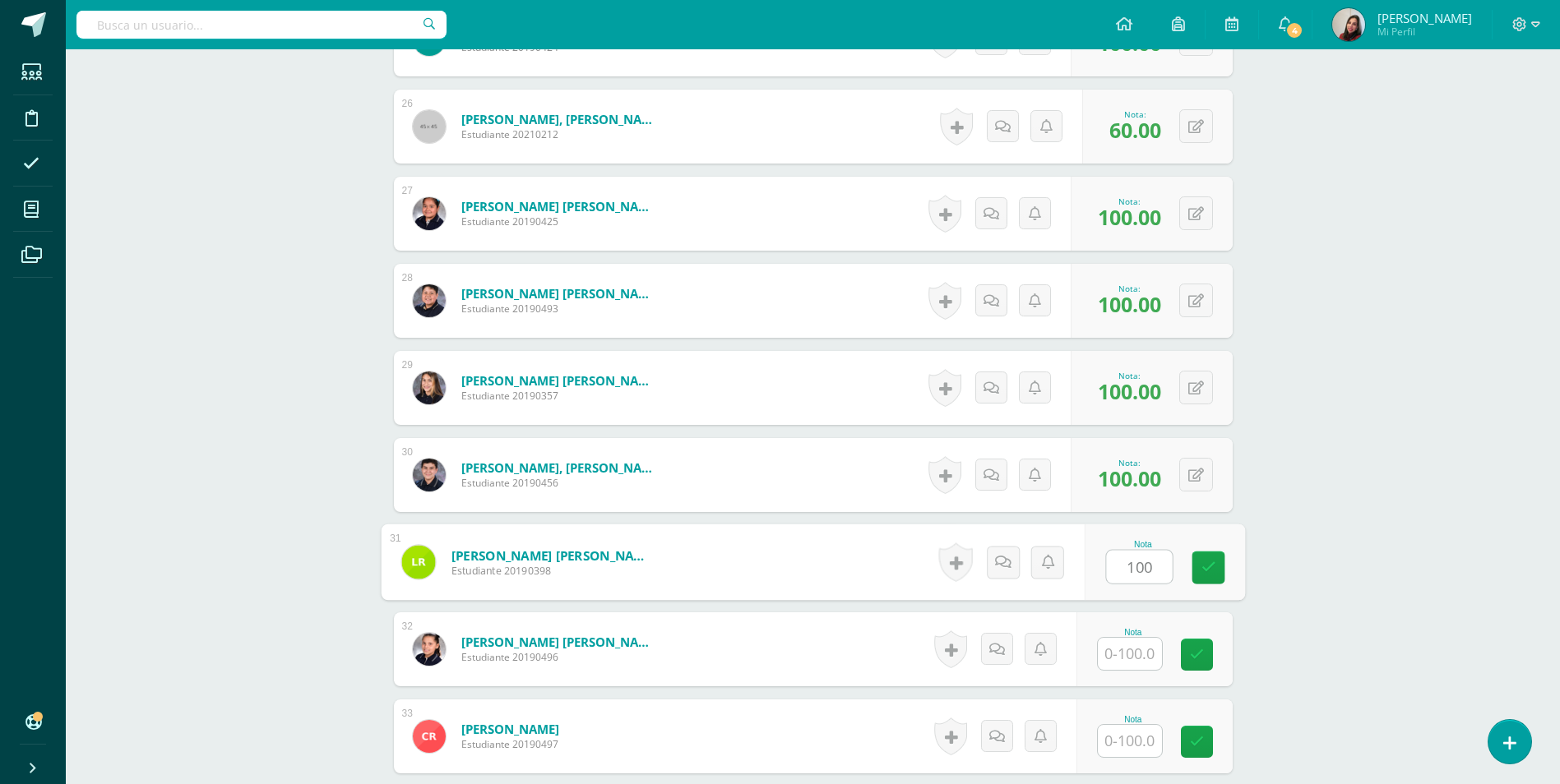
type input "100"
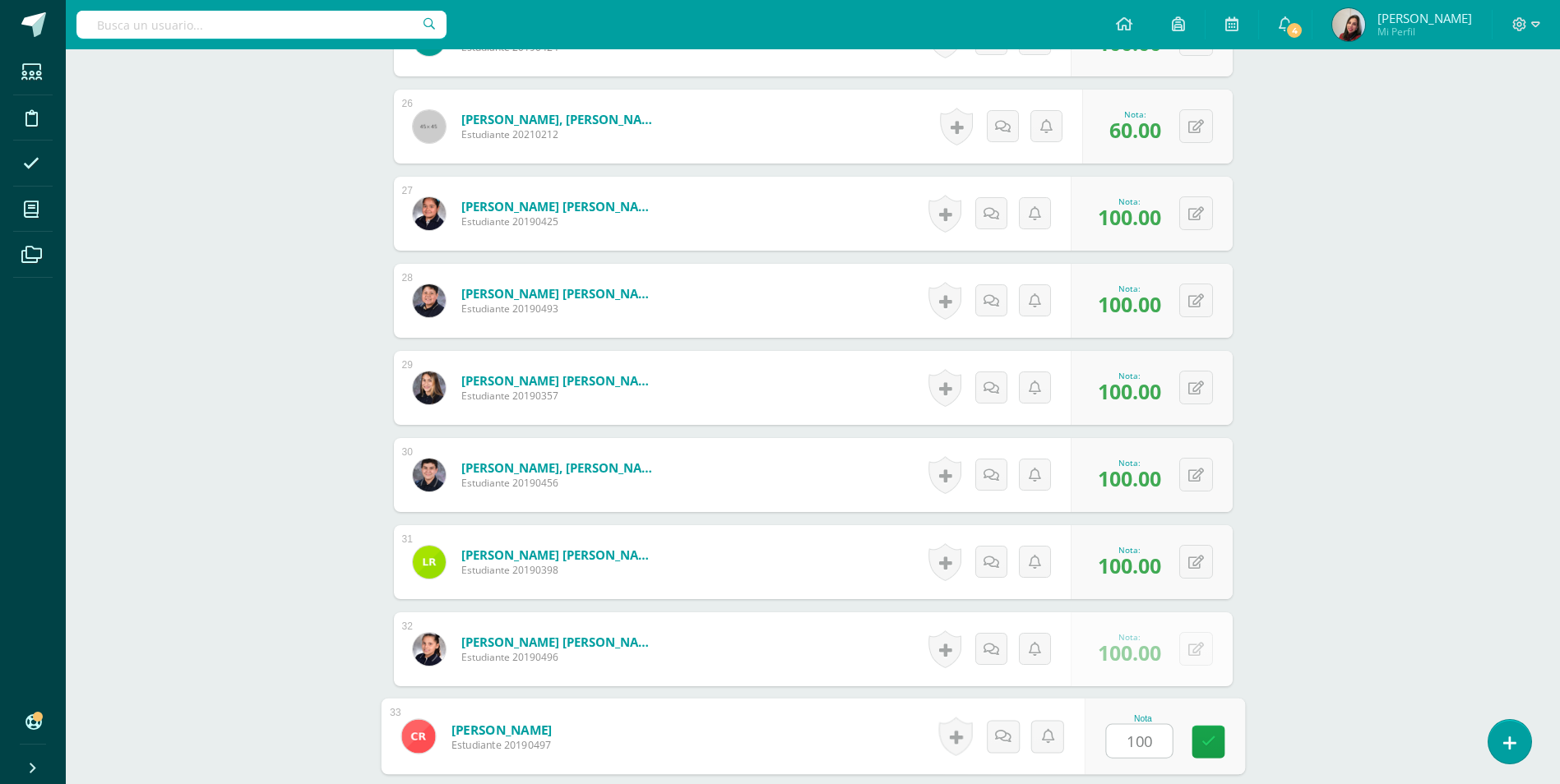
type input "100"
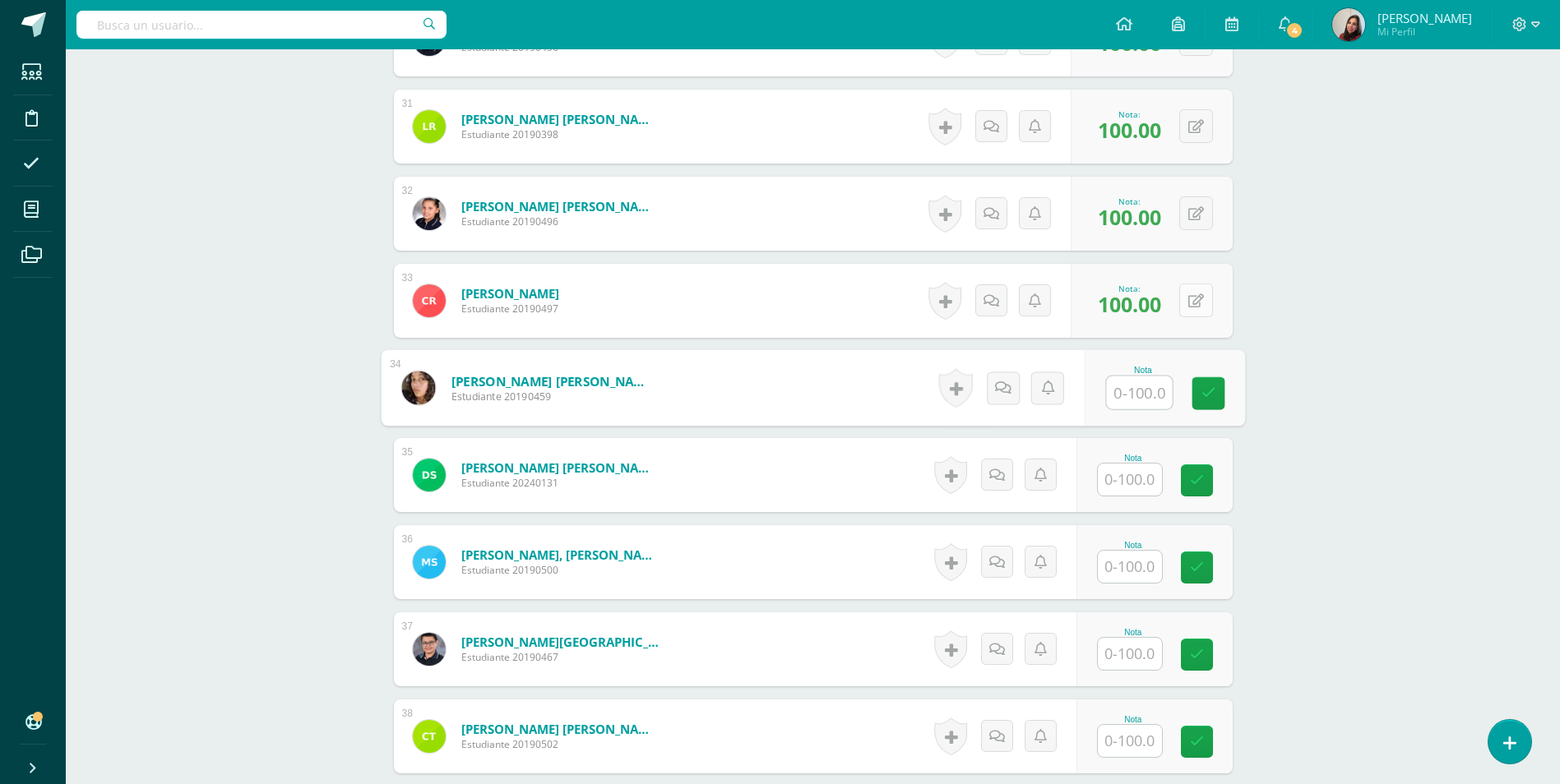
click at [1190, 307] on button at bounding box center [1196, 300] width 33 height 33
type input "65"
click at [1191, 302] on button at bounding box center [1196, 300] width 33 height 33
type input "0"
type input "85"
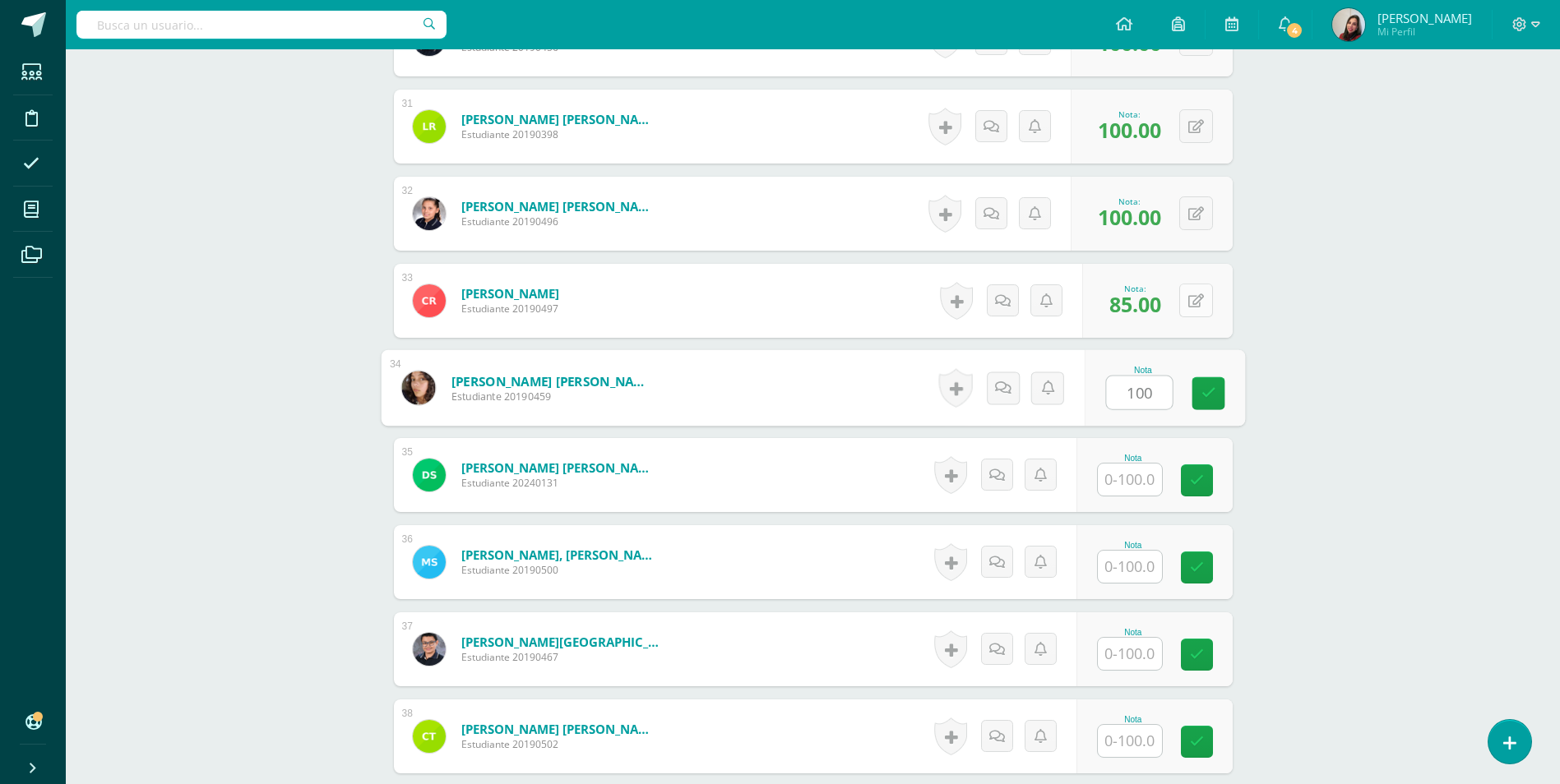
type input "100"
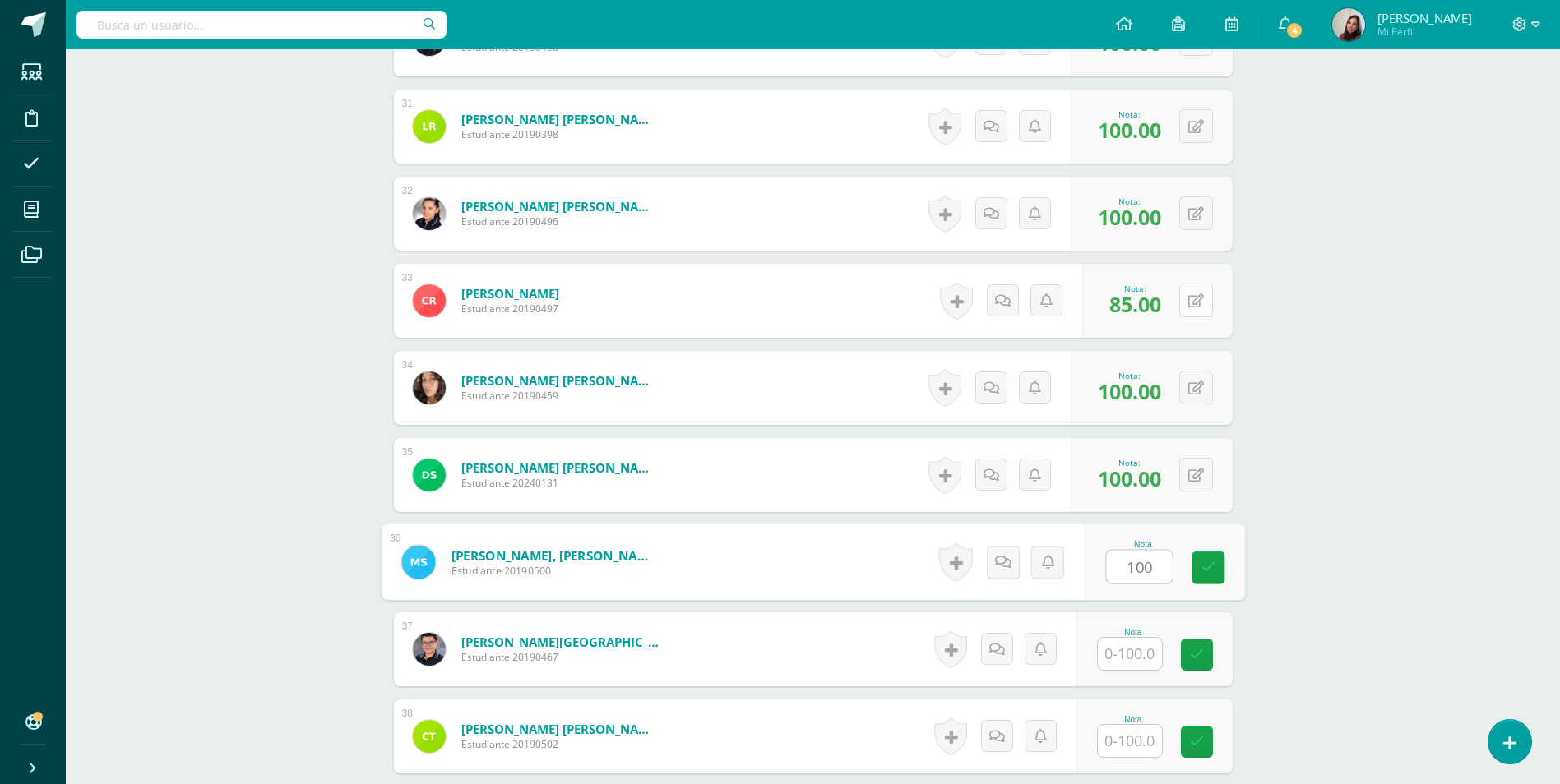
type input "100"
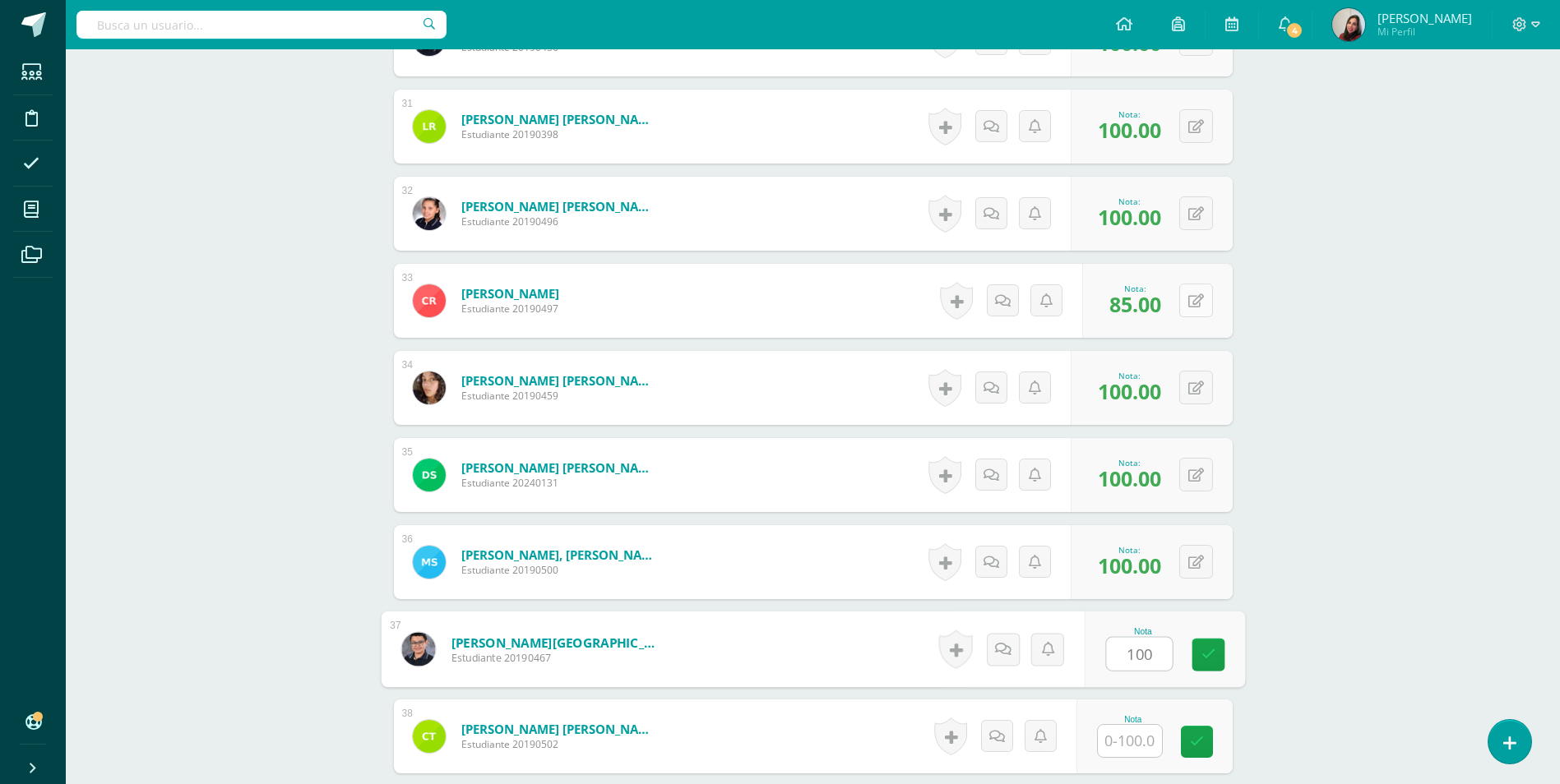
type input "100"
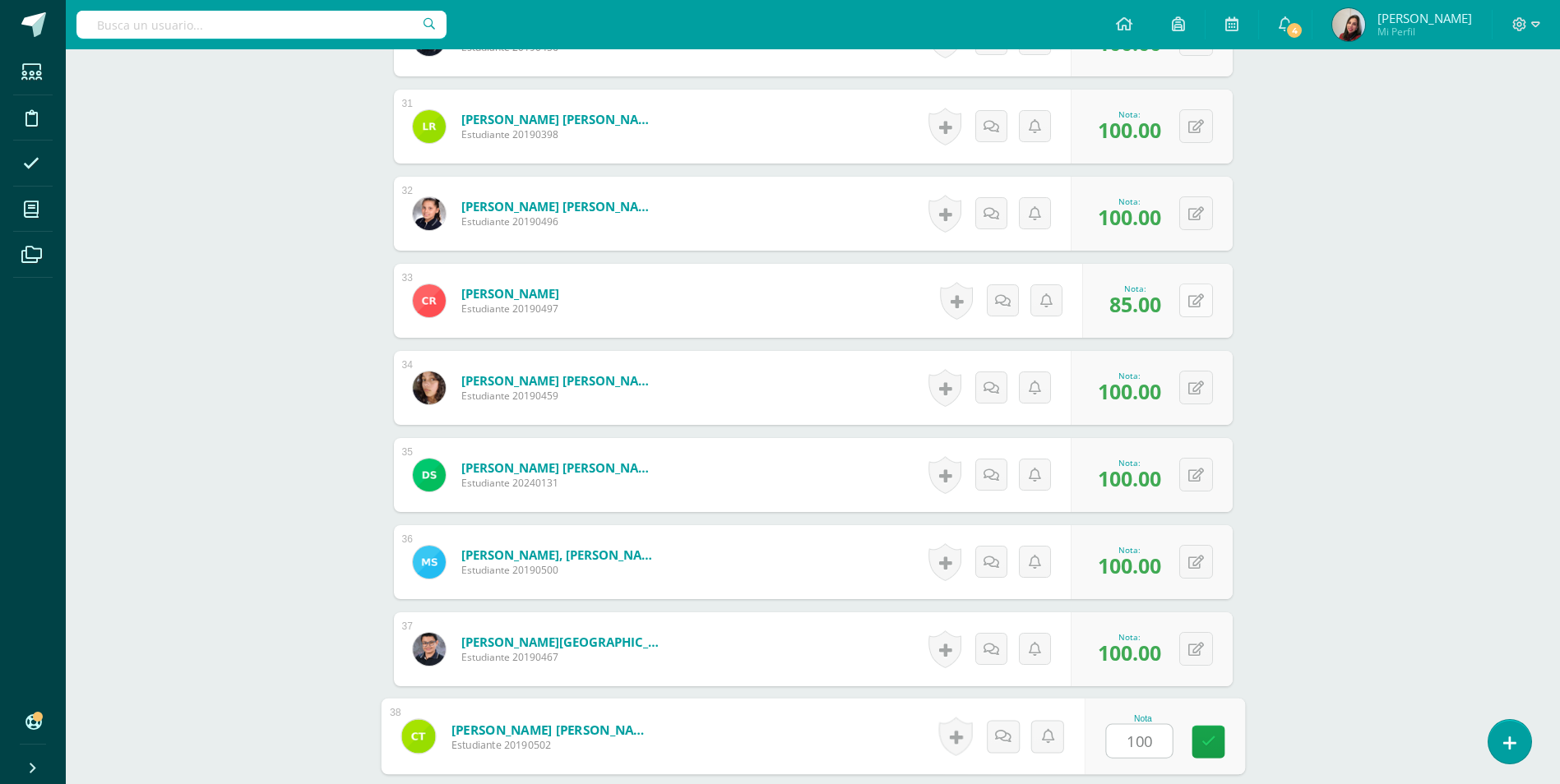
type input "100"
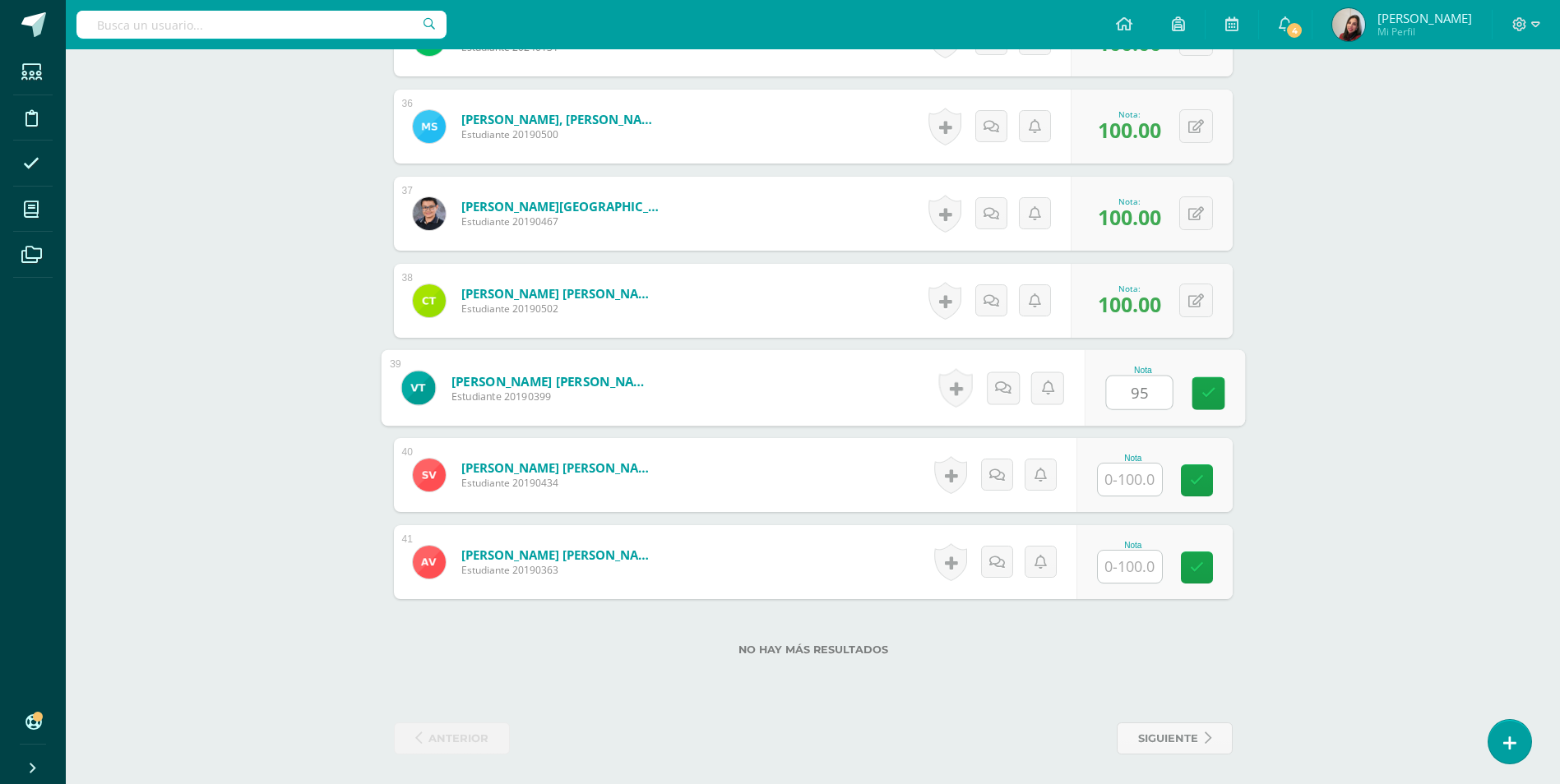
type input "95"
type input "100"
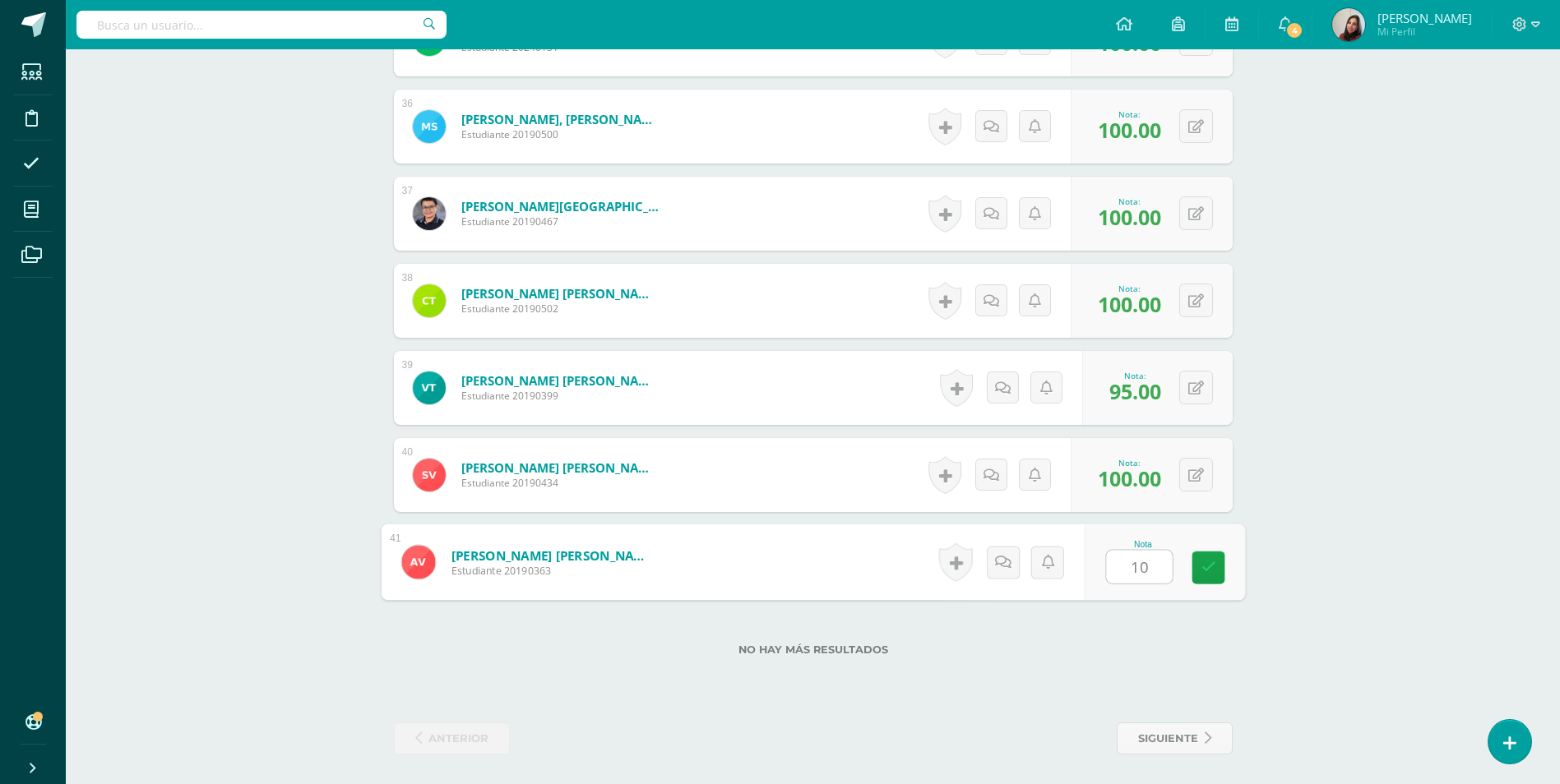
type input "100"
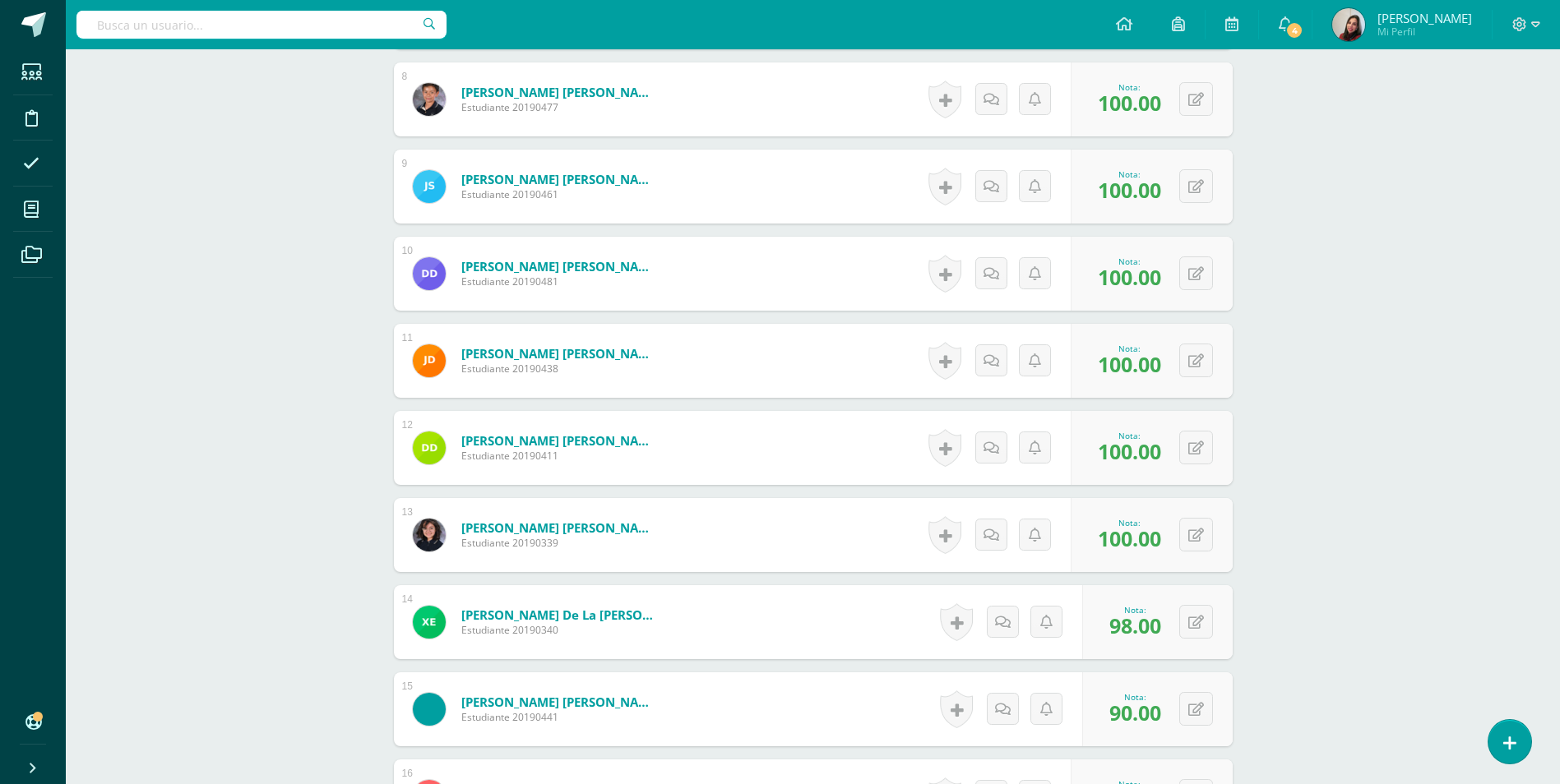
scroll to position [1147, 0]
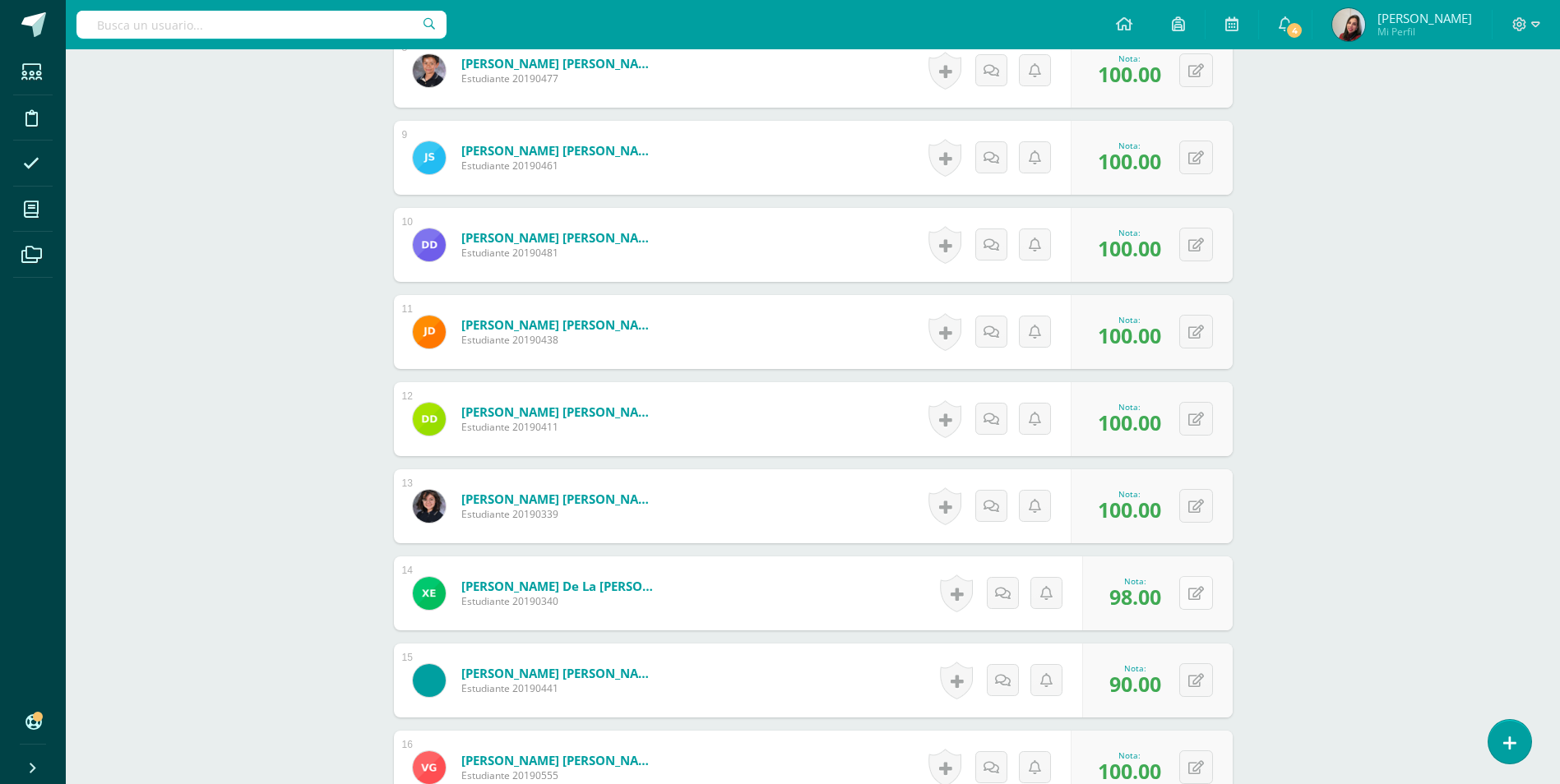
click at [1198, 593] on icon at bounding box center [1196, 594] width 15 height 14
type input "100"
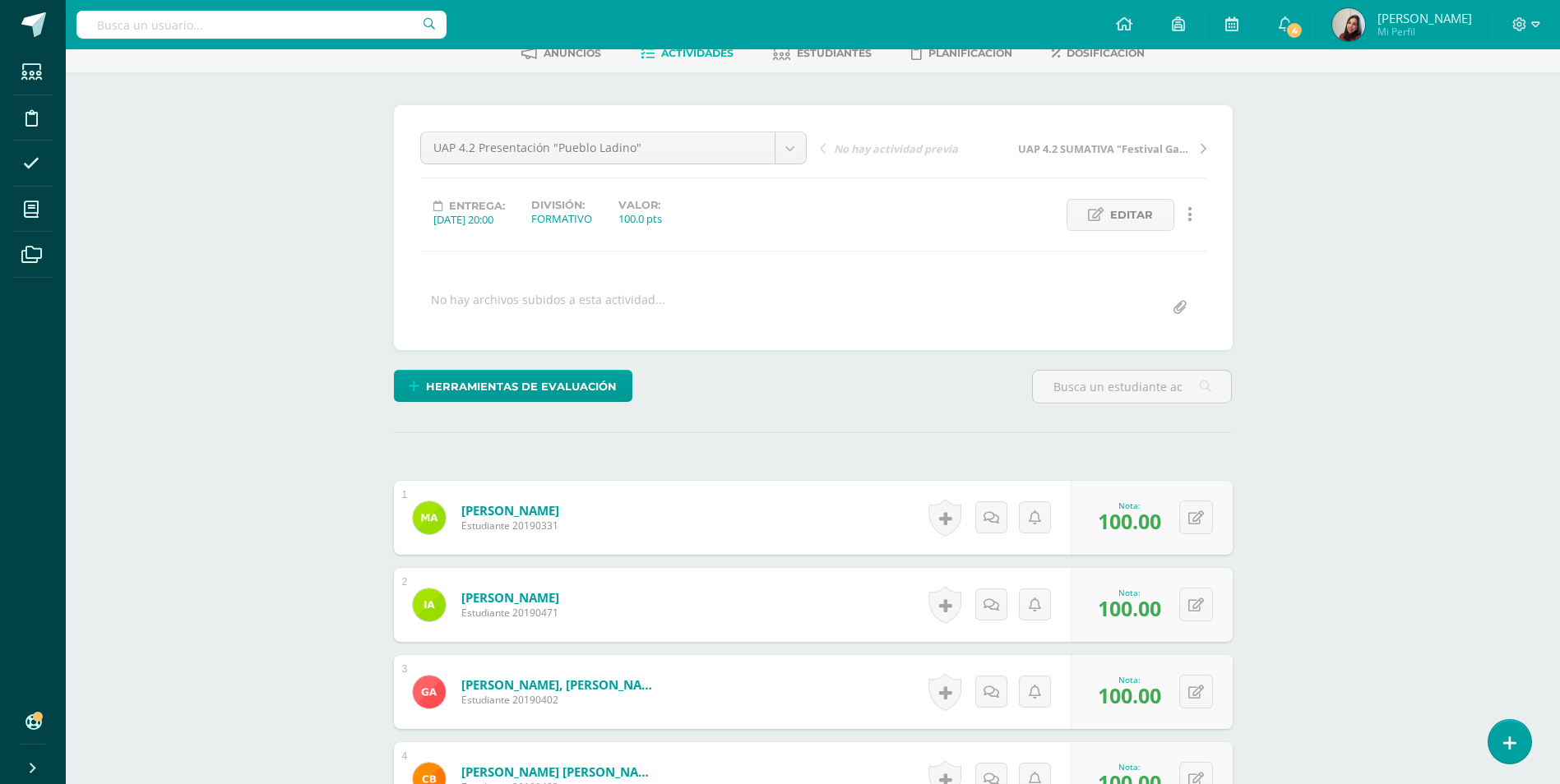
scroll to position [0, 0]
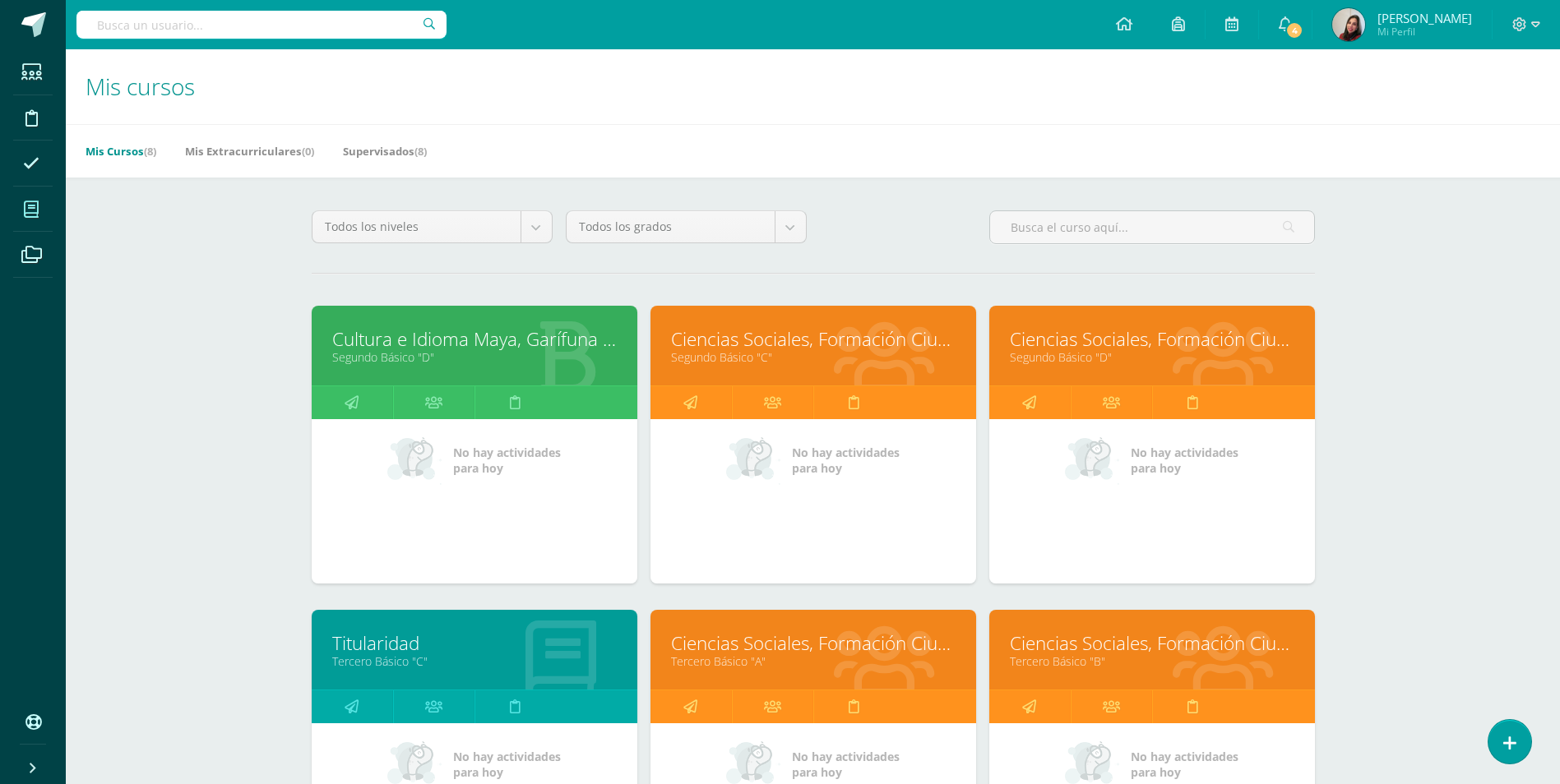
click at [1056, 334] on link "Ciencias Sociales, Formación Ciudadana e Interculturalidad" at bounding box center [1152, 339] width 285 height 26
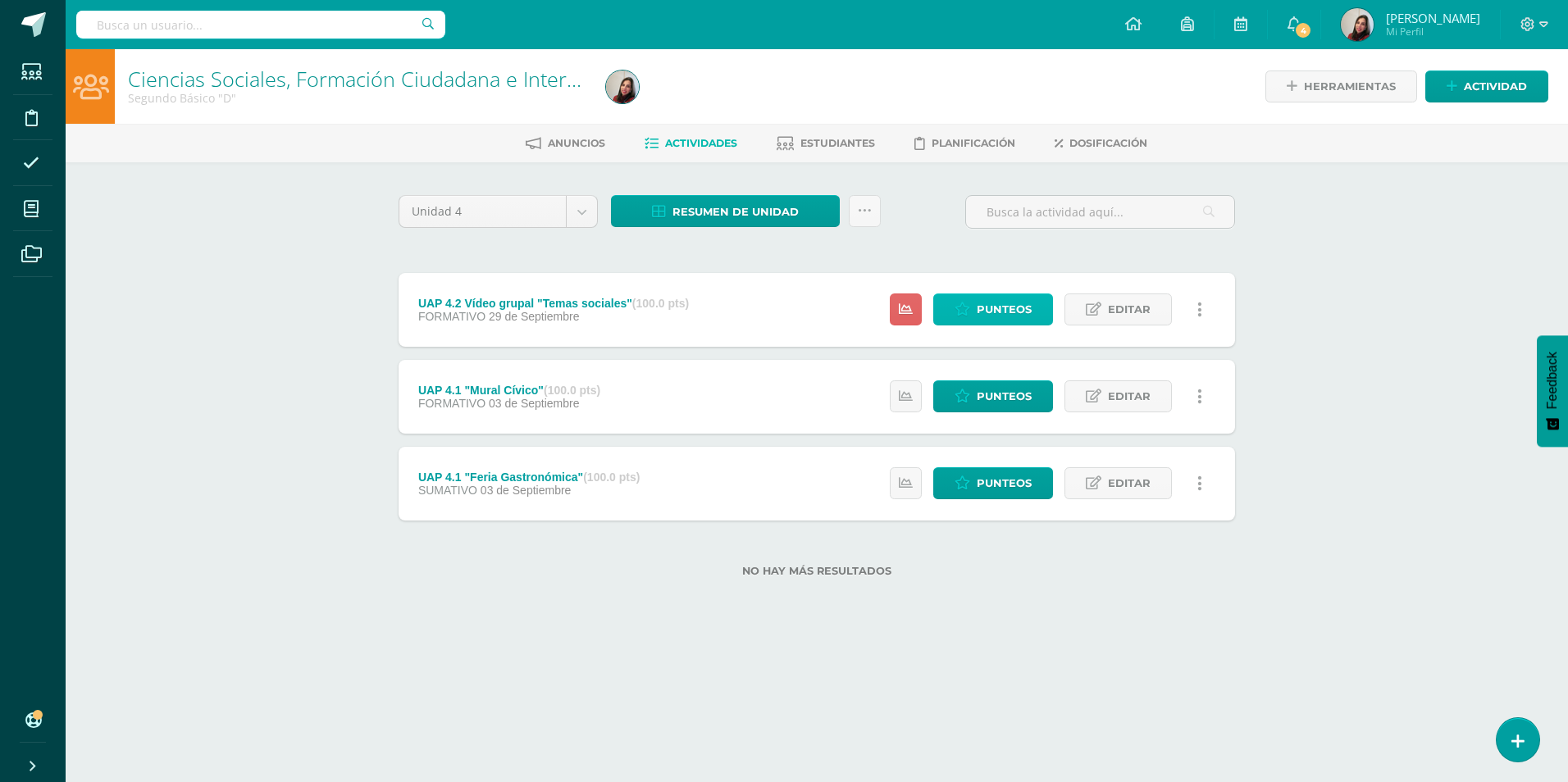
click at [989, 302] on span "Punteos" at bounding box center [1005, 309] width 55 height 30
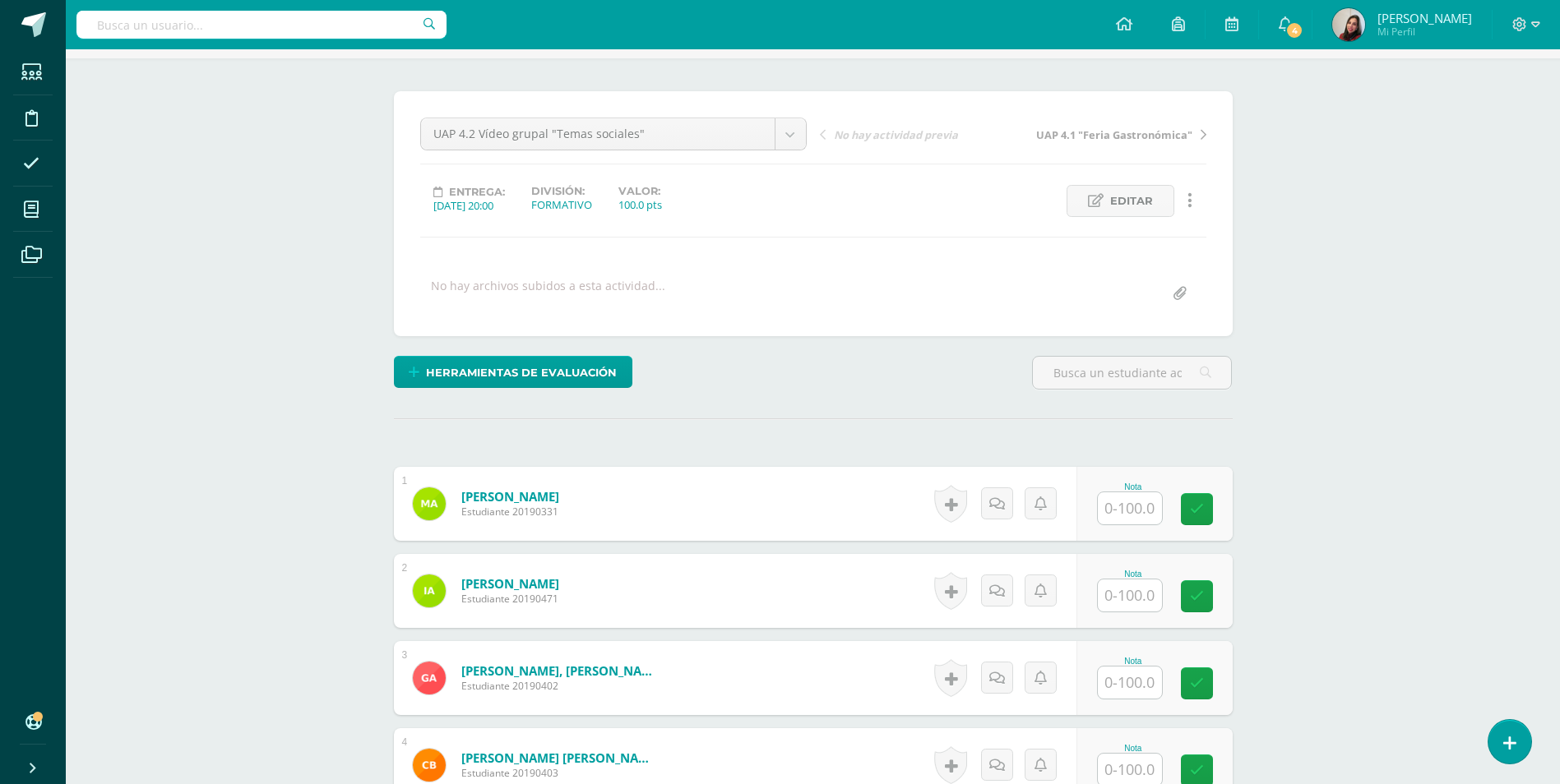
scroll to position [247, 0]
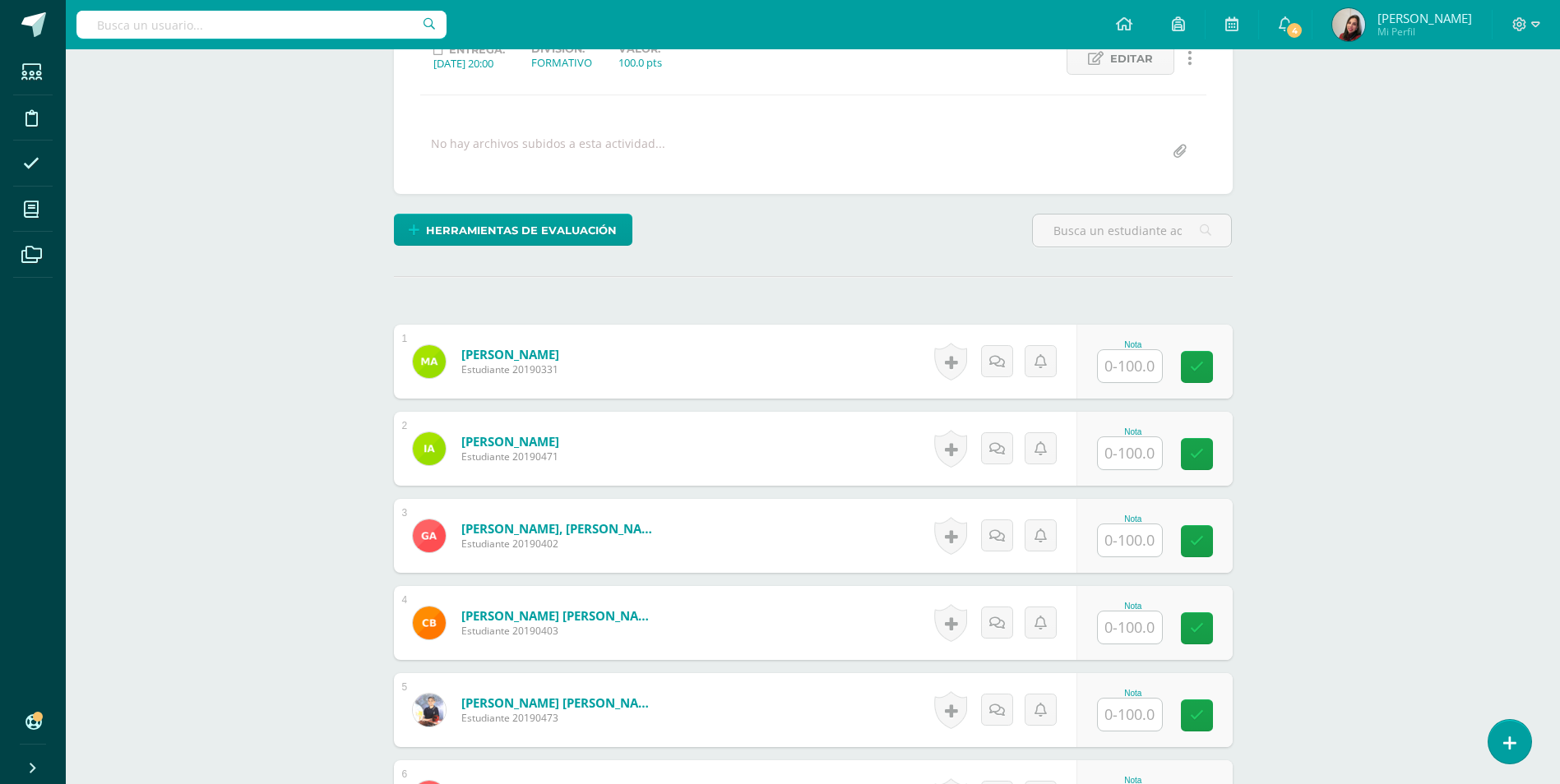
click at [1094, 362] on div "Nota" at bounding box center [1155, 362] width 156 height 74
click at [1154, 362] on input "text" at bounding box center [1138, 367] width 66 height 33
type input "98"
type input "100"
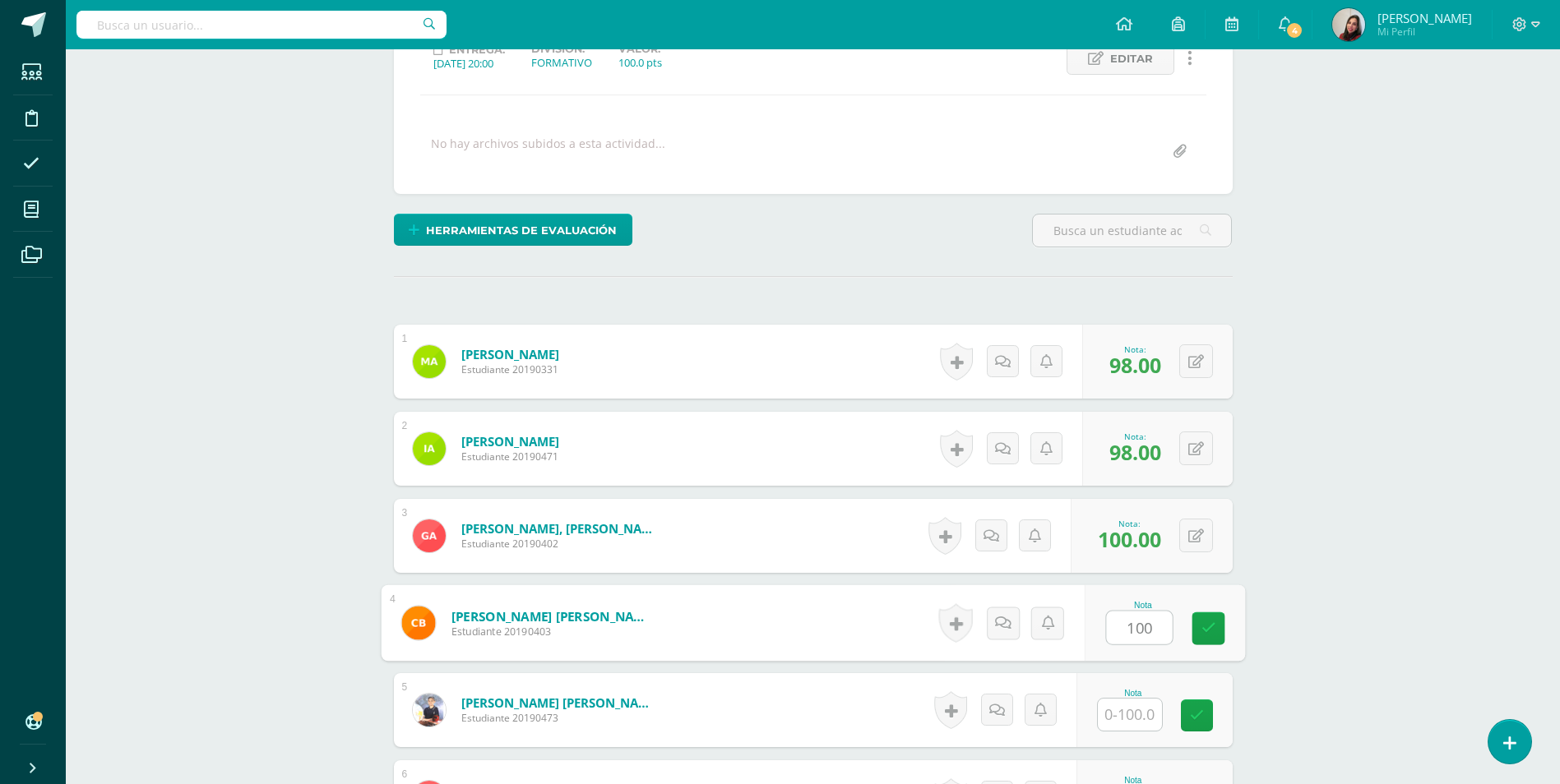
type input "100"
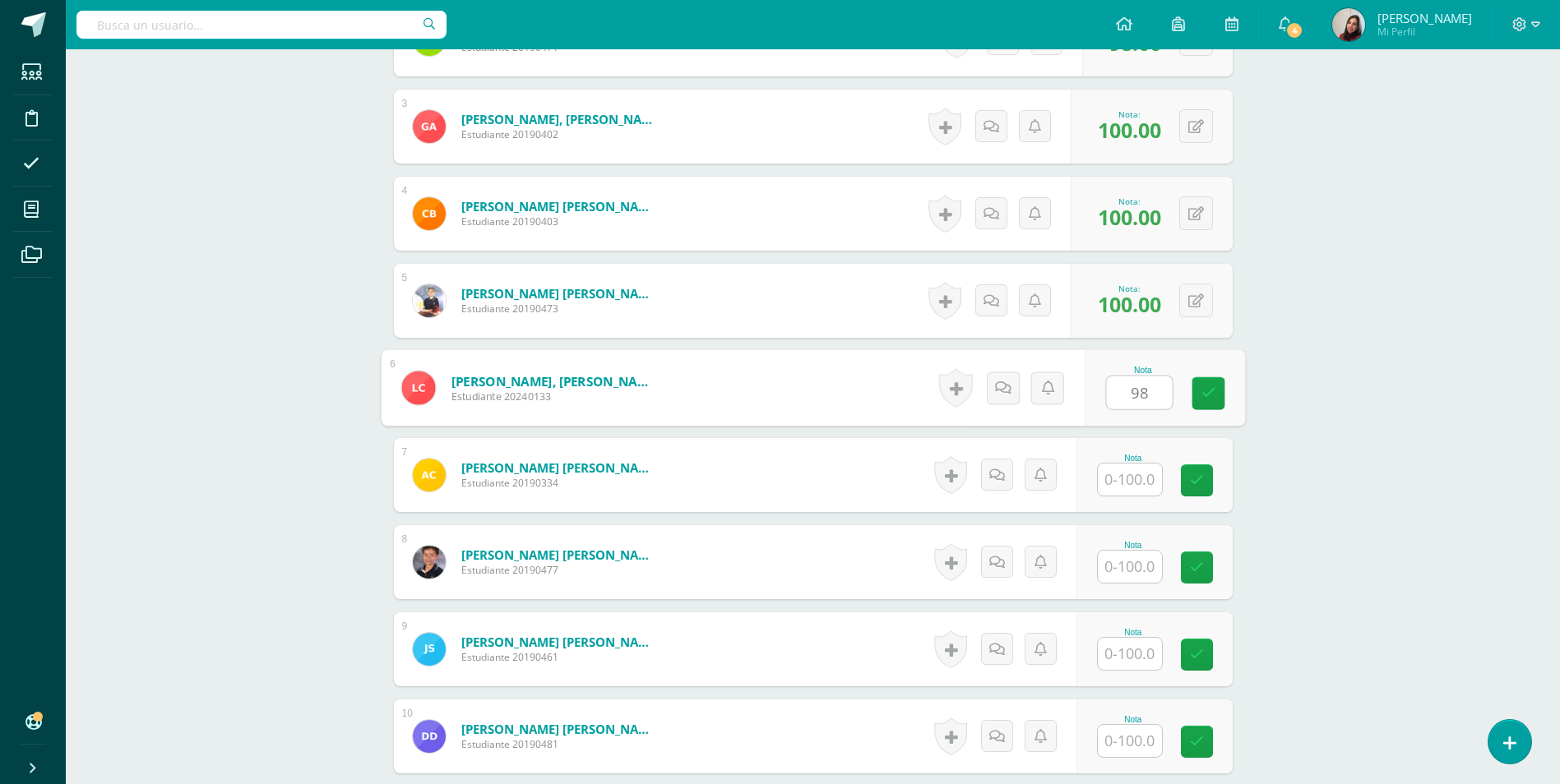
type input "98"
type input "95"
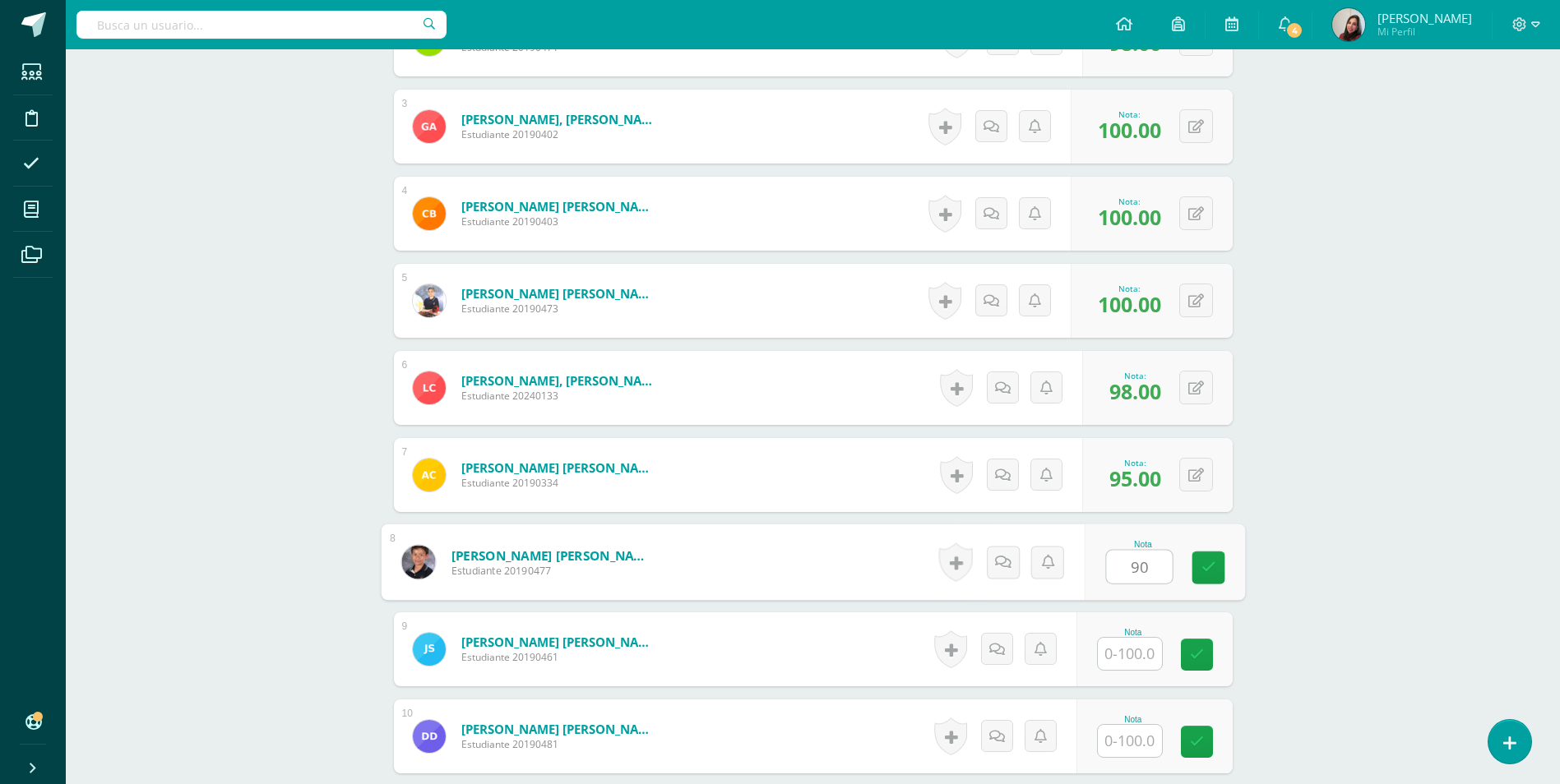
type input "90"
type input "100"
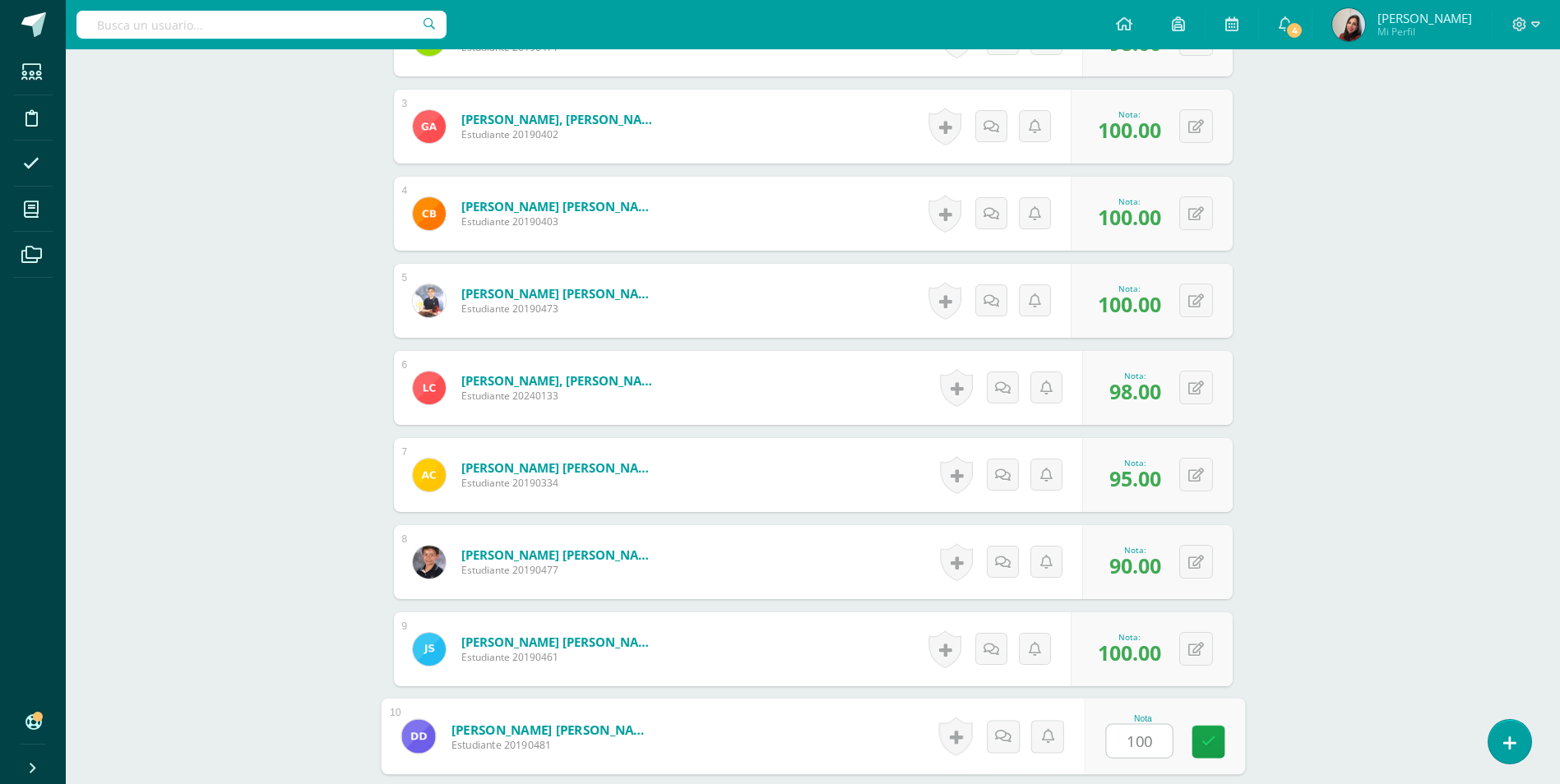
type input "100"
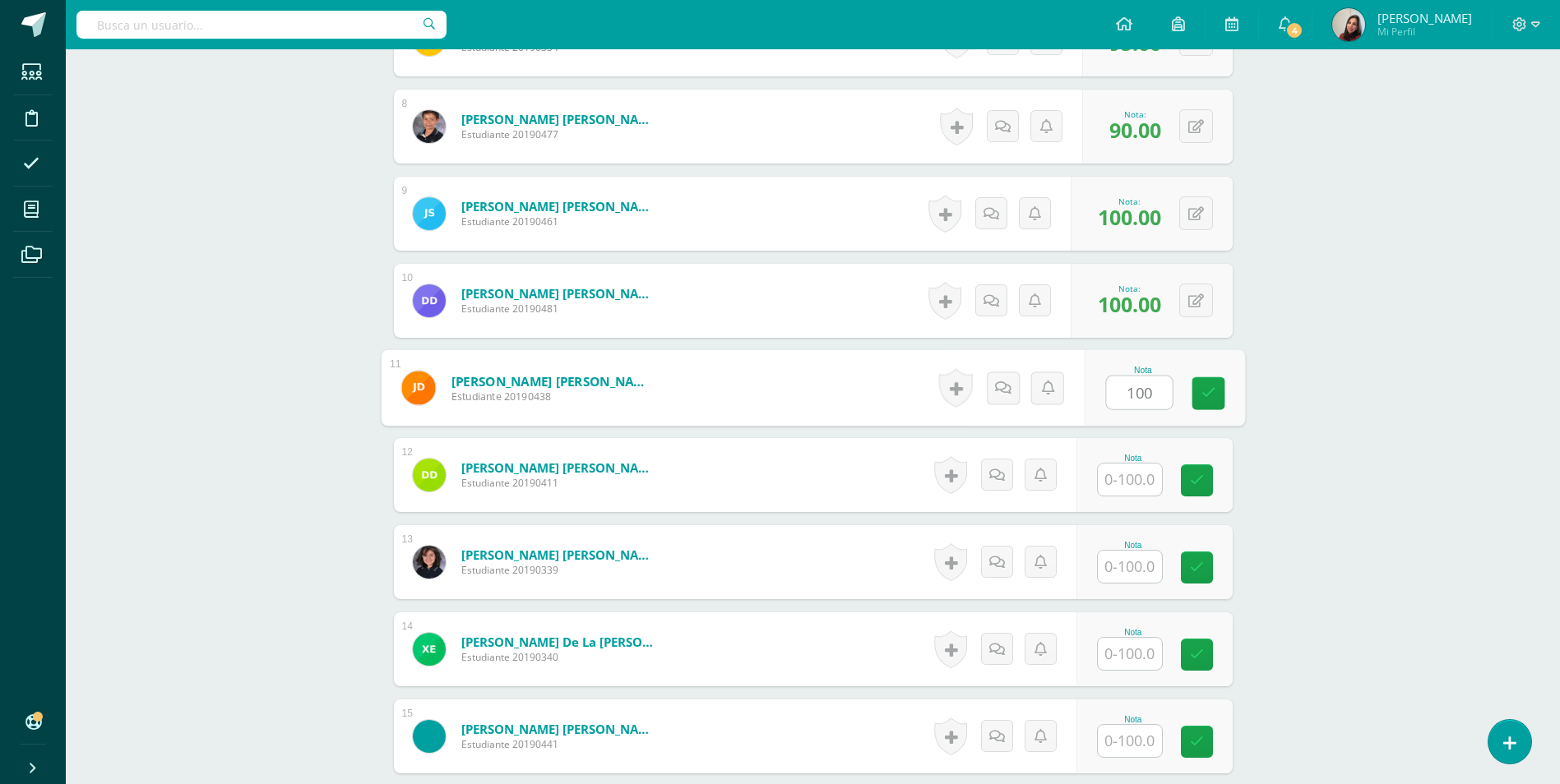
type input "100"
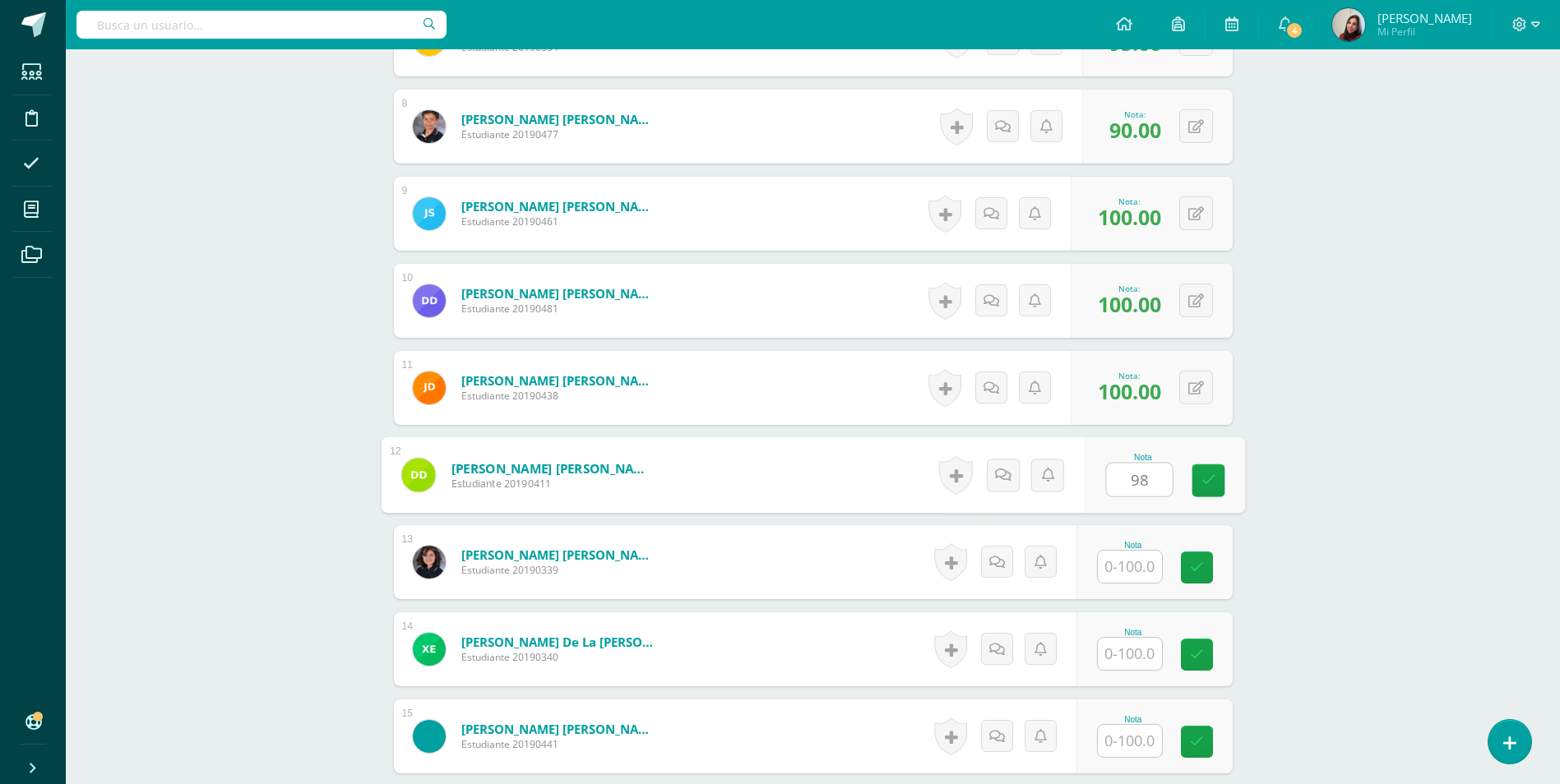
type input "98"
type input "95"
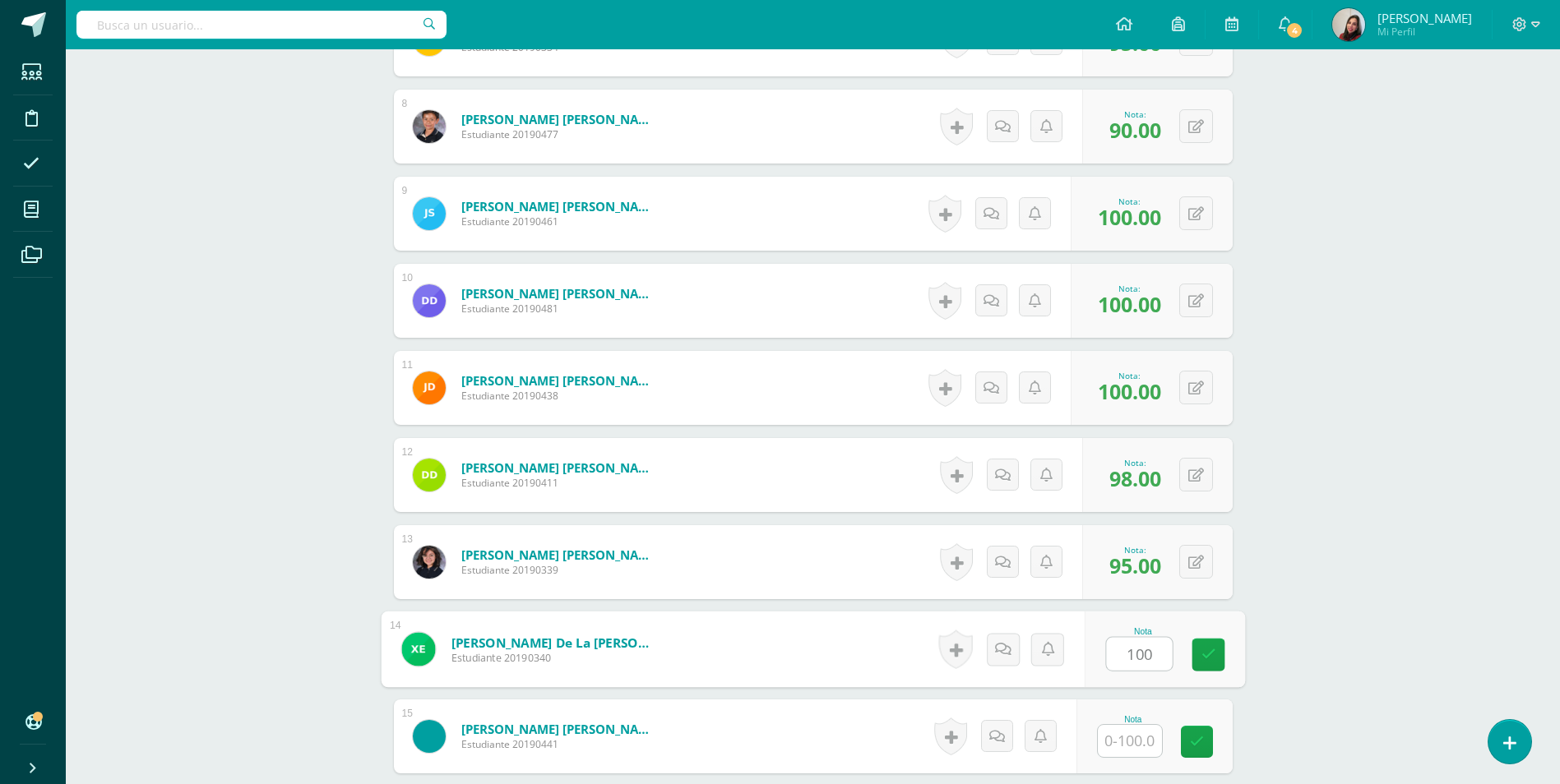
type input "100"
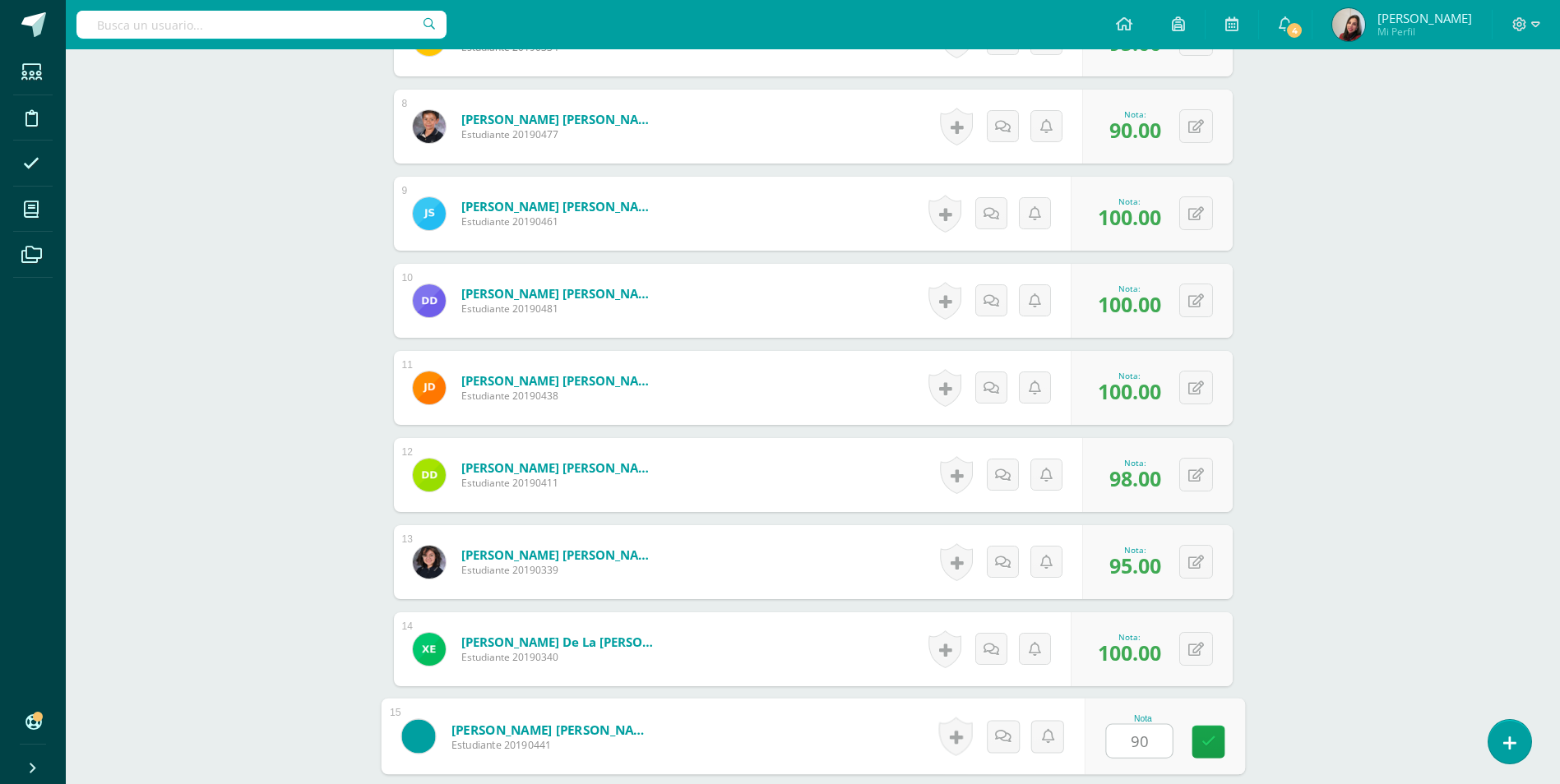
type input "90"
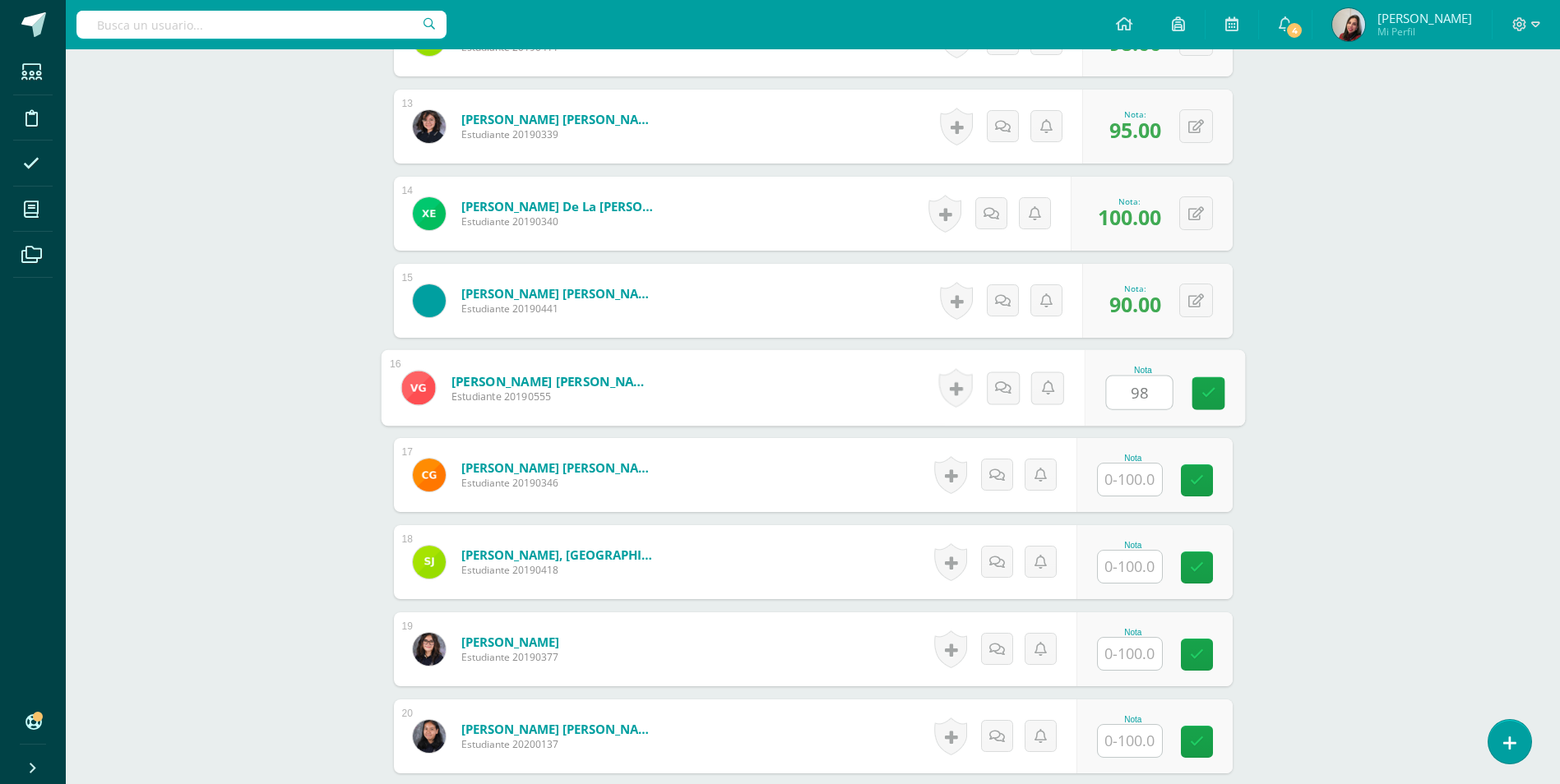
type input "98"
type input "90"
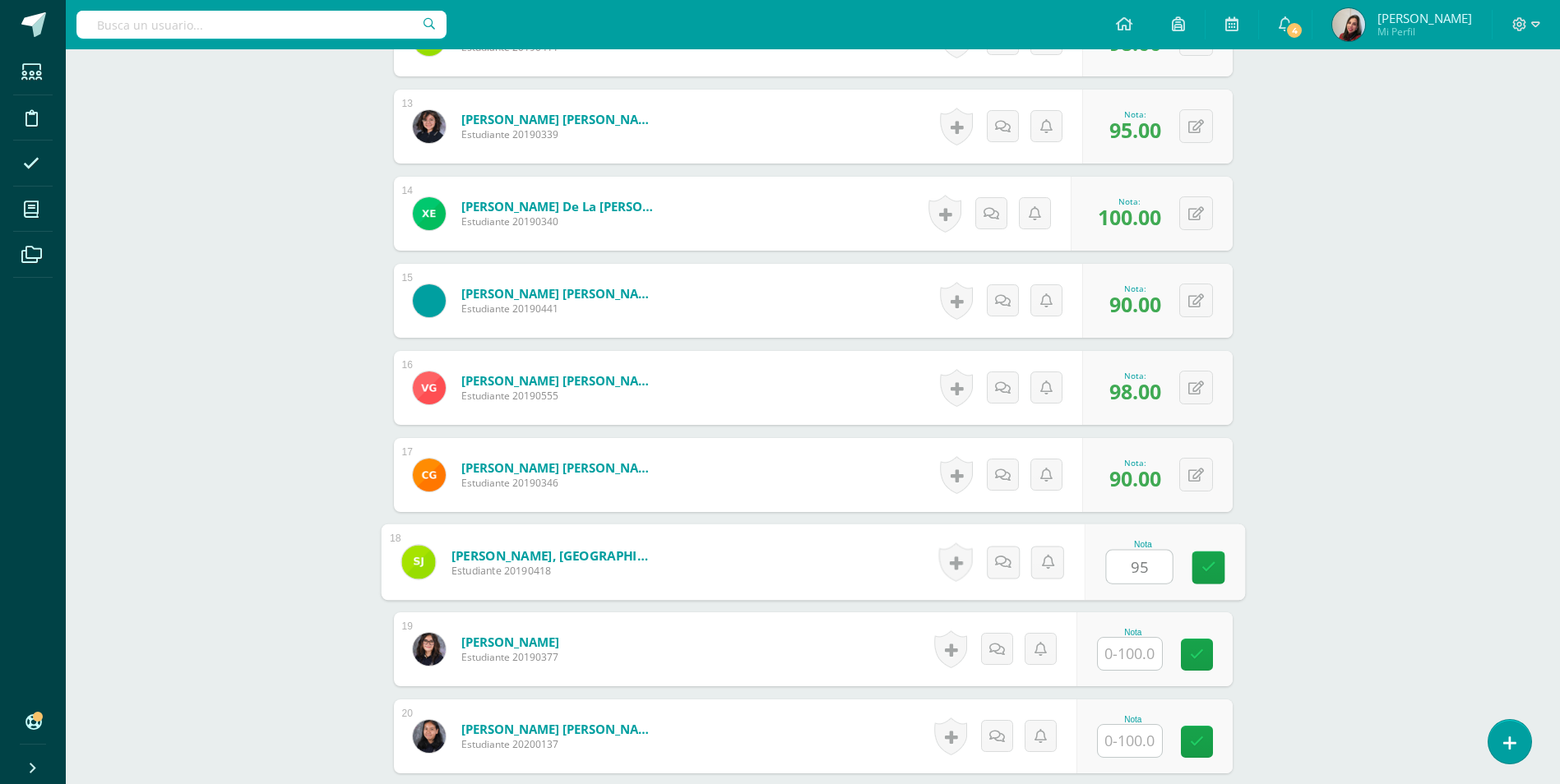
type input "95"
type input "98"
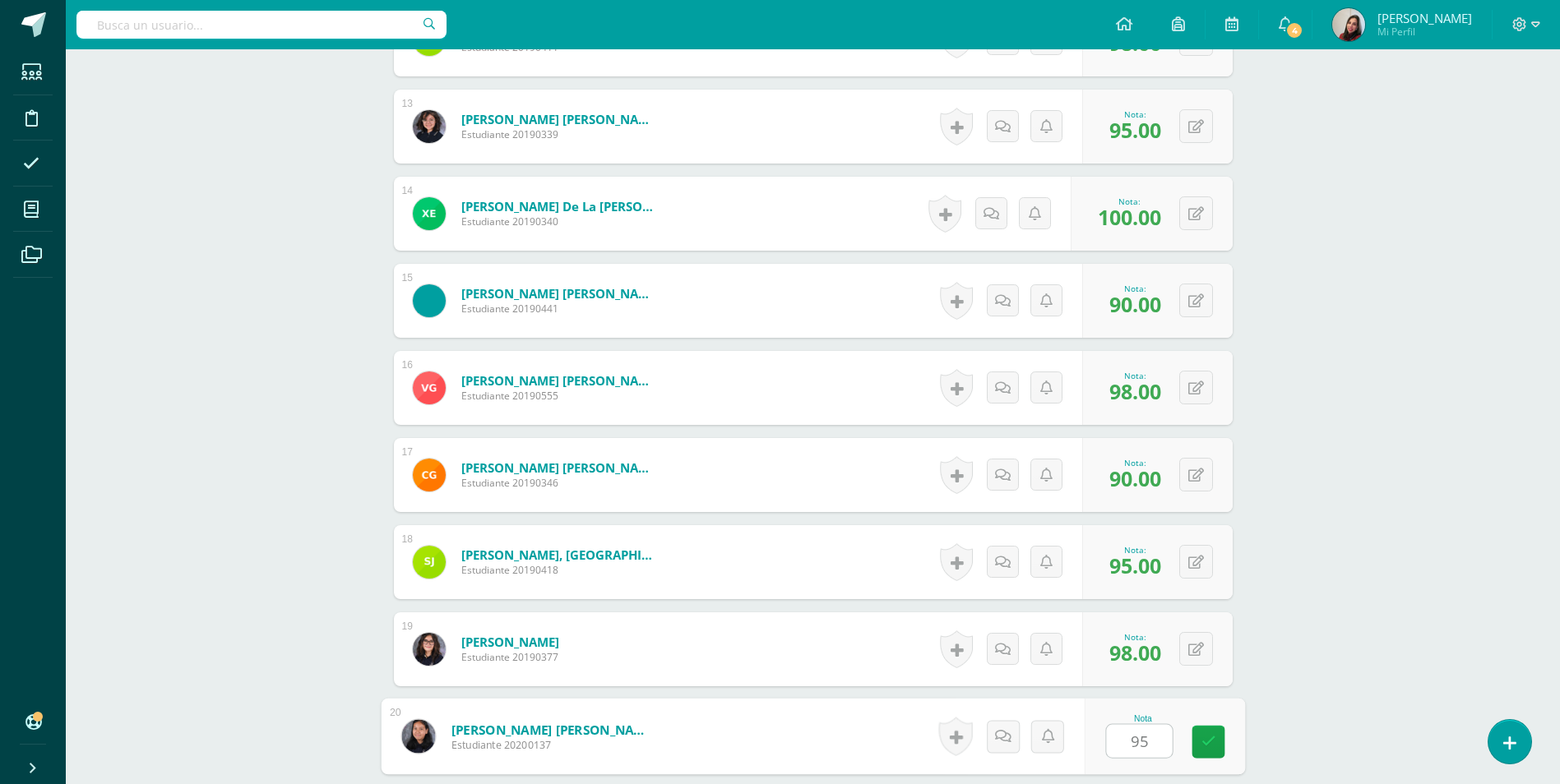
type input "95"
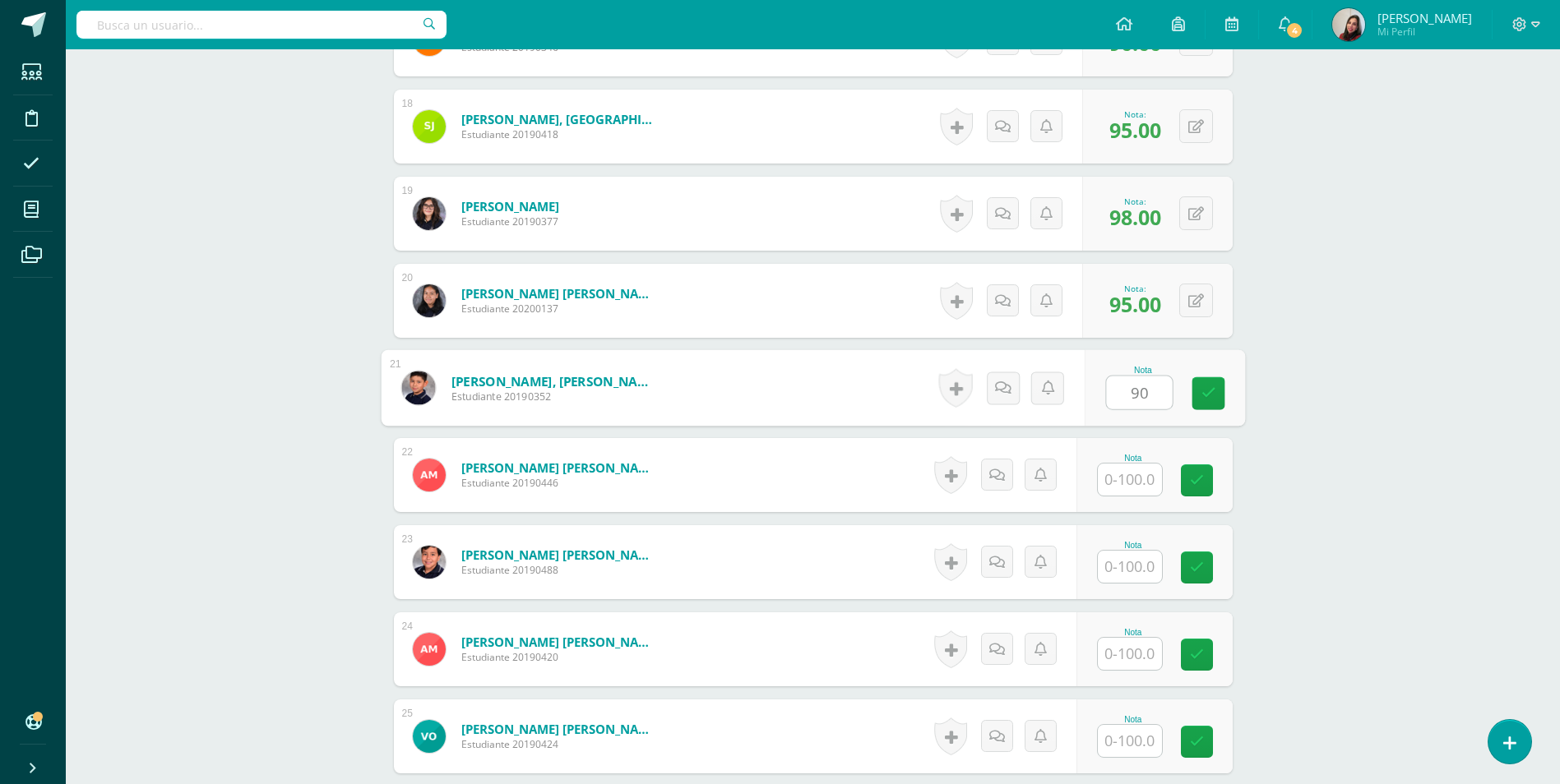
type input "90"
type input "98"
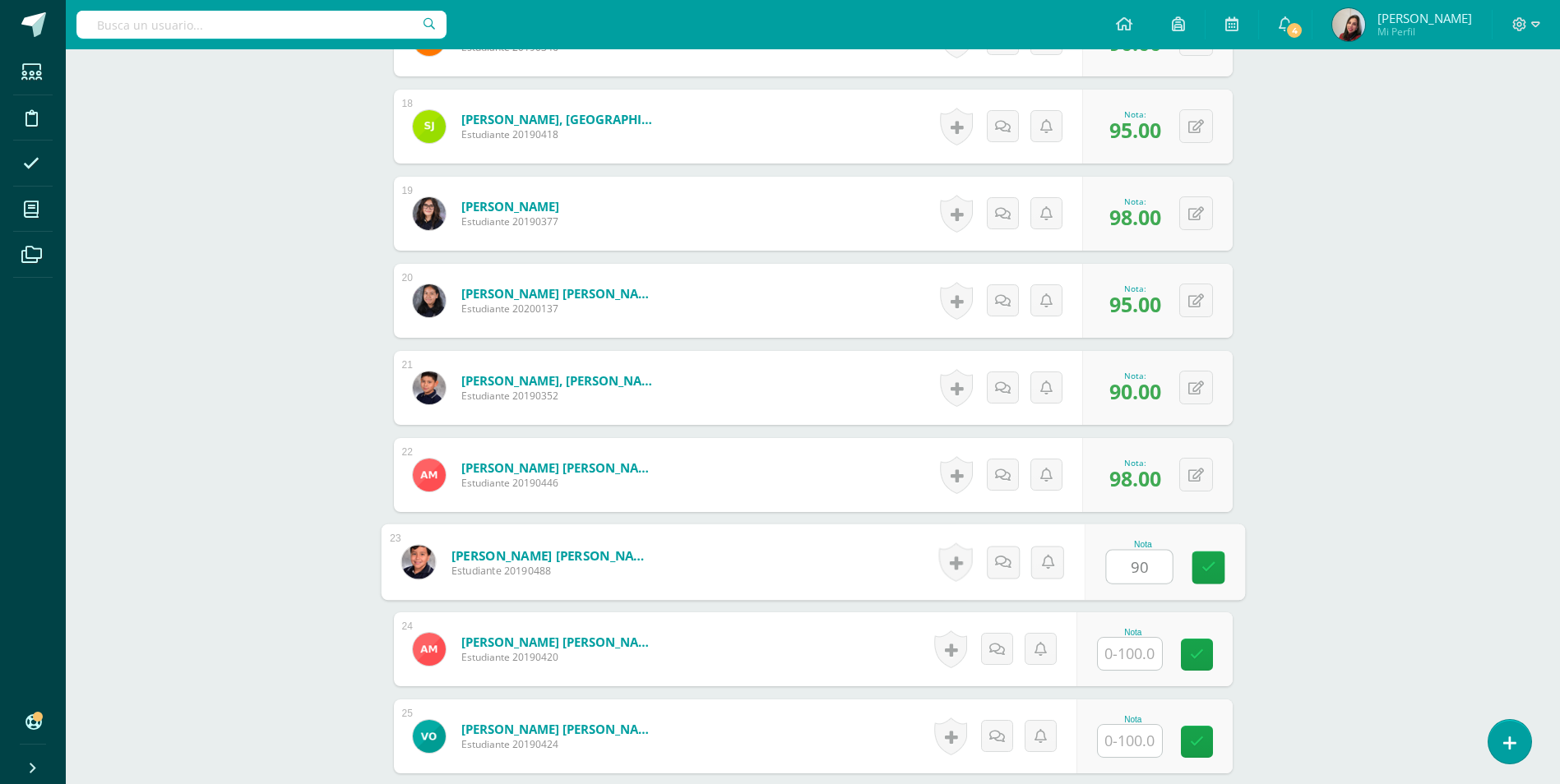
type input "90"
type input "95"
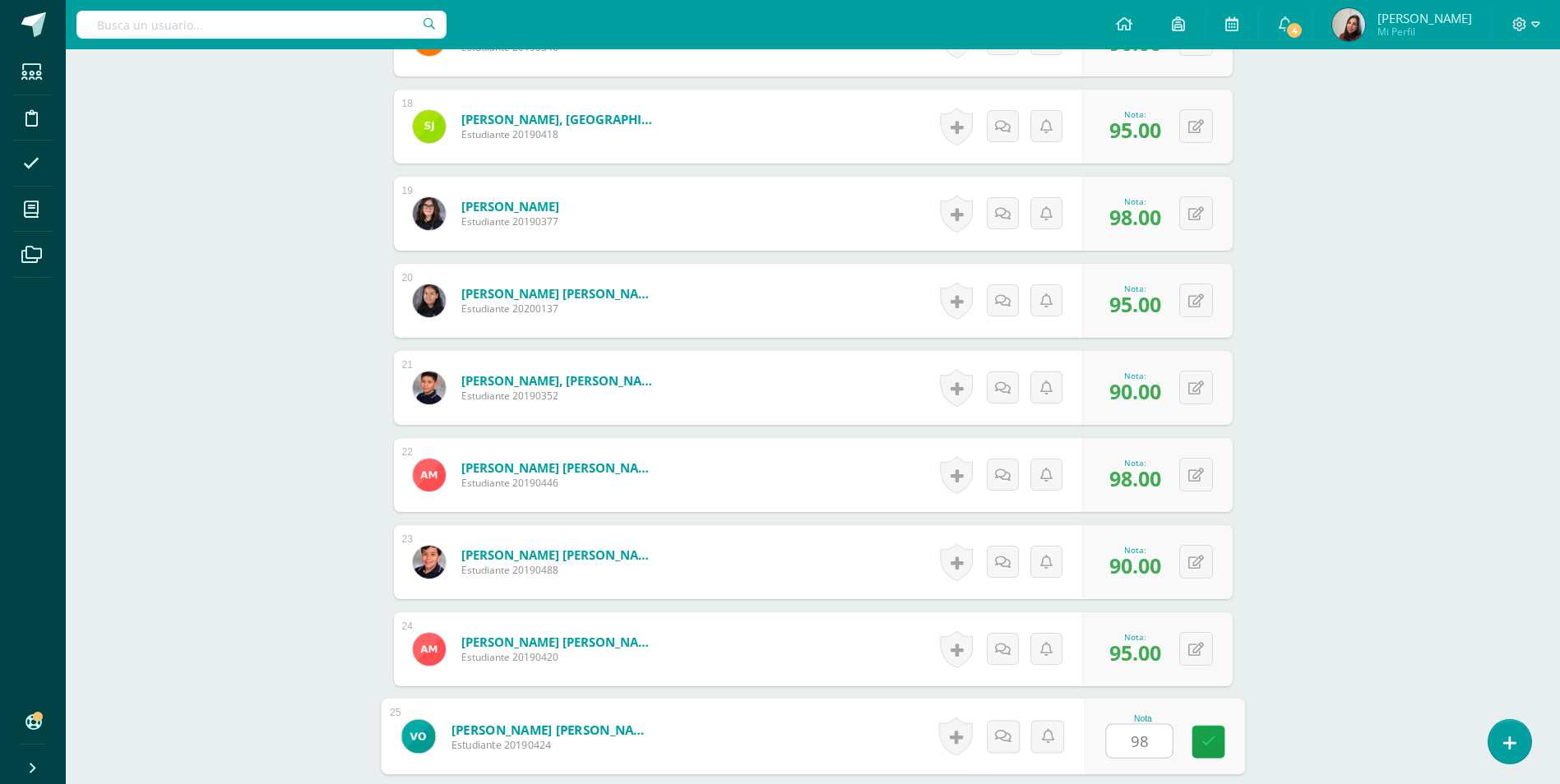
type input "98"
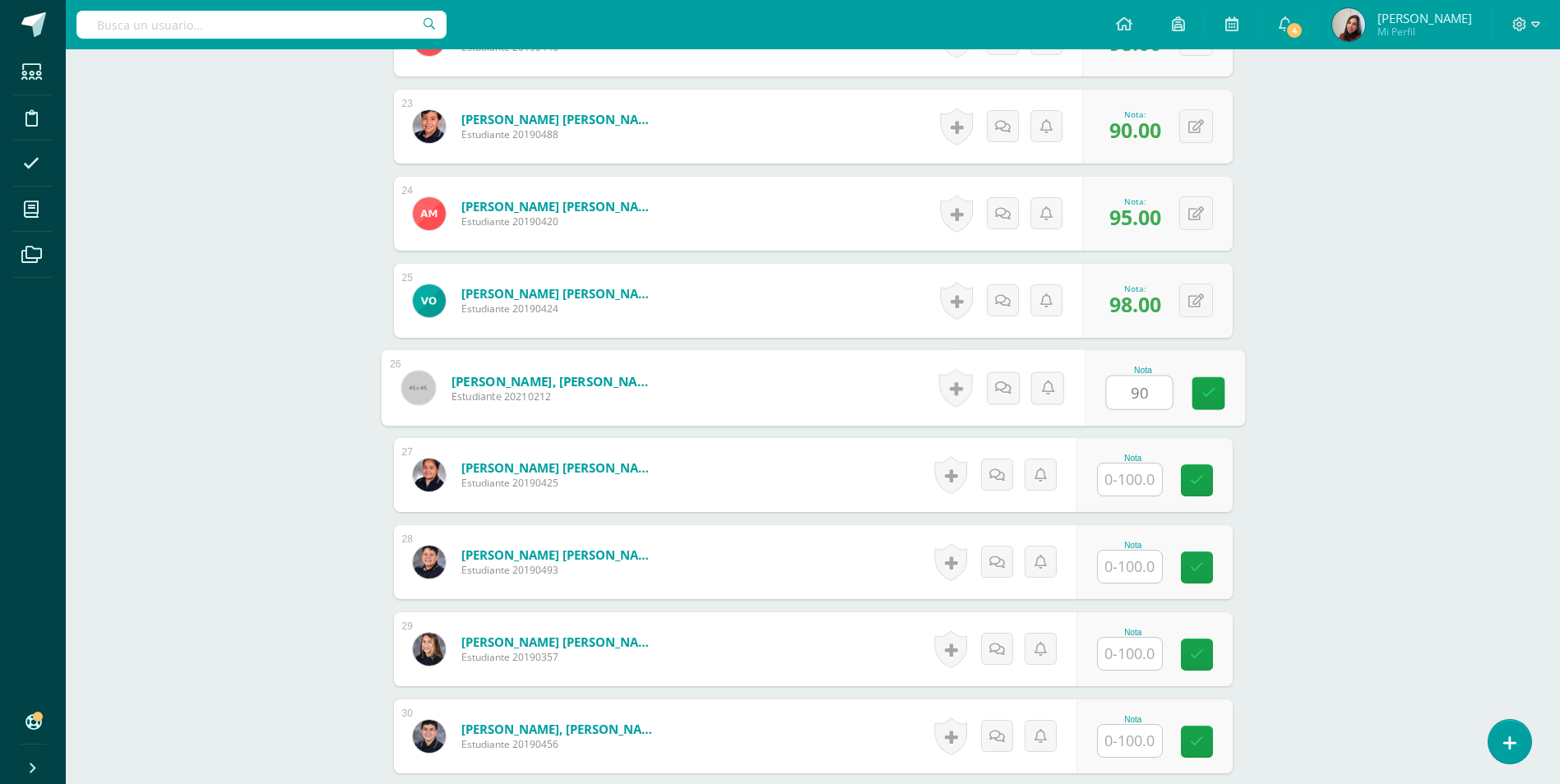
type input "90"
type input "95"
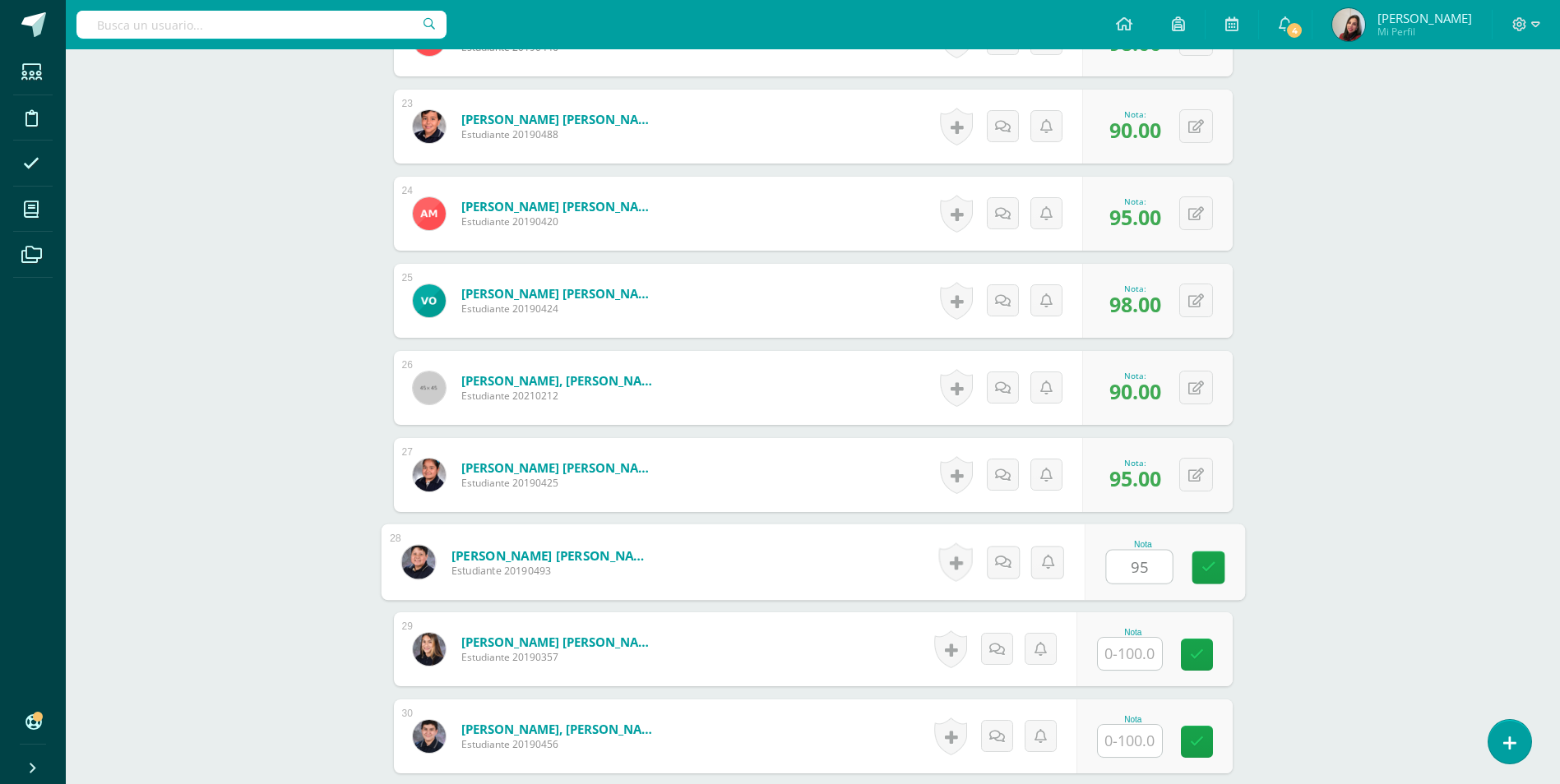
type input "95"
type input "98"
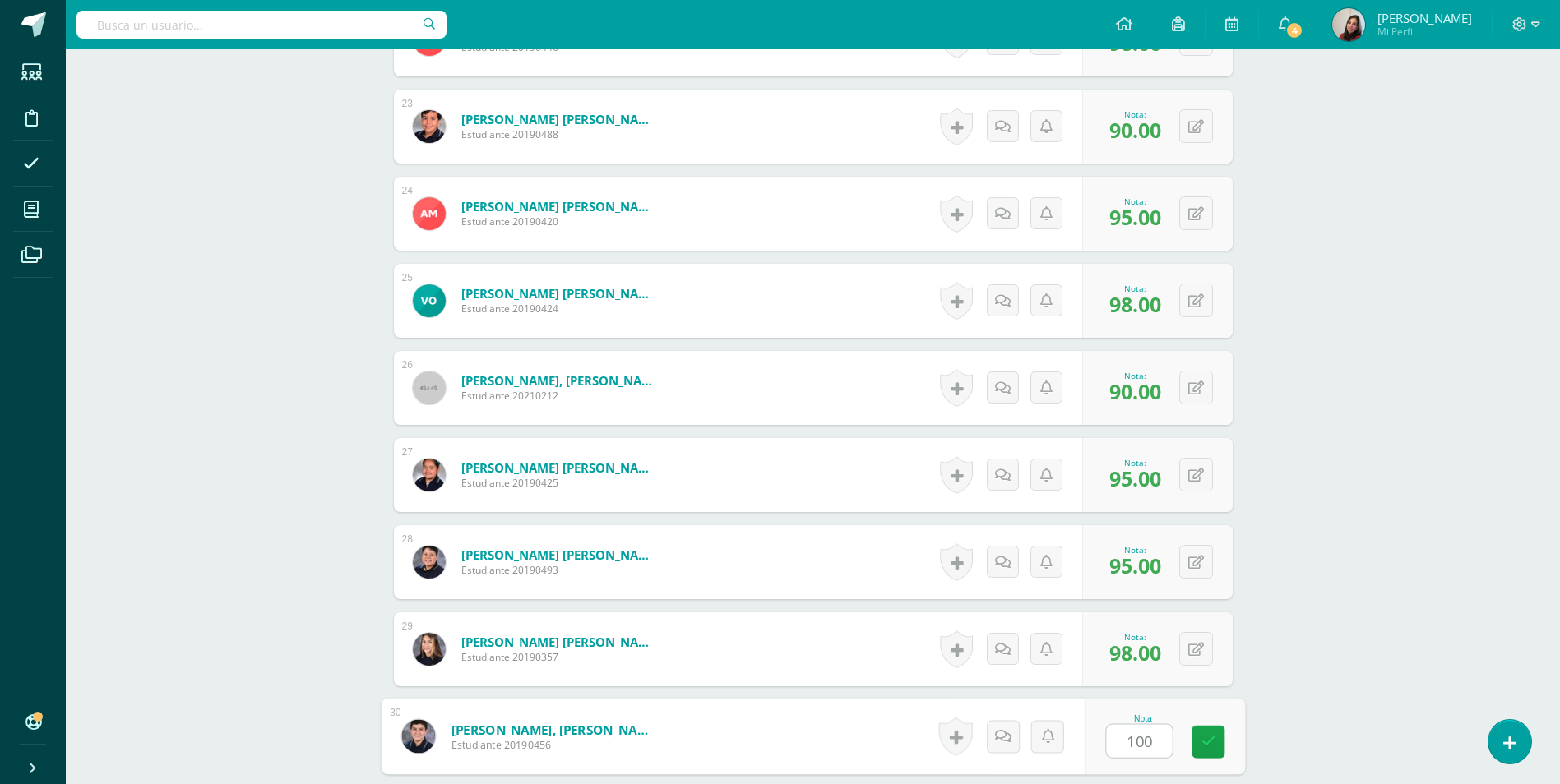
type input "100"
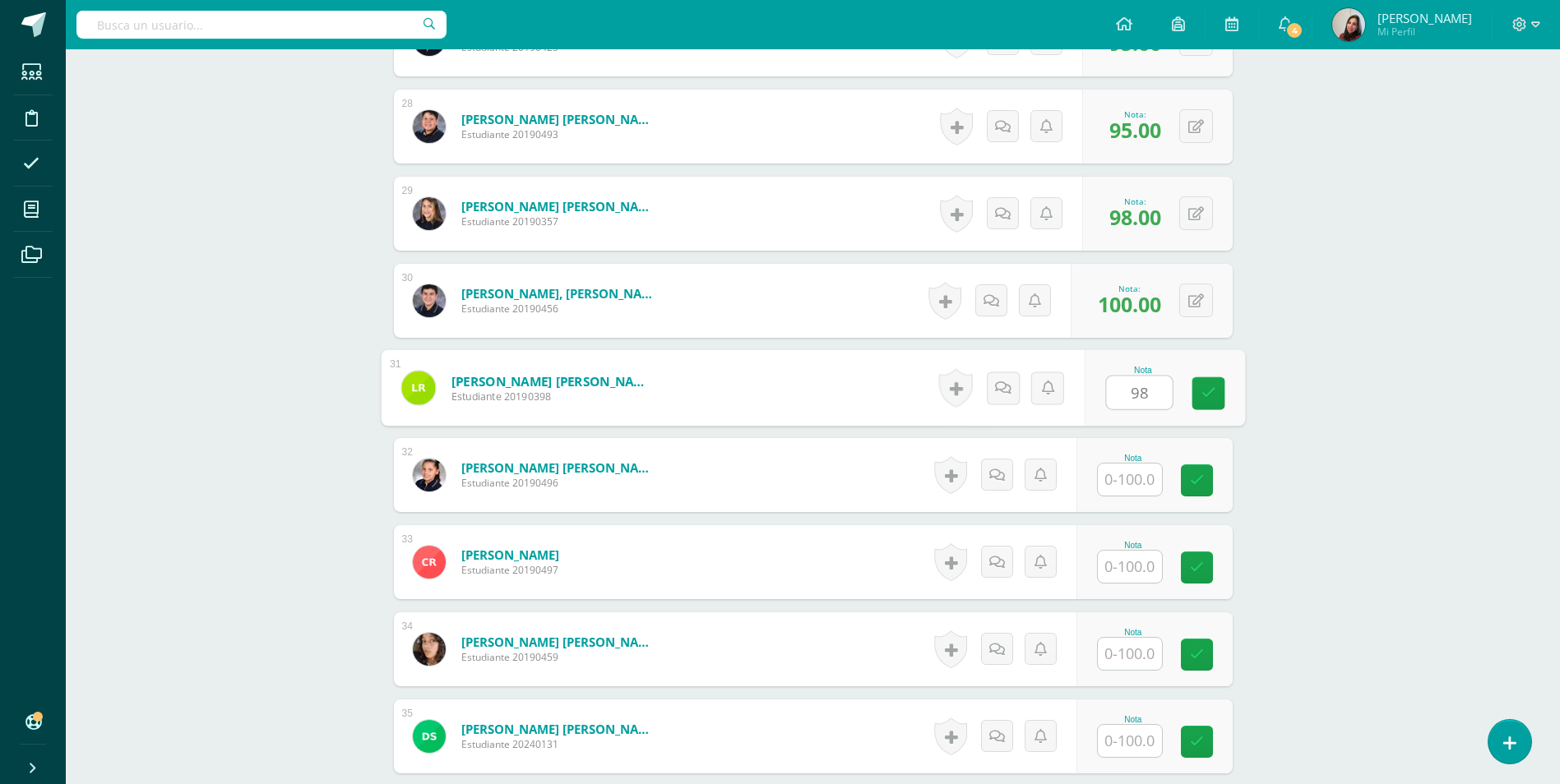
type input "98"
type input "95"
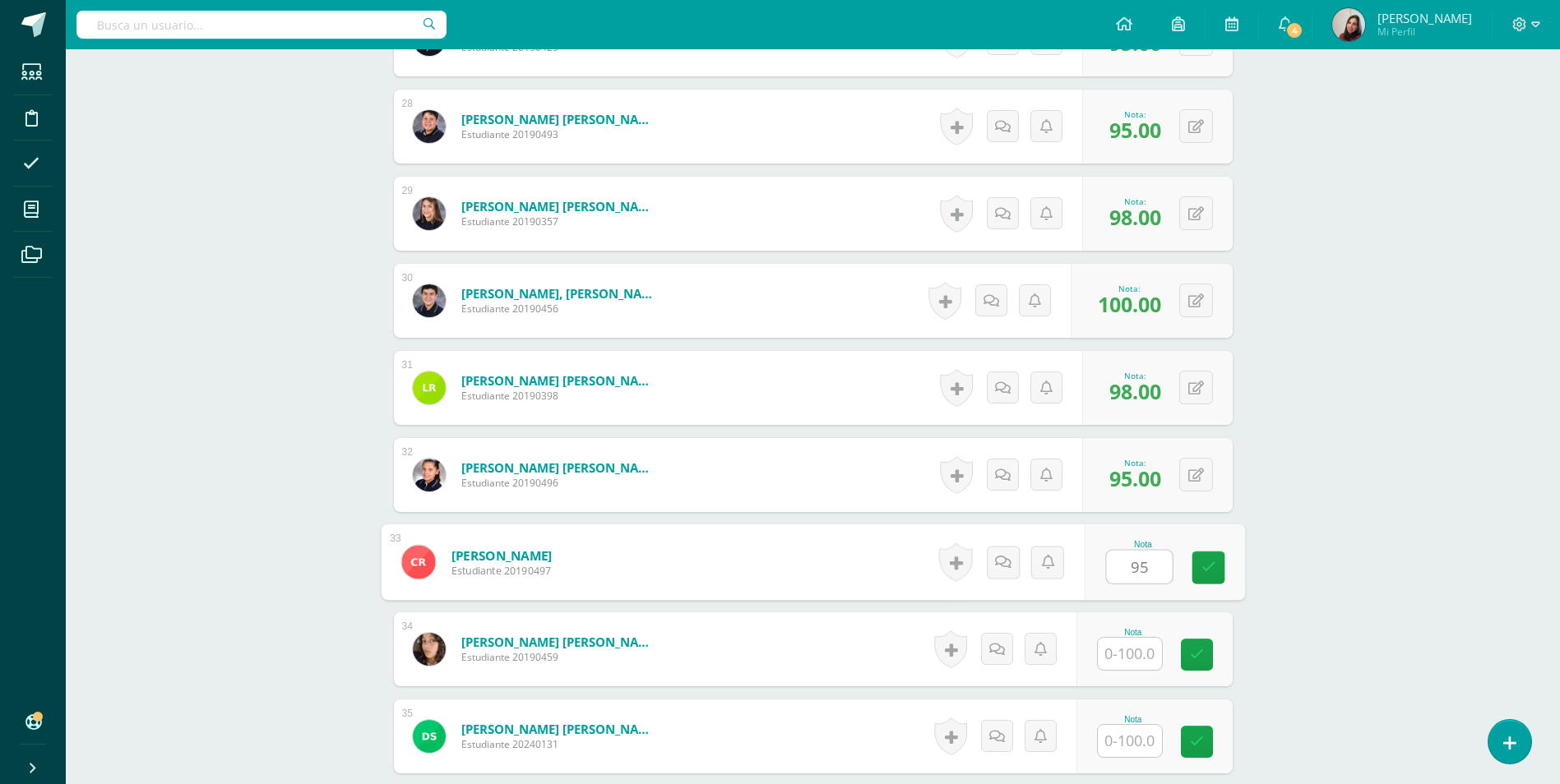
type input "95"
type input "98"
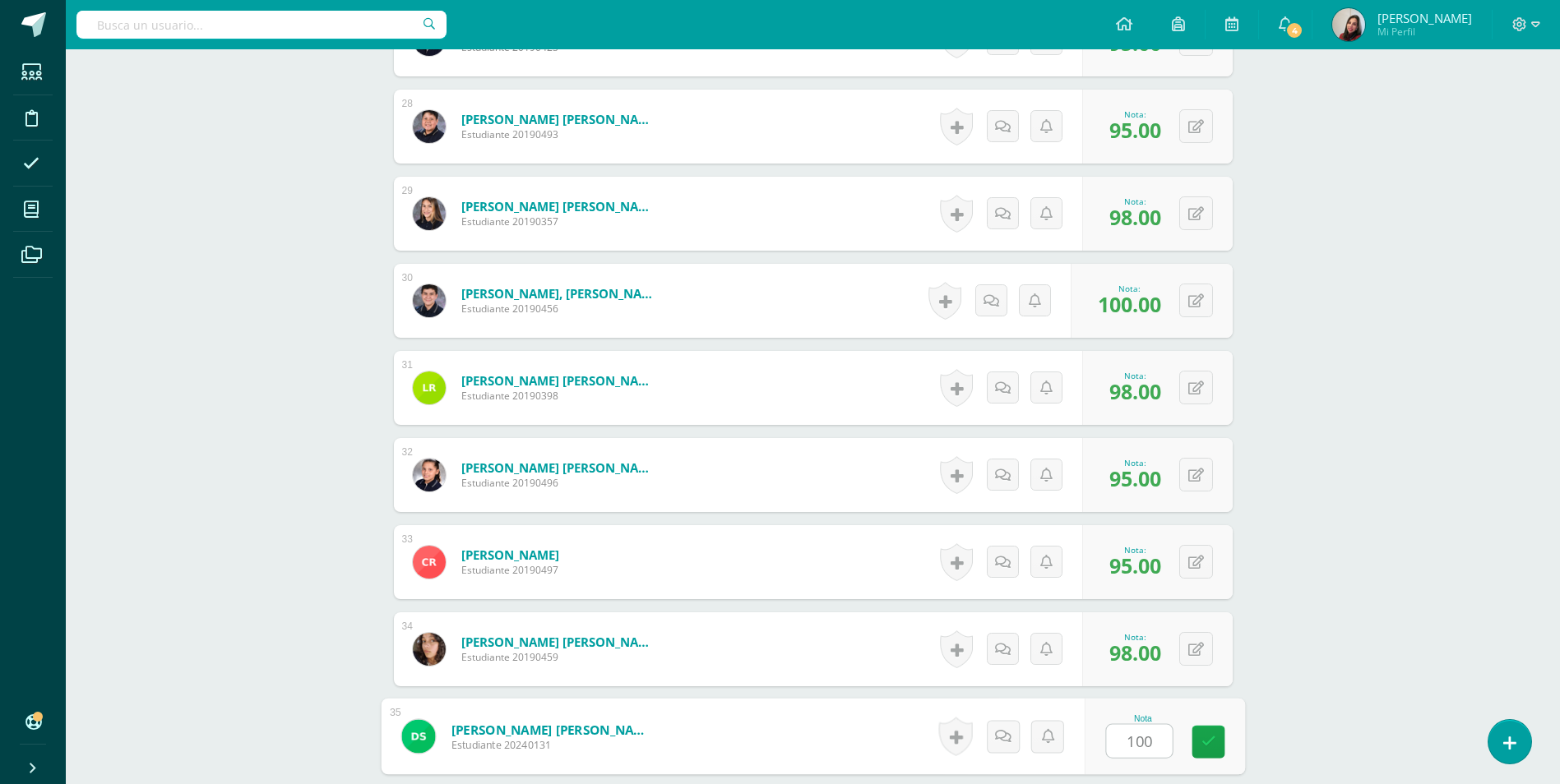
type input "100"
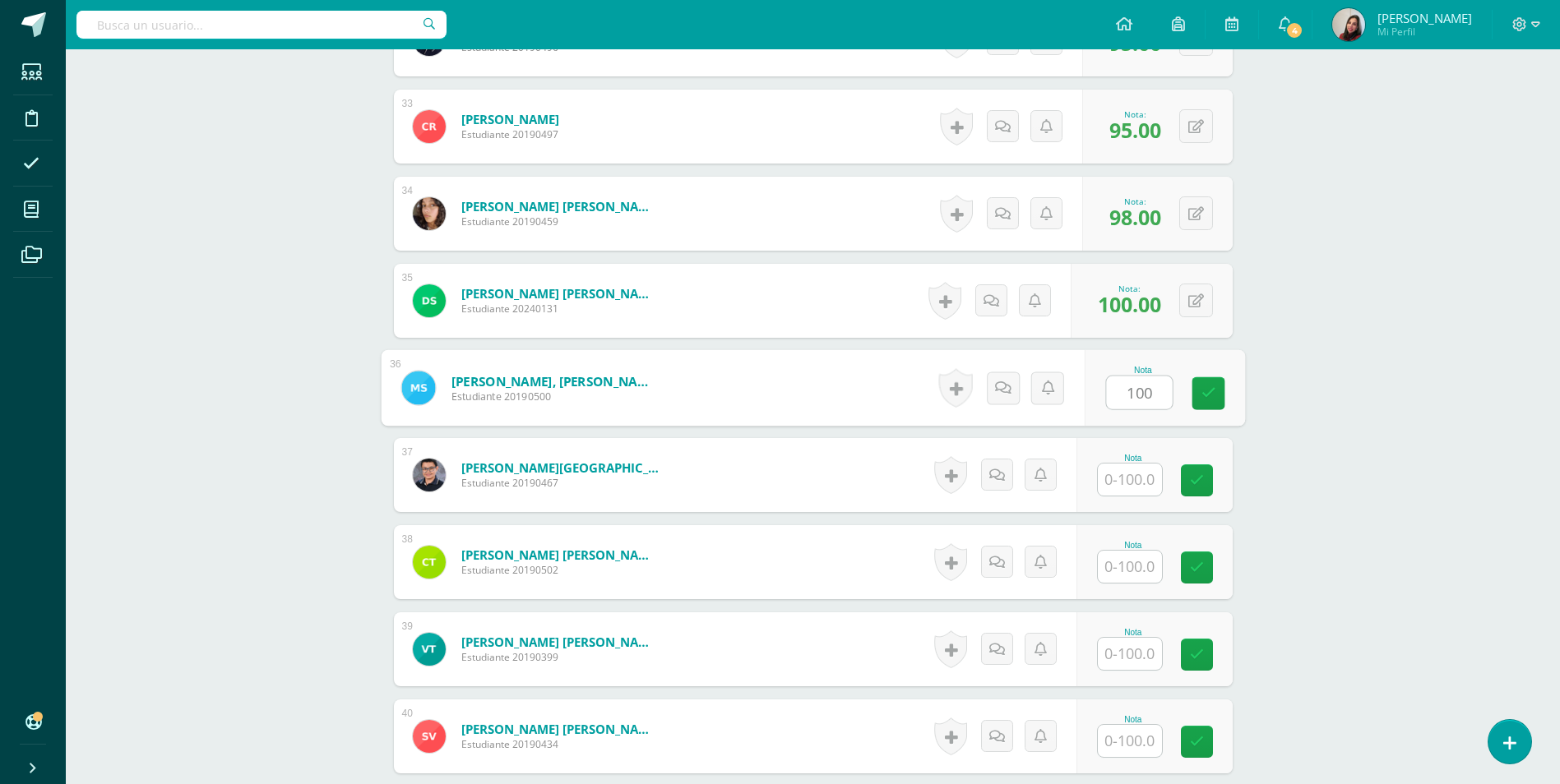
type input "100"
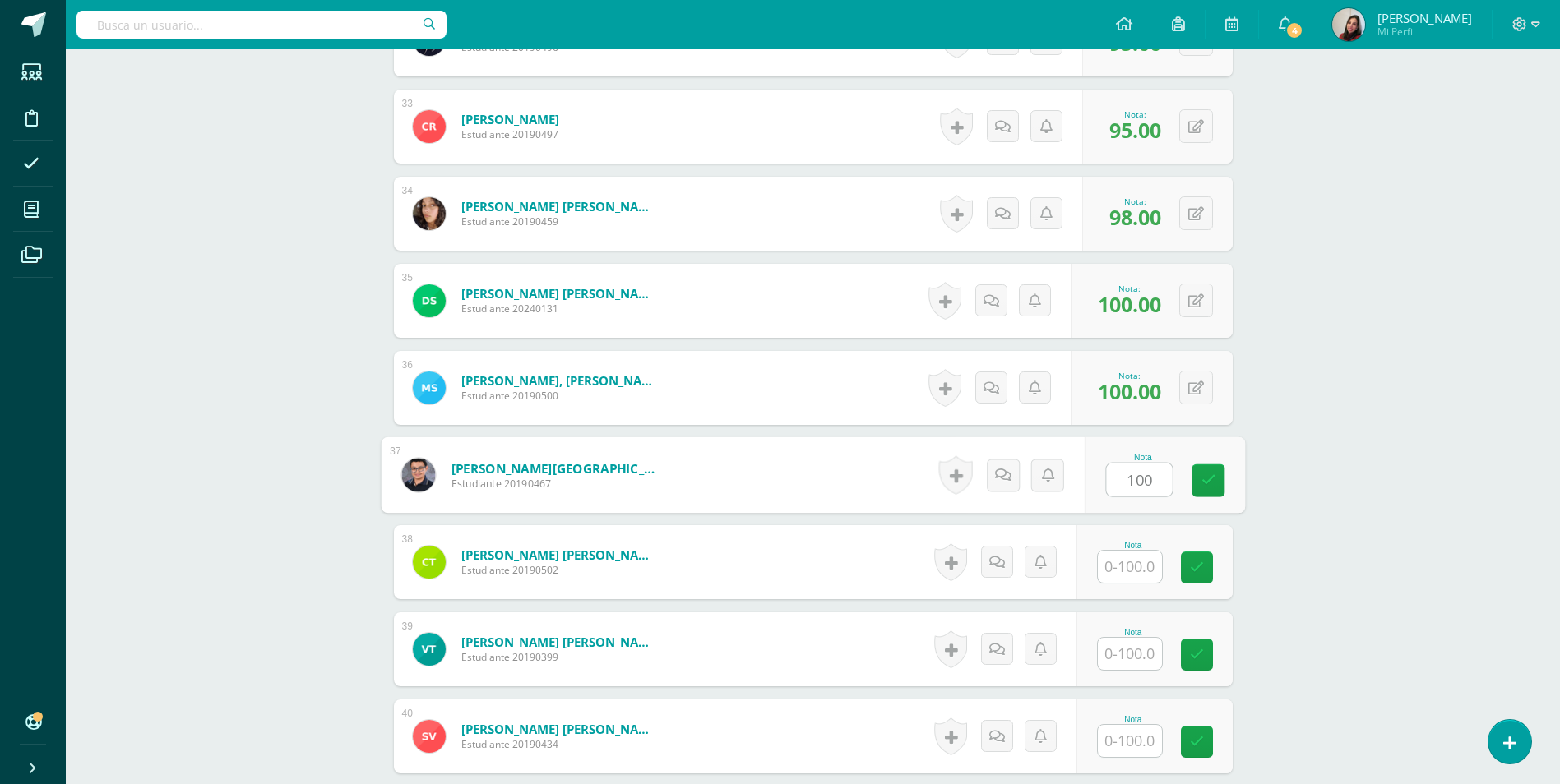
type input "100"
type input "95"
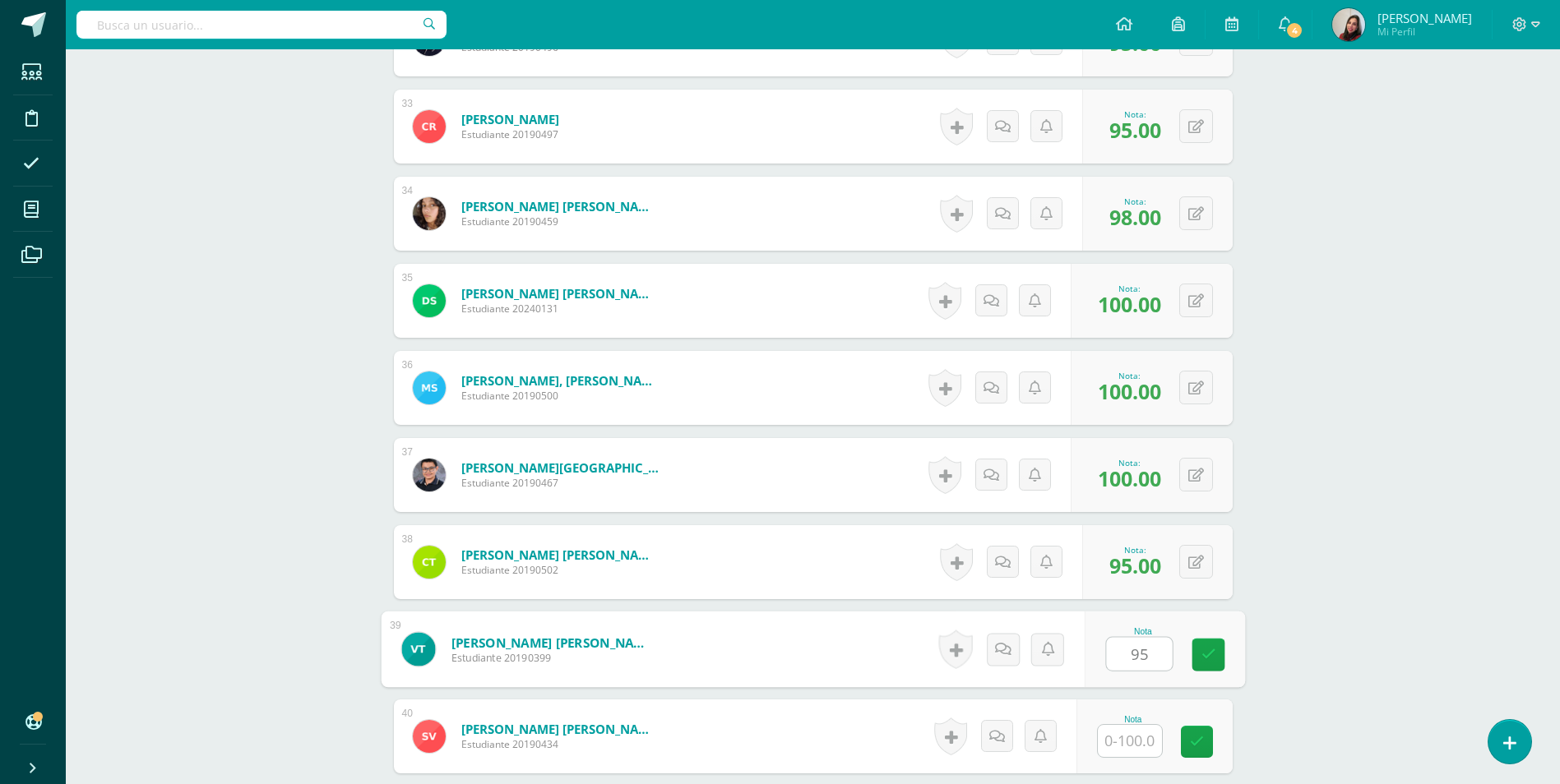
type input "95"
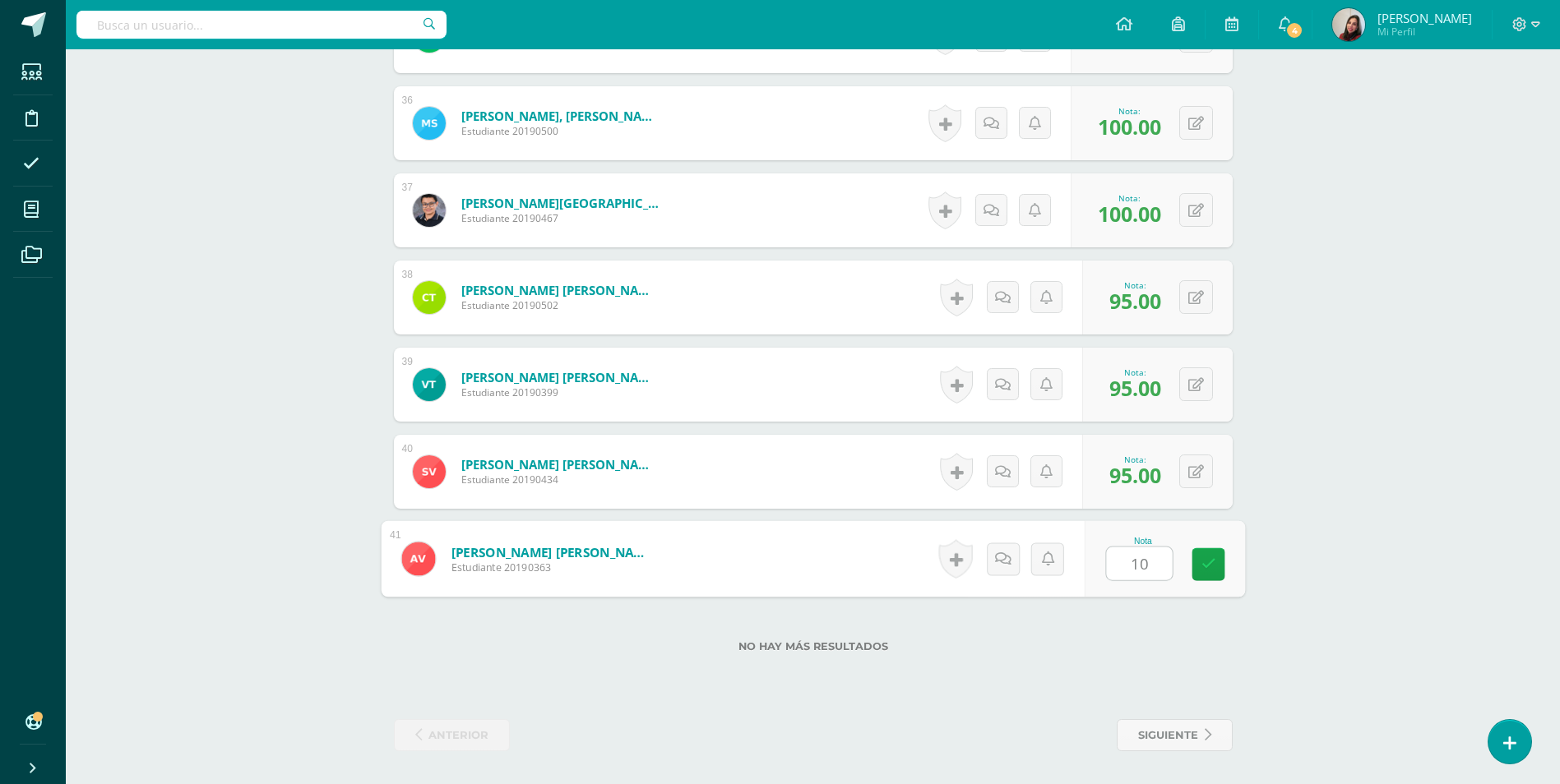
type input "100"
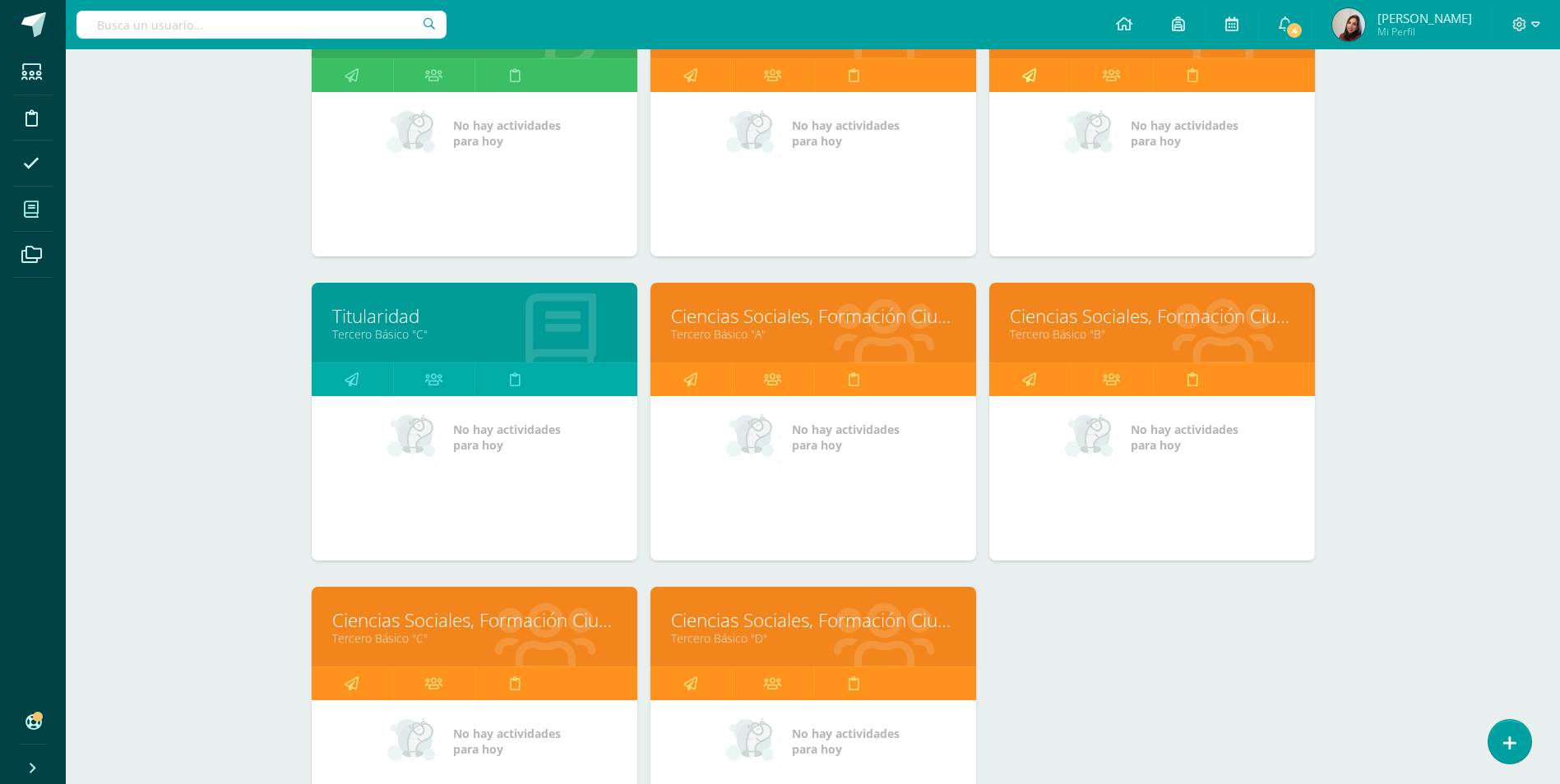
scroll to position [329, 0]
